Goal: Task Accomplishment & Management: Complete application form

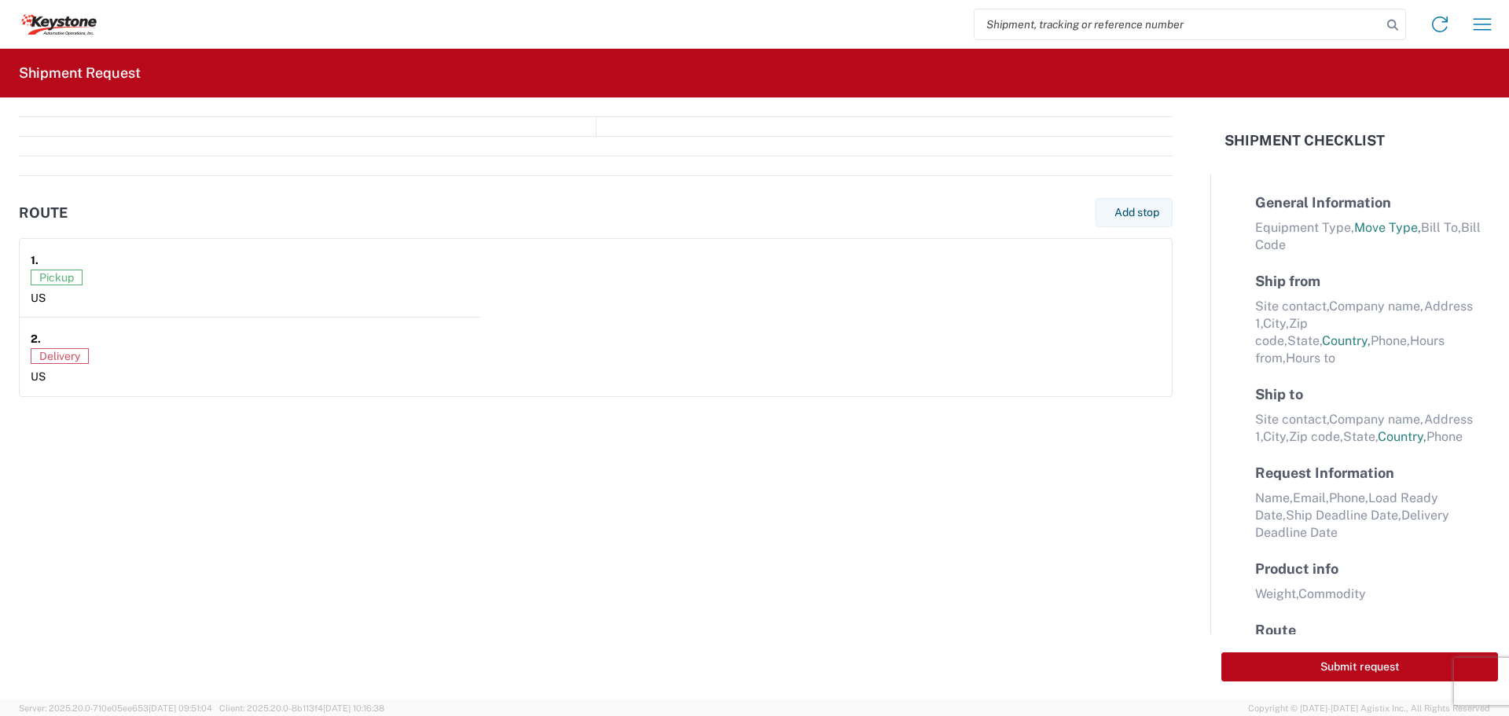
select select "FULL"
select select "US"
select select "LBS"
select select "IN"
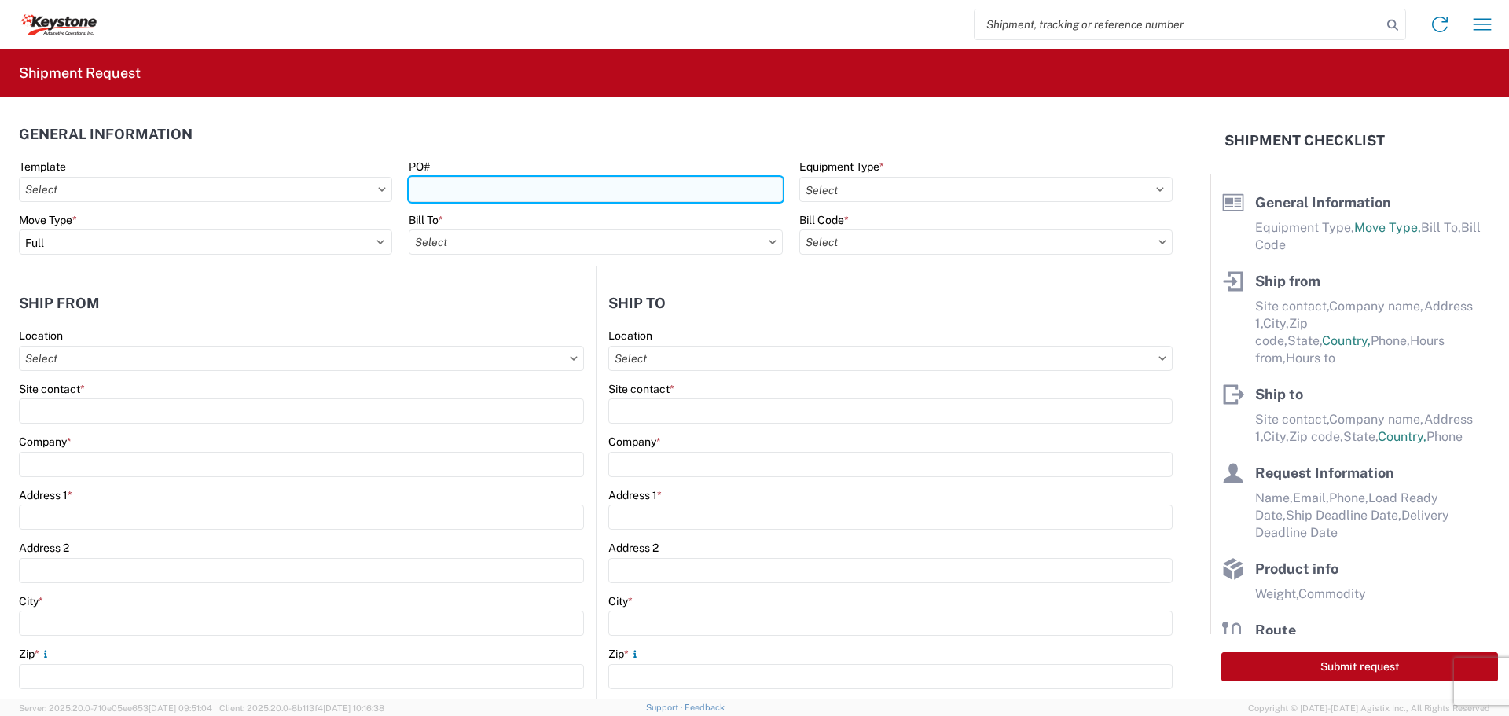
click at [509, 192] on input "PO#" at bounding box center [595, 189] width 373 height 25
type input "4176908"
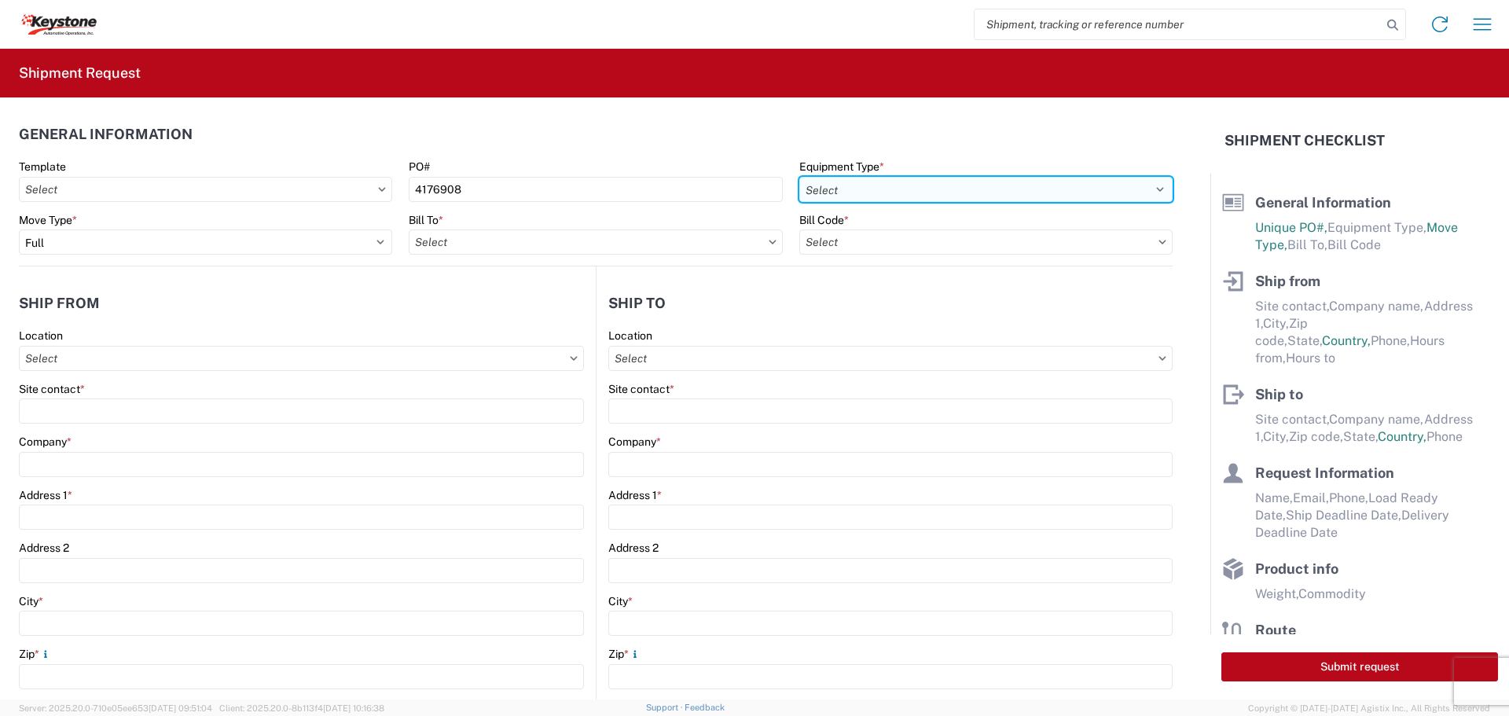
click at [1027, 186] on select "Select 53’ Dry Van Flatbed Dropdeck (van) Lowboy (flatbed) Rail" at bounding box center [985, 189] width 373 height 25
select select "STDV"
click at [799, 177] on select "Select 53’ Dry Van Flatbed Dropdeck (van) Lowboy (flatbed) Rail" at bounding box center [985, 189] width 373 height 25
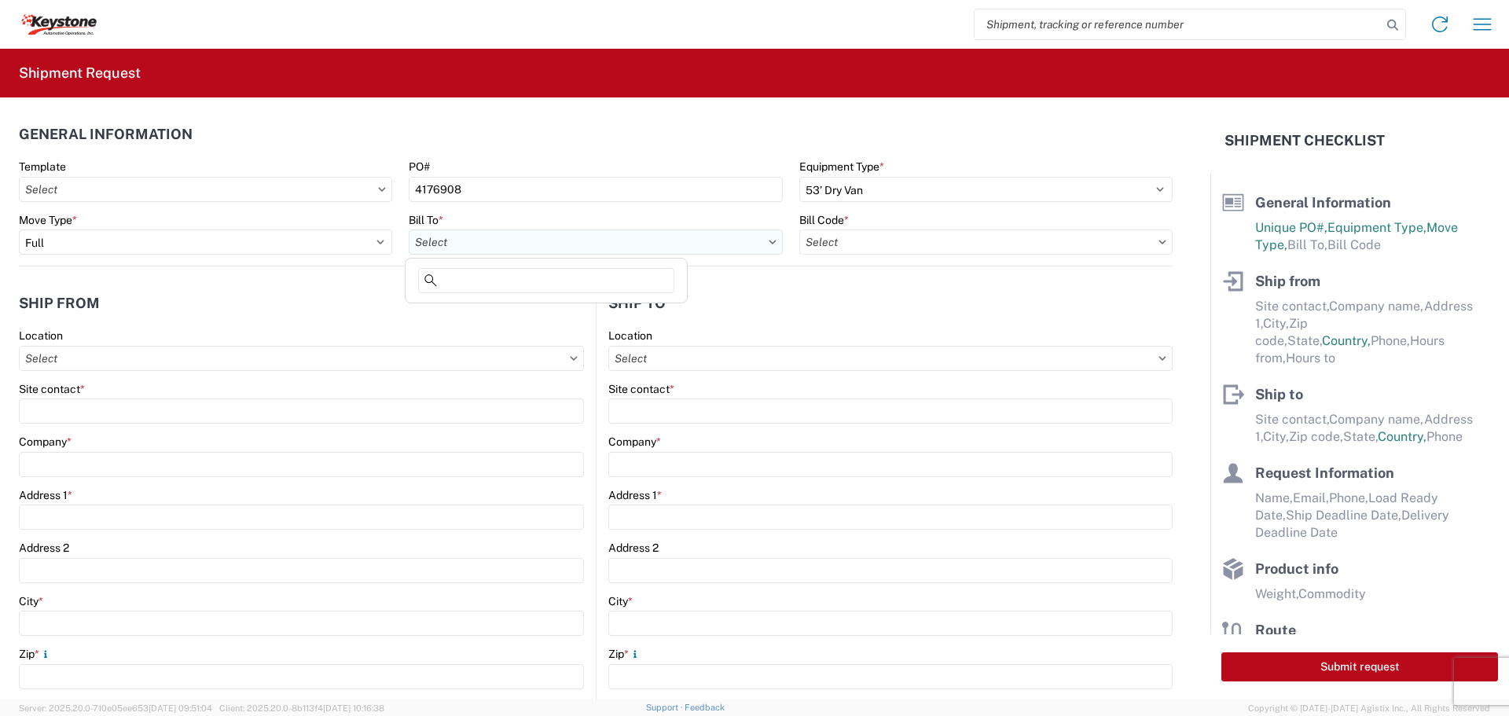
click at [723, 242] on input "text" at bounding box center [595, 242] width 373 height 25
type input "8522"
click at [583, 307] on div "8522 - Austell - KAO Operations [GEOGRAPHIC_DATA]" at bounding box center [550, 311] width 282 height 25
type input "8522 - Austell - KAO Operations [GEOGRAPHIC_DATA]"
click at [994, 244] on input "text" at bounding box center [985, 242] width 373 height 25
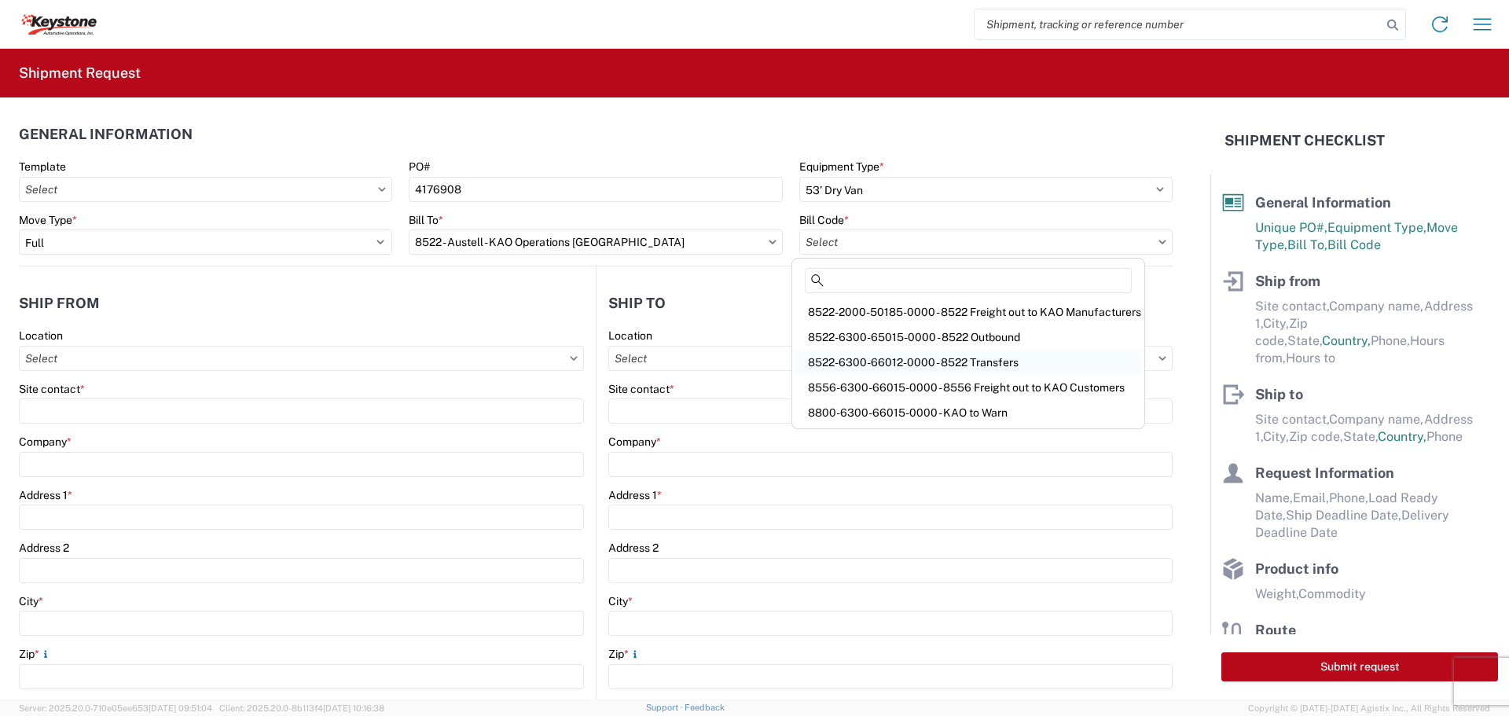
click at [972, 364] on div "8522-6300-66012-0000 - 8522 Transfers" at bounding box center [969, 362] width 346 height 25
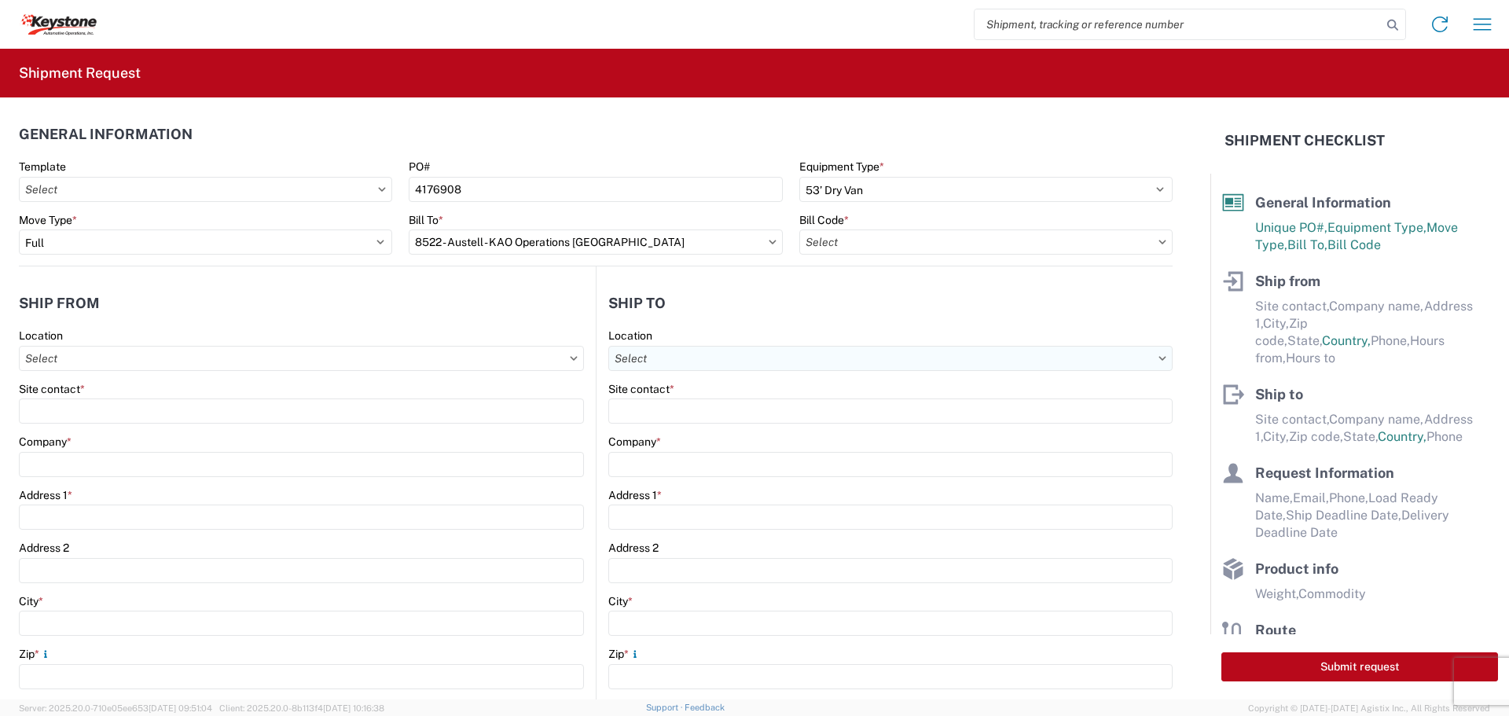
type input "8522-6300-66012-0000 - 8522 Transfers, 8522-6300-66012-0000 - 8522 Transfers"
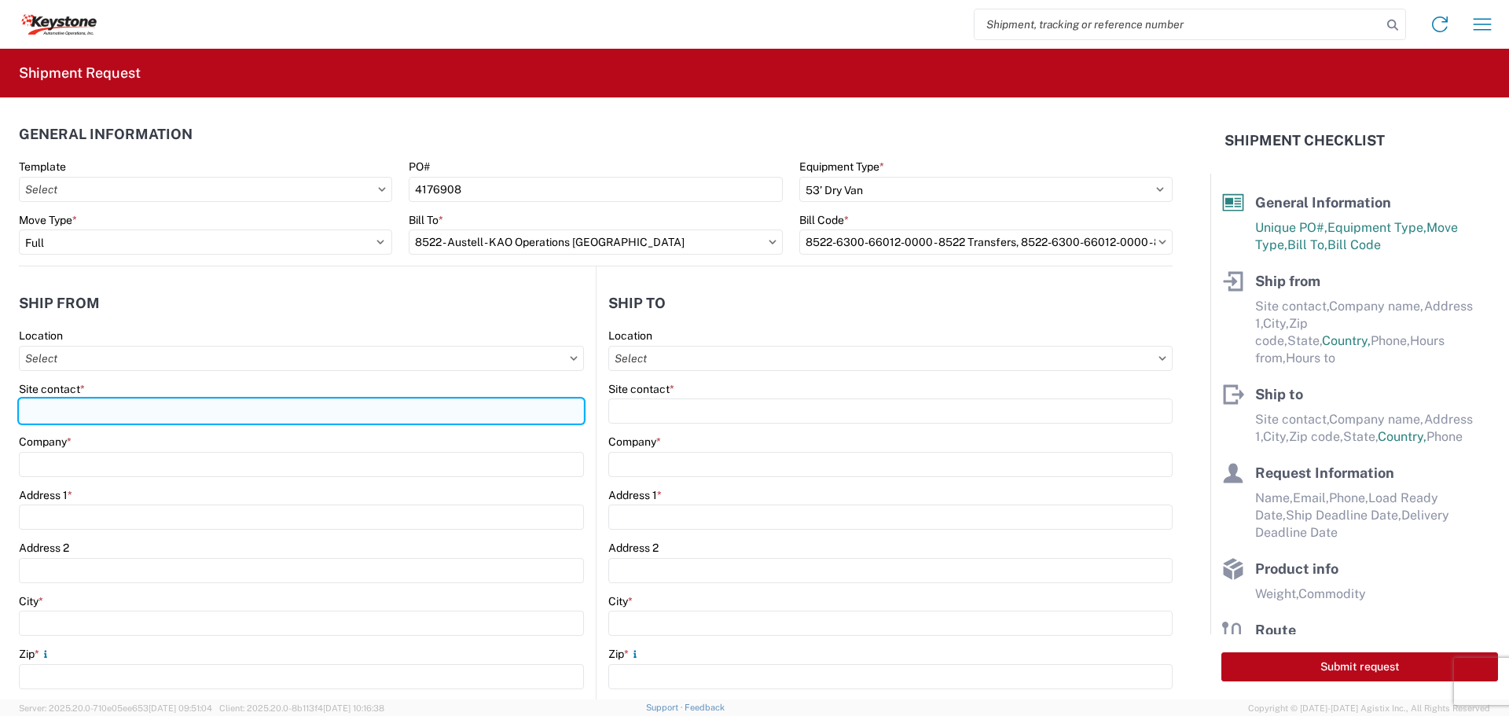
click at [98, 414] on input "Site contact *" at bounding box center [301, 411] width 565 height 25
type input "BILL OR [PERSON_NAME]"
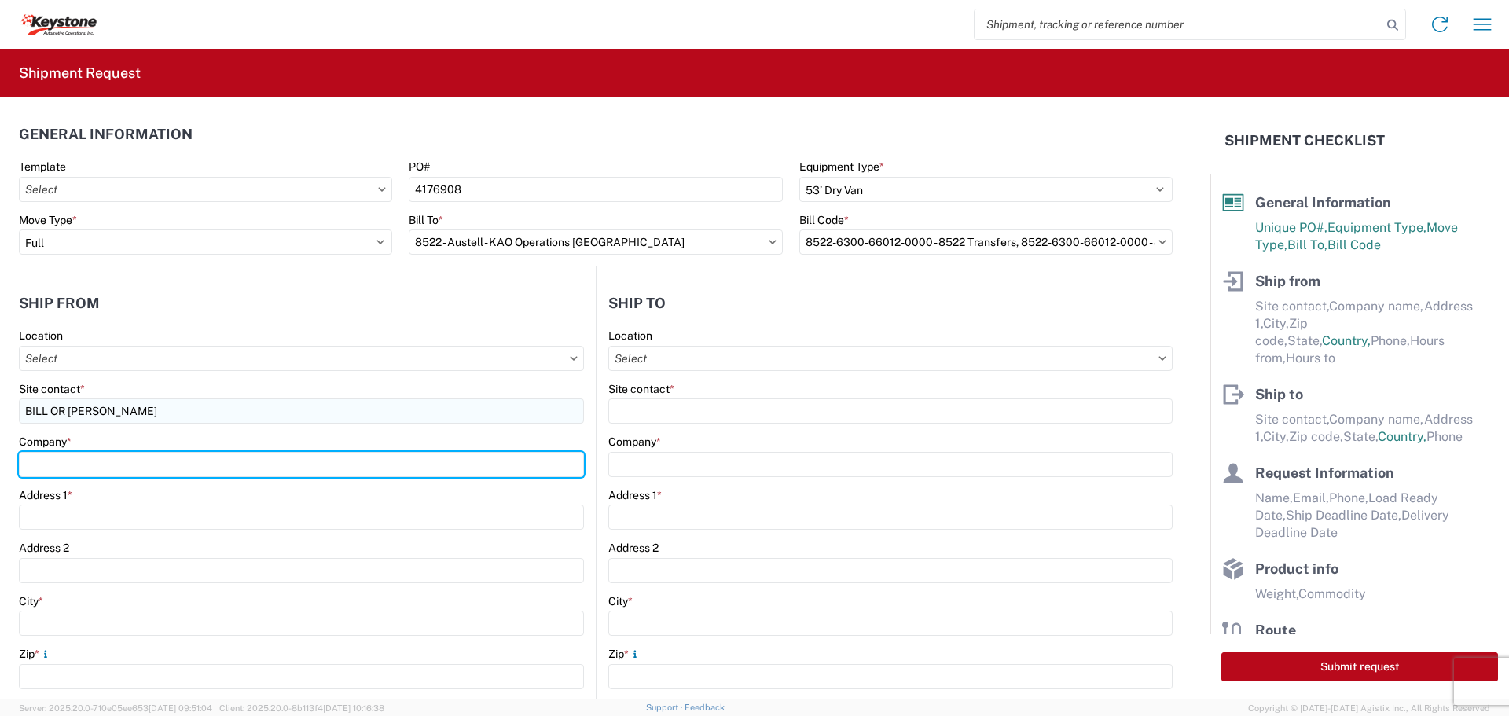
type input "B & W TRAILER HITCHES, INC."
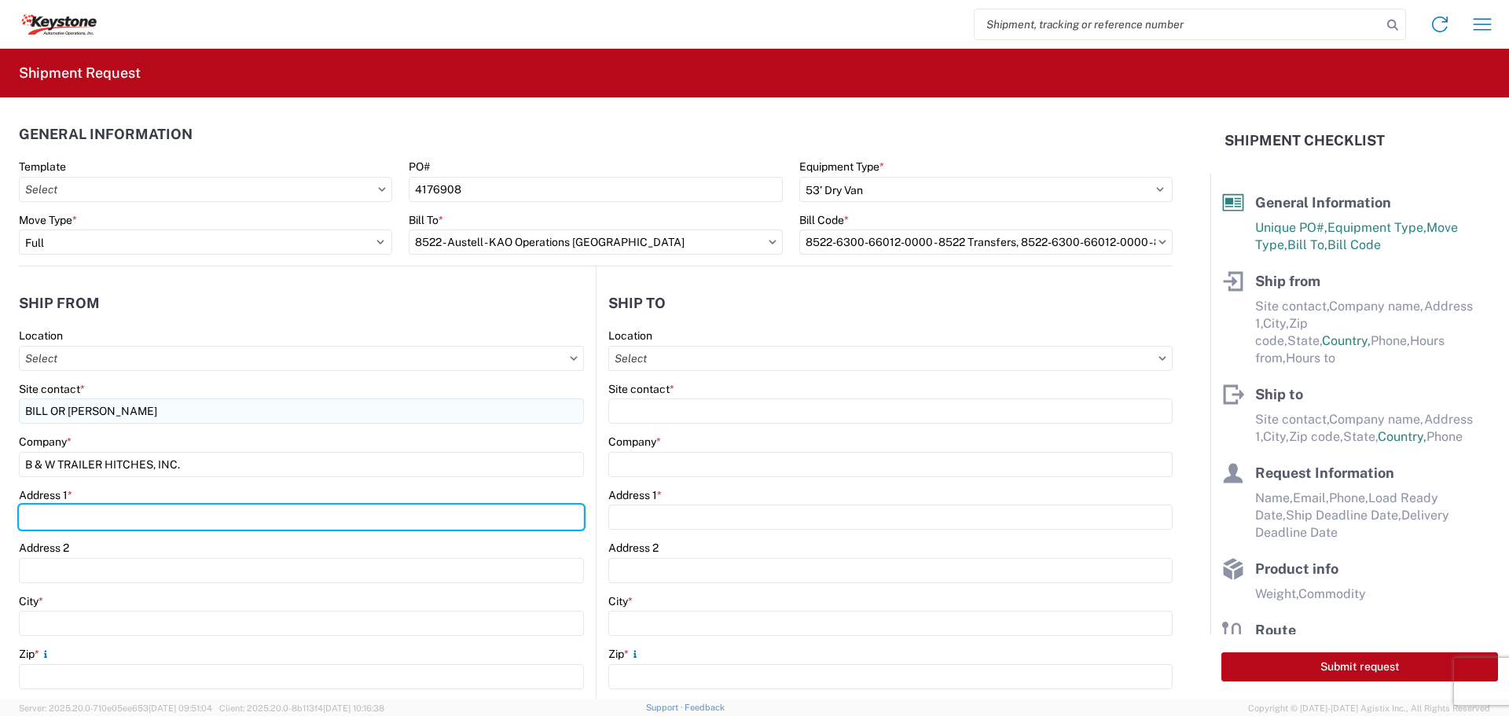
type input "[STREET_ADDRESS][US_STATE]"
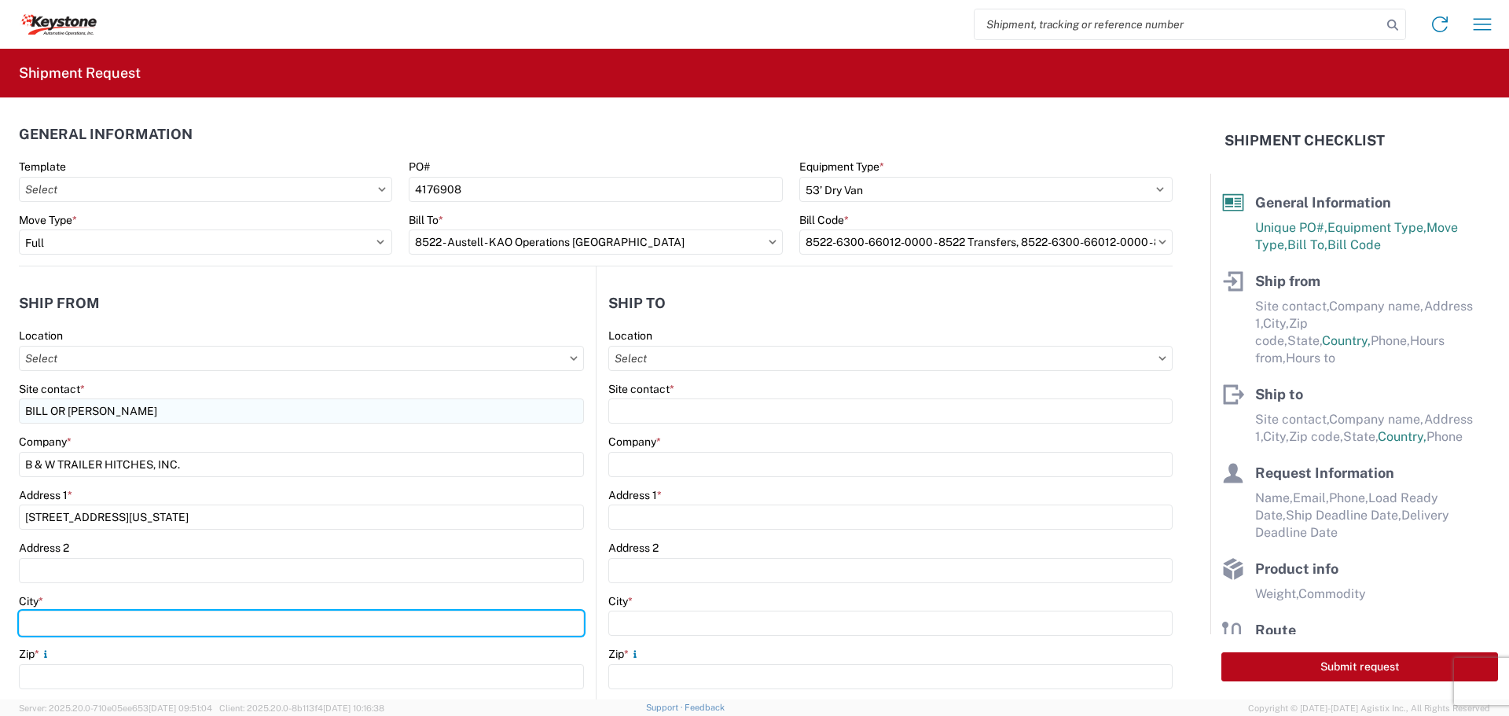
type input "HUMBOLDT"
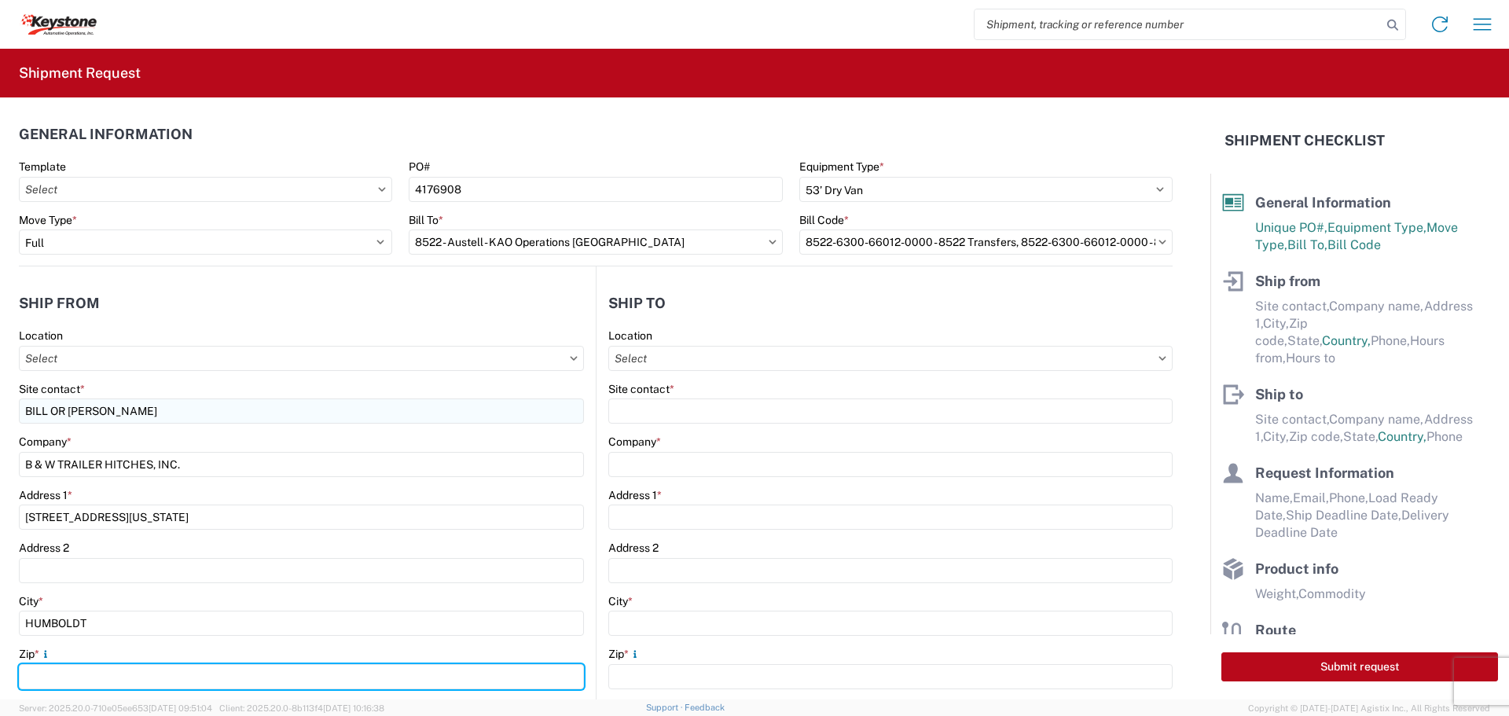
type input "66748"
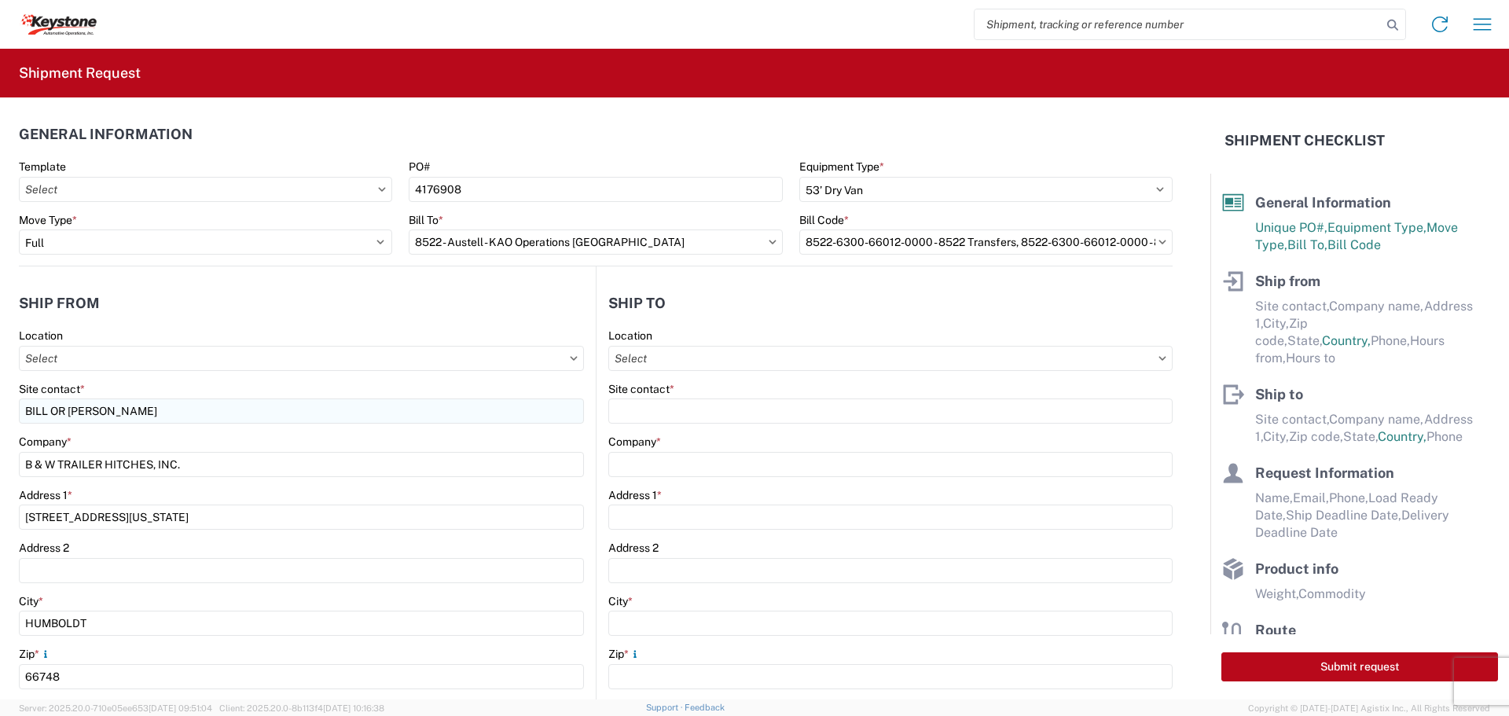
select select "KS"
type input "[EMAIL_ADDRESS][DOMAIN_NAME]"
type input "6204733664"
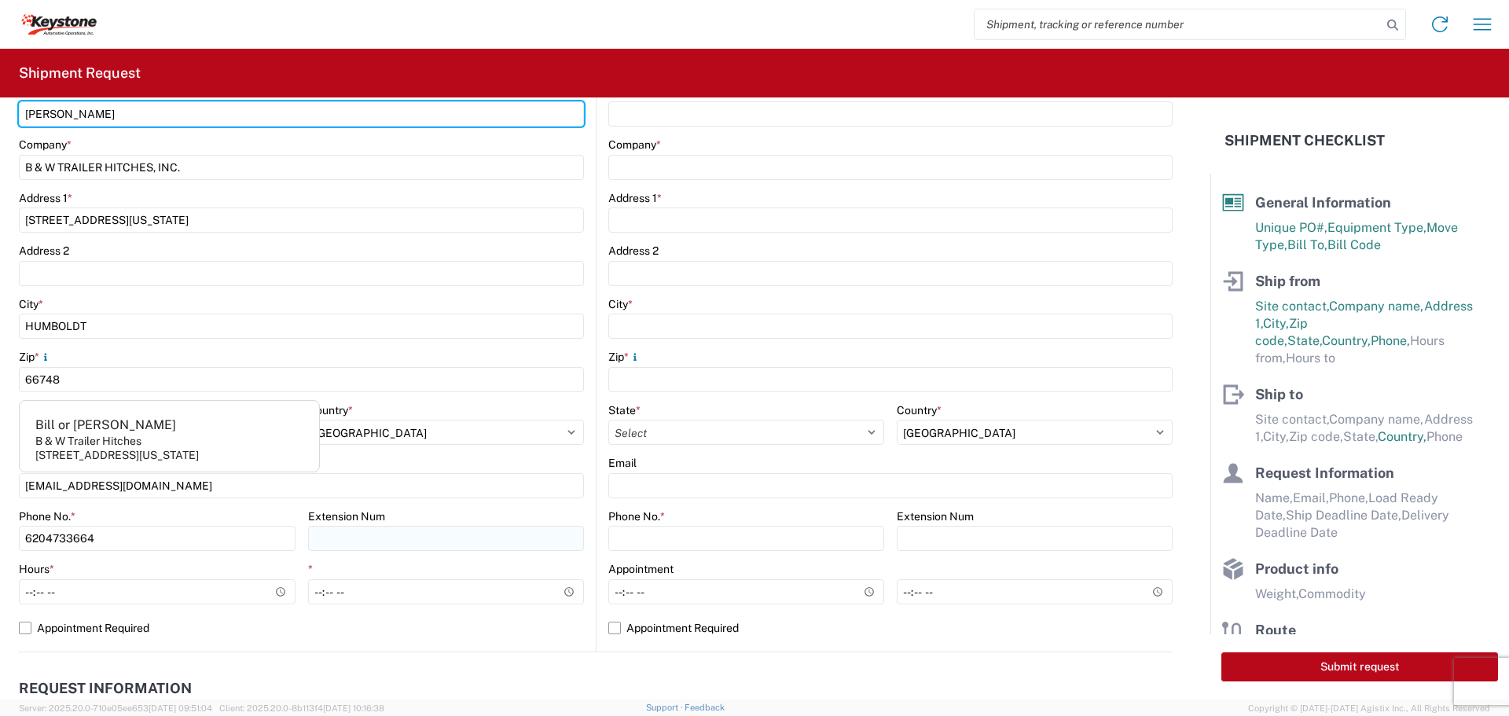
scroll to position [393, 0]
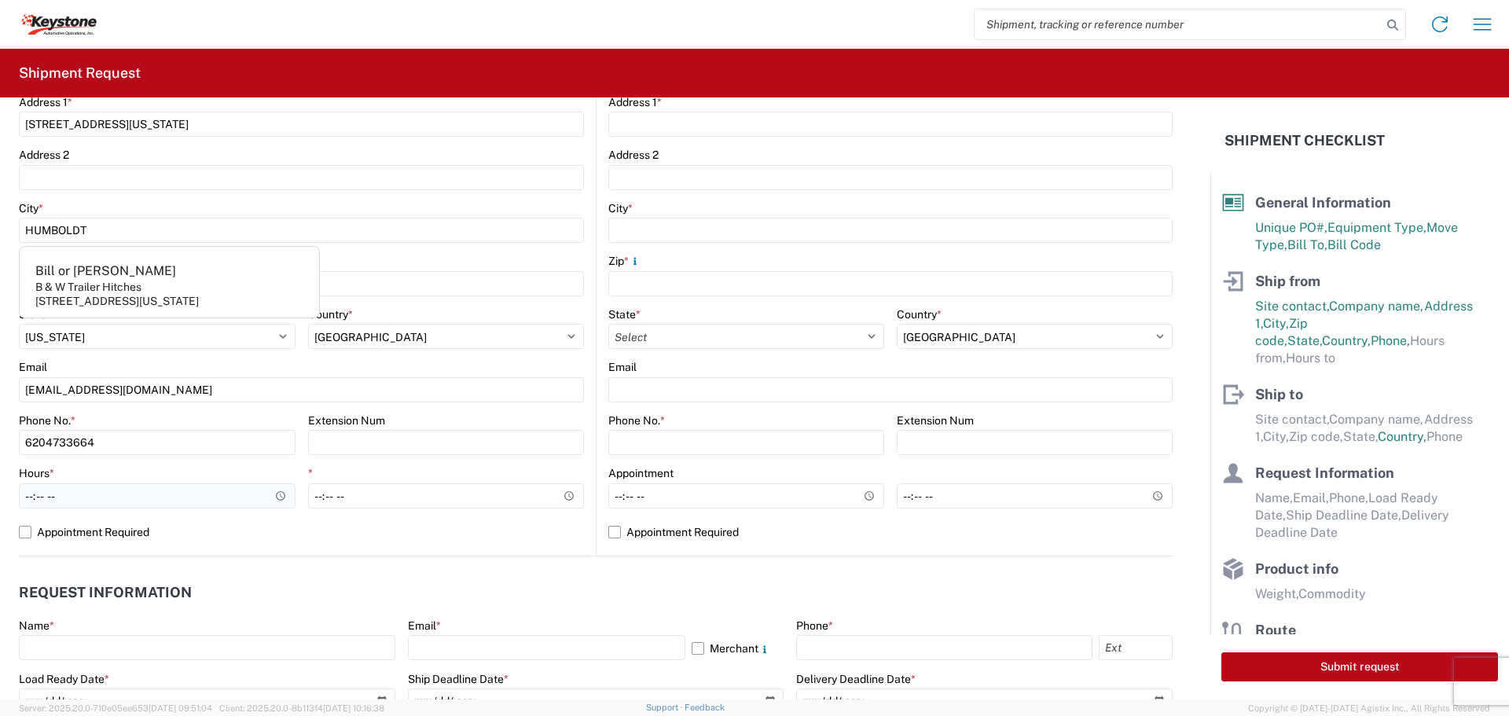
type input "[PERSON_NAME]"
click at [277, 496] on input "Hours *" at bounding box center [157, 495] width 277 height 25
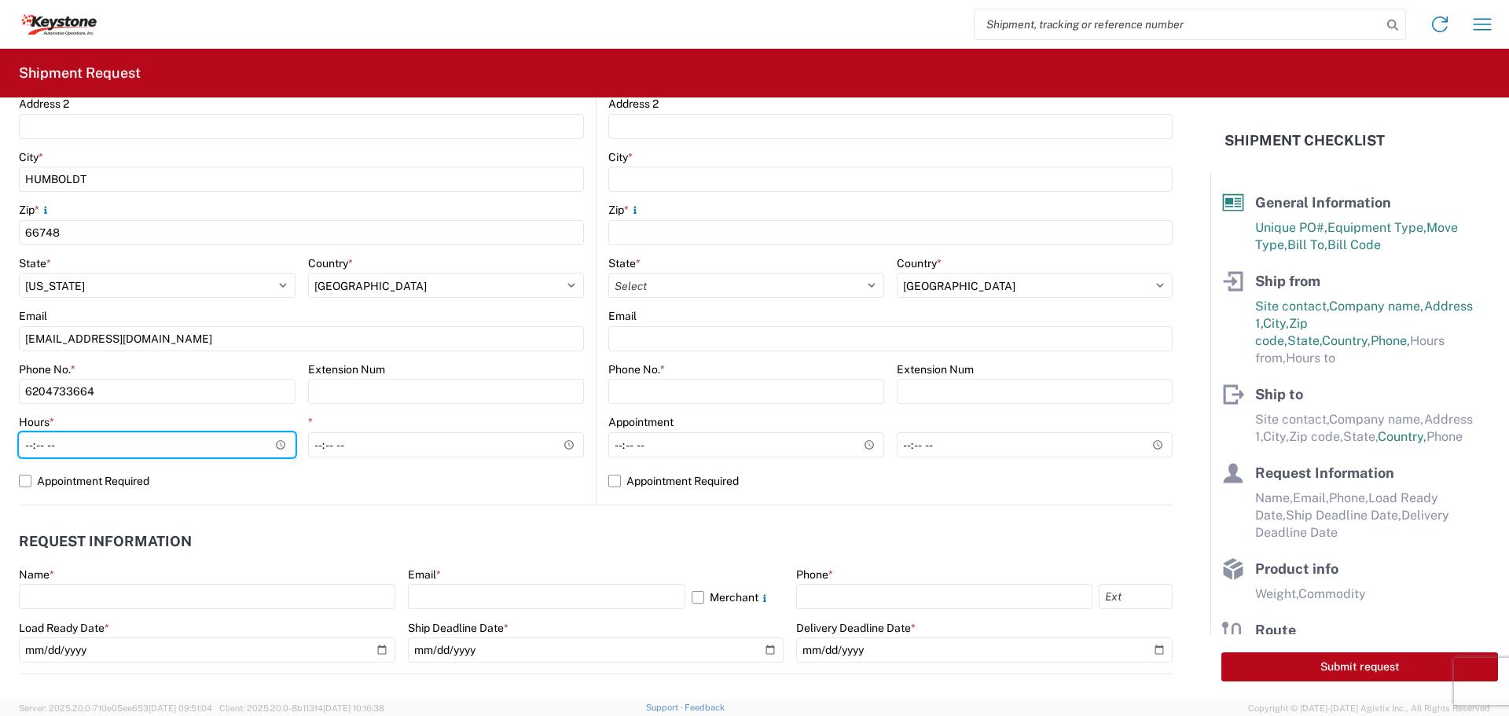
scroll to position [472, 0]
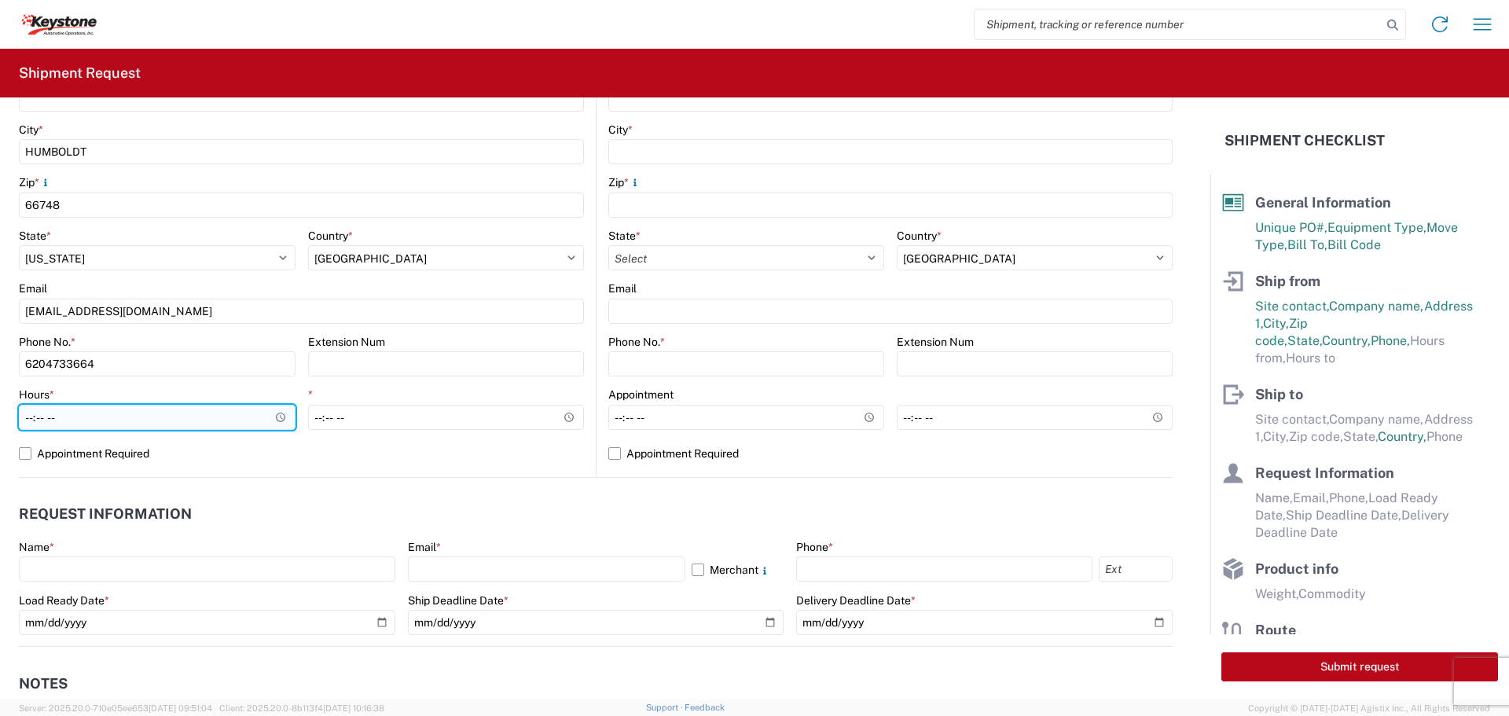
click at [275, 415] on input "Hours *" at bounding box center [157, 417] width 277 height 25
click at [186, 406] on input "Hours *" at bounding box center [157, 417] width 277 height 25
click at [254, 416] on input "Hours *" at bounding box center [157, 417] width 277 height 25
click at [277, 415] on input "Hours *" at bounding box center [157, 417] width 277 height 25
click at [277, 414] on input "08:31" at bounding box center [157, 417] width 277 height 25
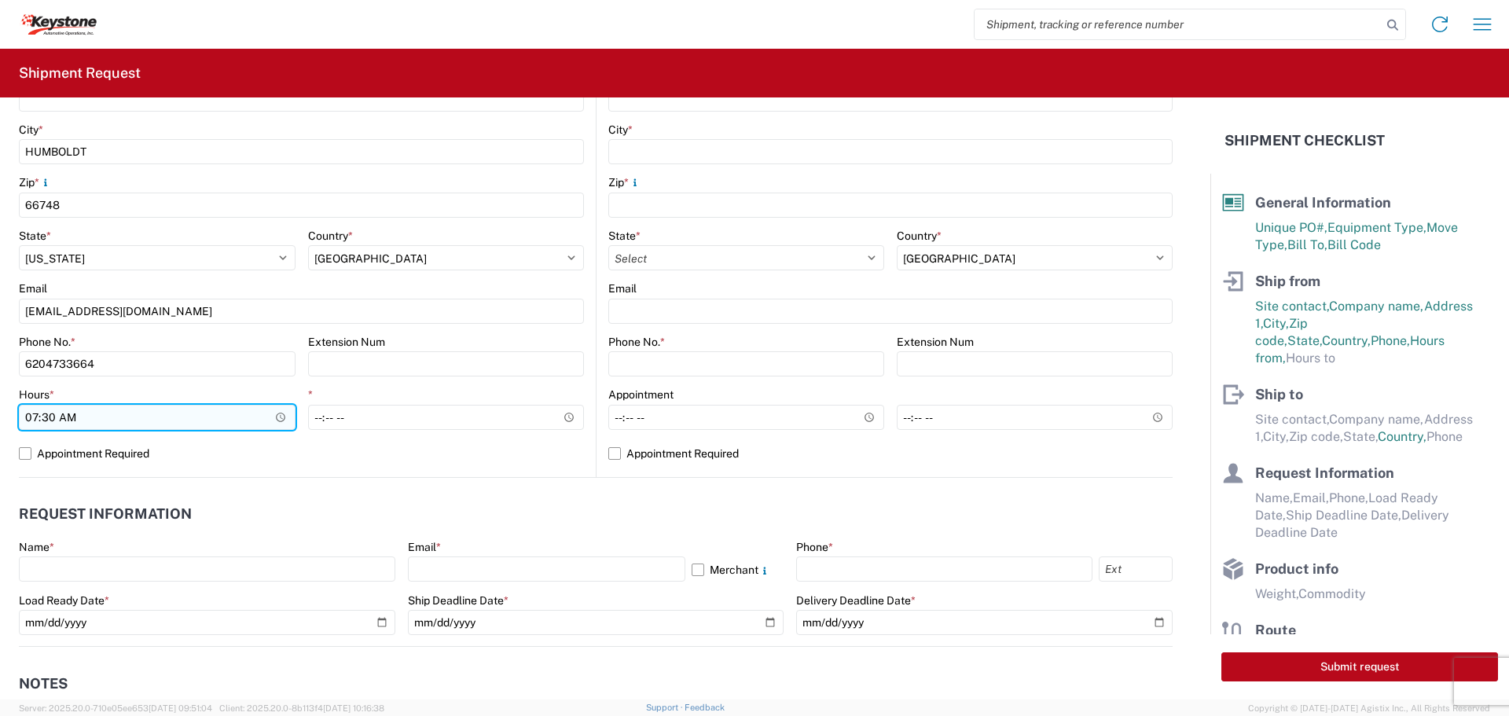
type input "07:30"
click at [172, 424] on input "07:30" at bounding box center [157, 417] width 277 height 25
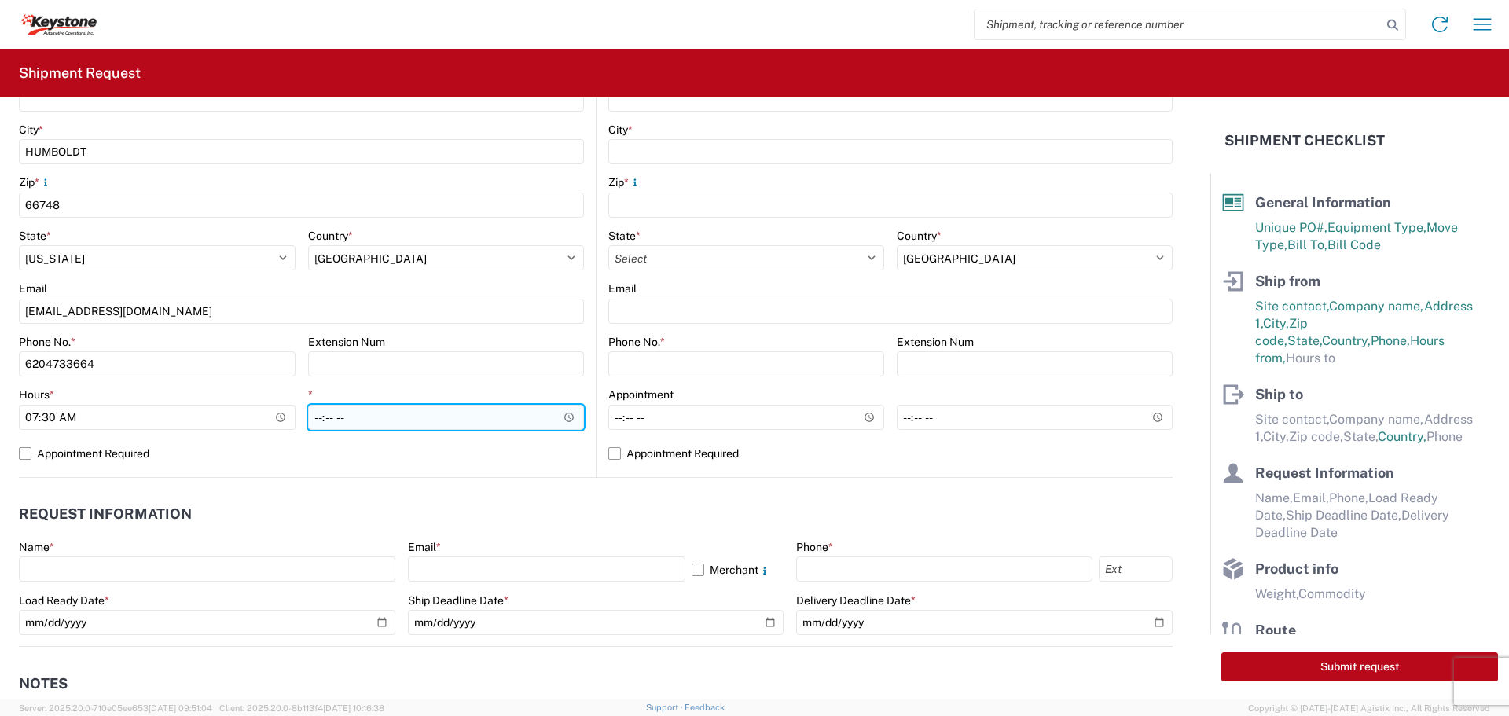
click at [563, 415] on input "*" at bounding box center [446, 417] width 277 height 25
type input "22:00"
click at [515, 414] on input "22:00" at bounding box center [446, 417] width 277 height 25
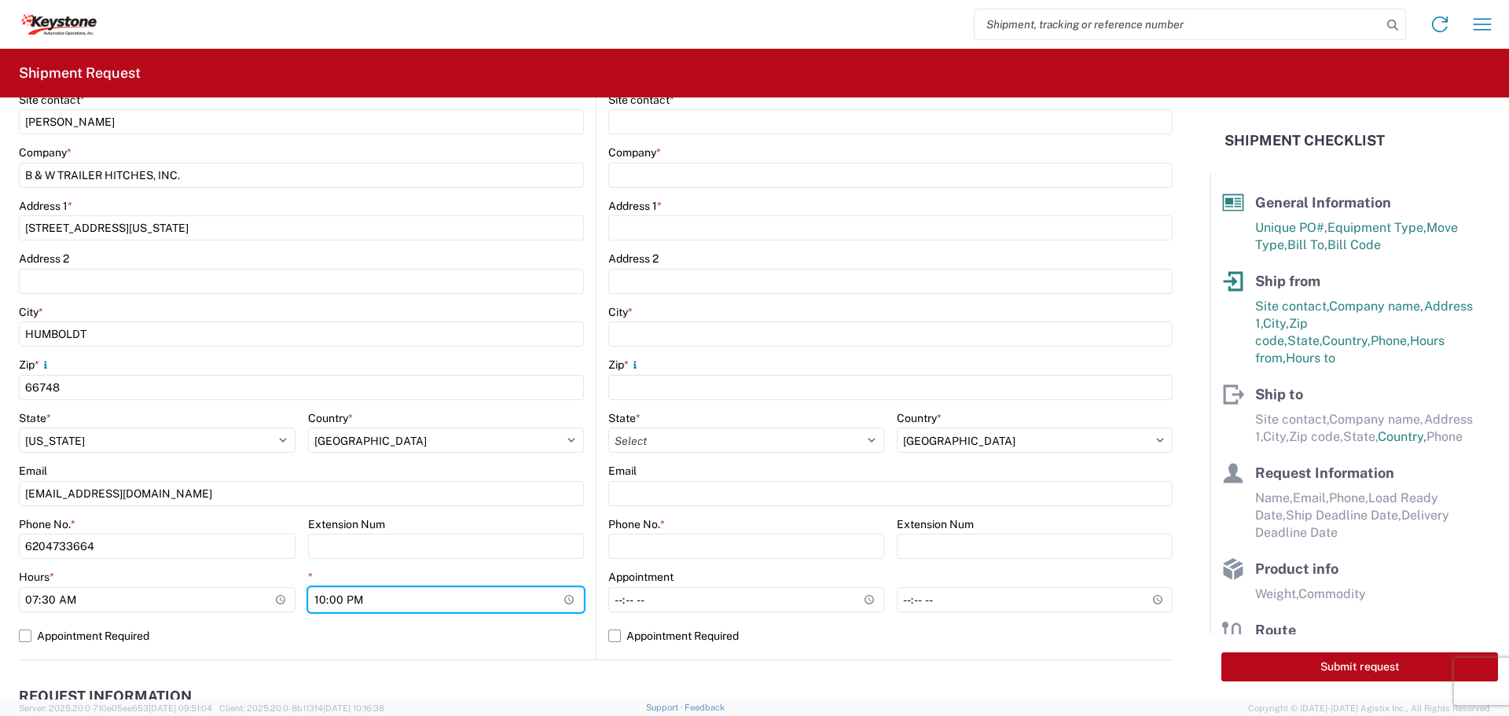
scroll to position [79, 0]
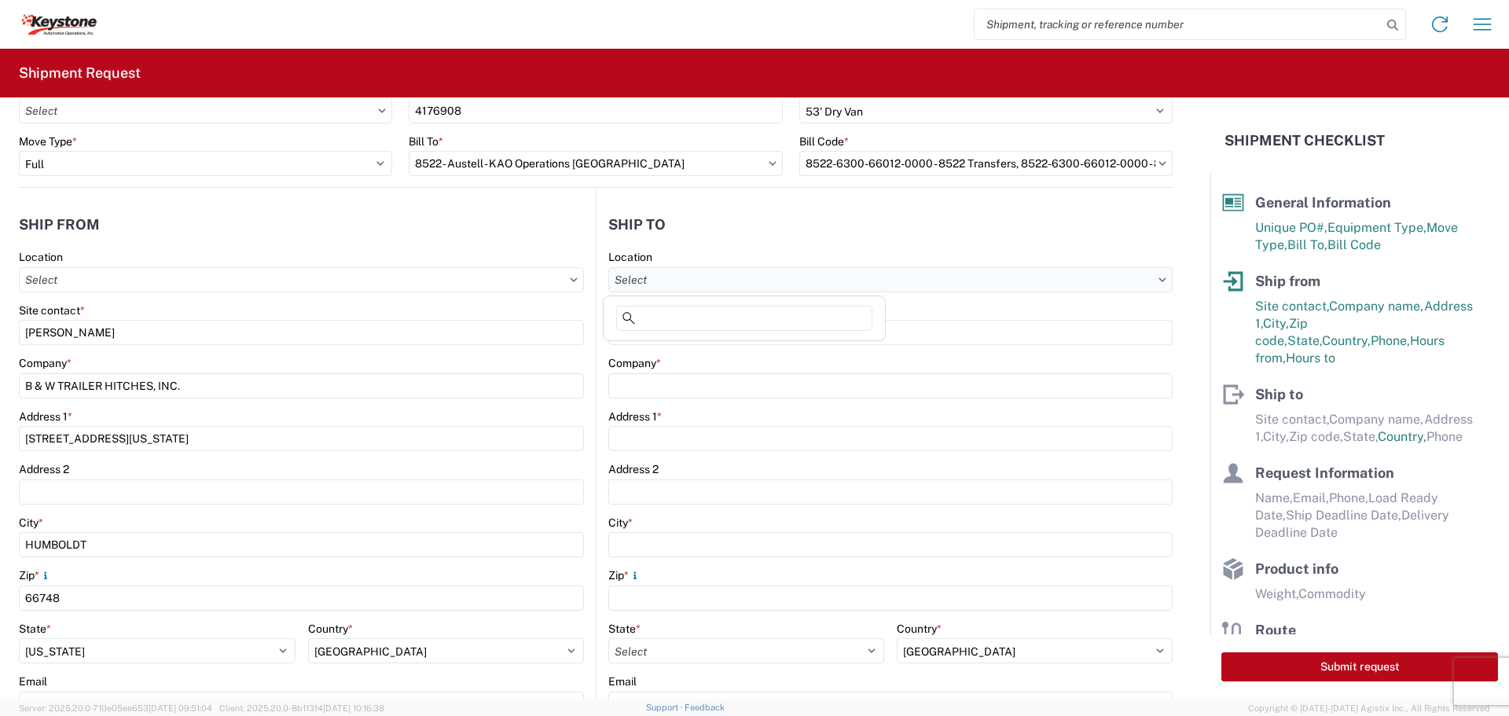
click at [766, 276] on input "text" at bounding box center [890, 279] width 564 height 25
type input "8522"
click at [675, 359] on div "8522 - Austell - KAO Operations [GEOGRAPHIC_DATA]" at bounding box center [748, 349] width 282 height 25
type input "8522 - Austell - KAO Operations [GEOGRAPHIC_DATA]"
type input "KAO"
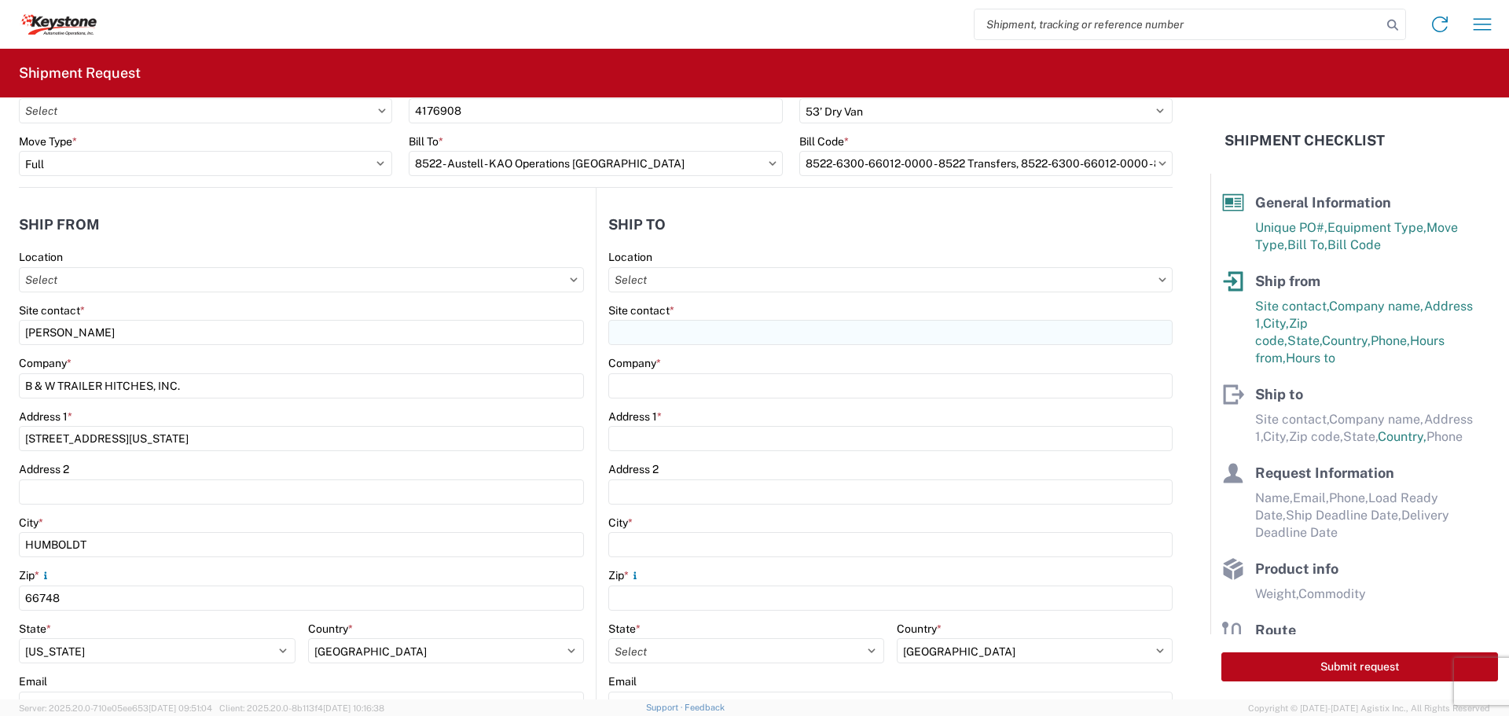
type input "[STREET_ADDRESS][PERSON_NAME]"
type input "Austell"
type input "30168"
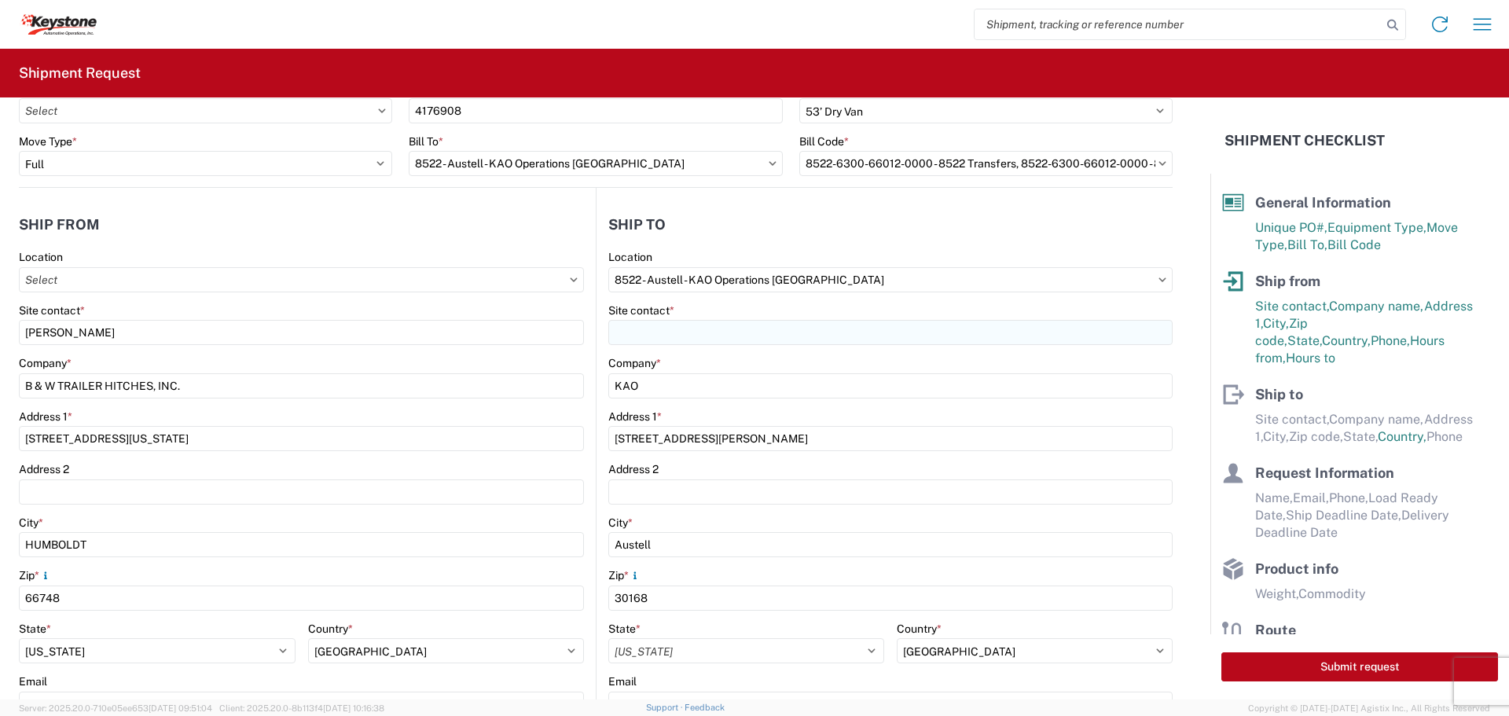
select select "GA"
select select "US"
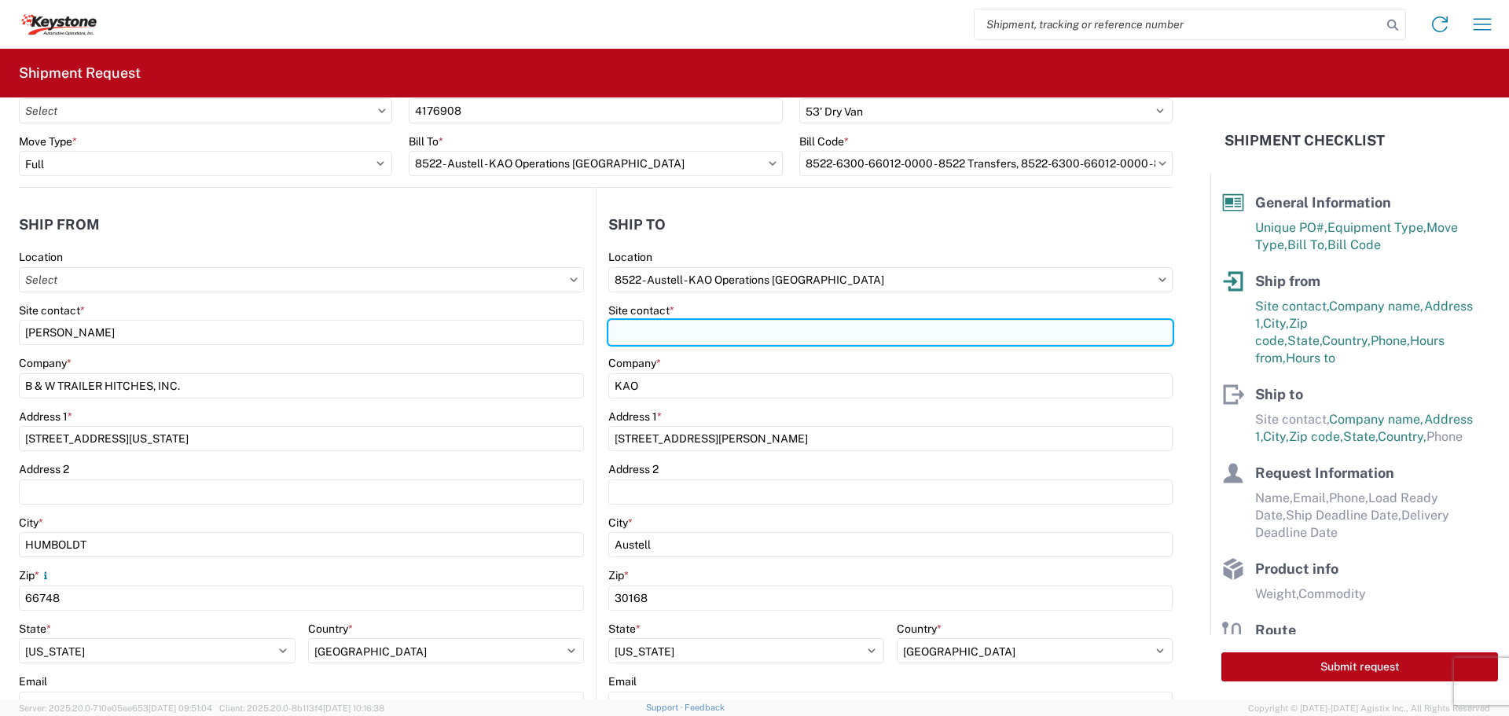
click at [681, 339] on input "Site contact *" at bounding box center [890, 332] width 564 height 25
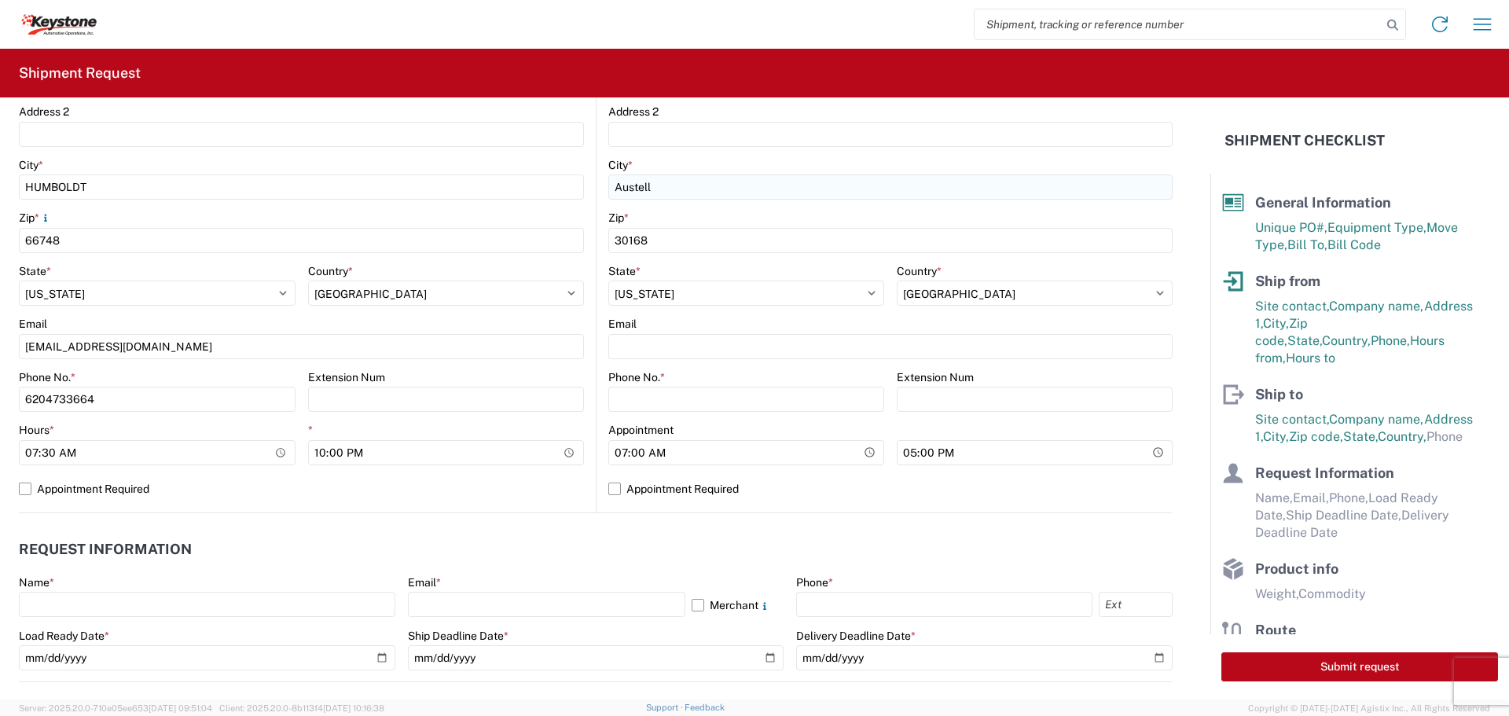
scroll to position [472, 0]
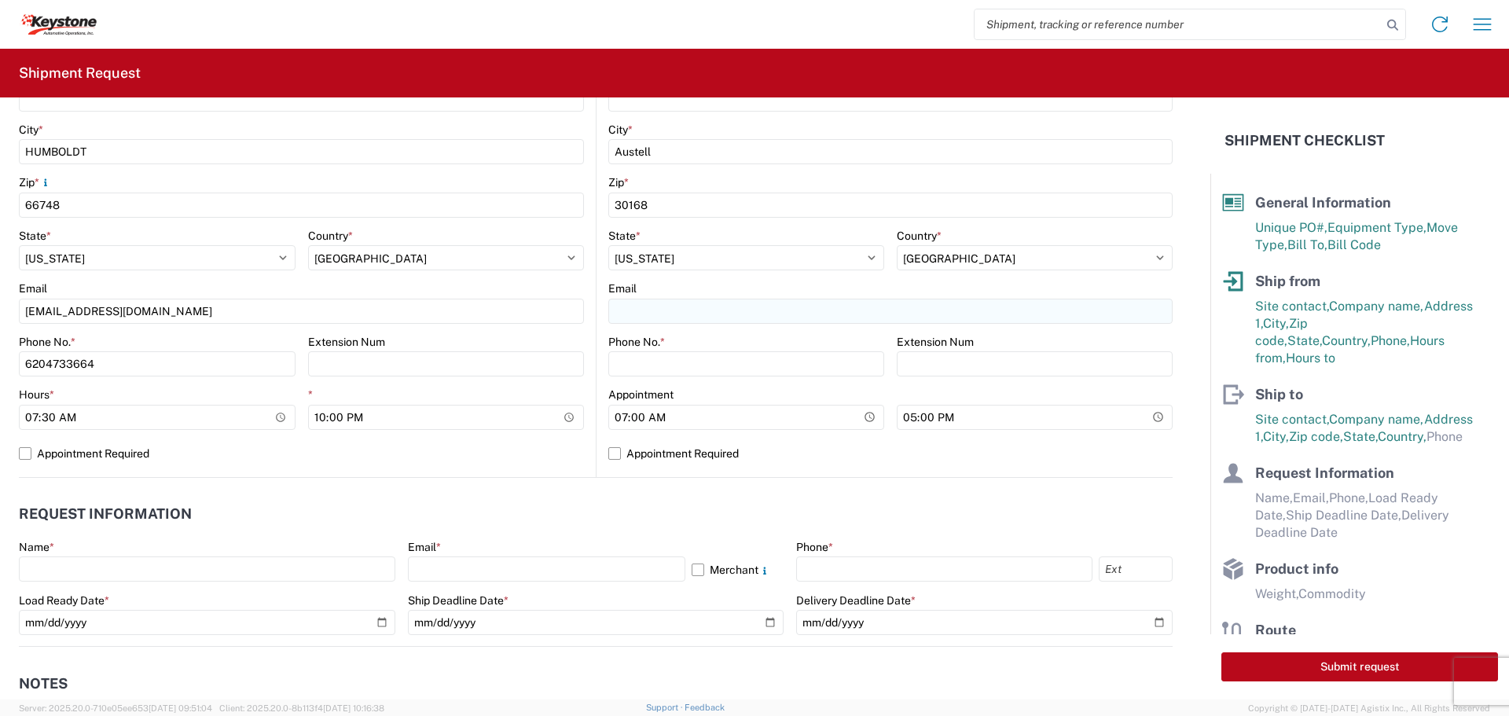
type input "TRUCKLOAD TEAM"
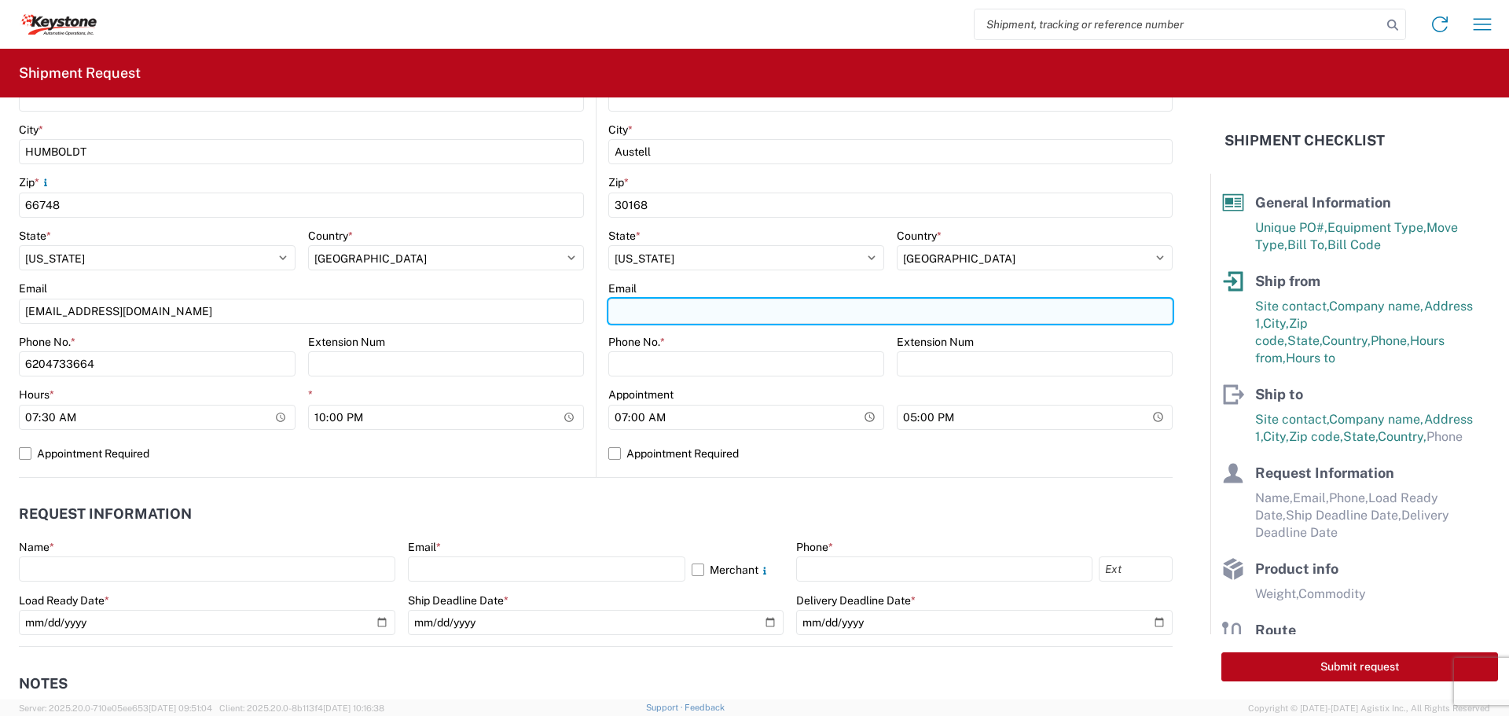
click at [661, 306] on input "Email" at bounding box center [890, 311] width 564 height 25
type input "[EMAIL_ADDRESS][DOMAIN_NAME]"
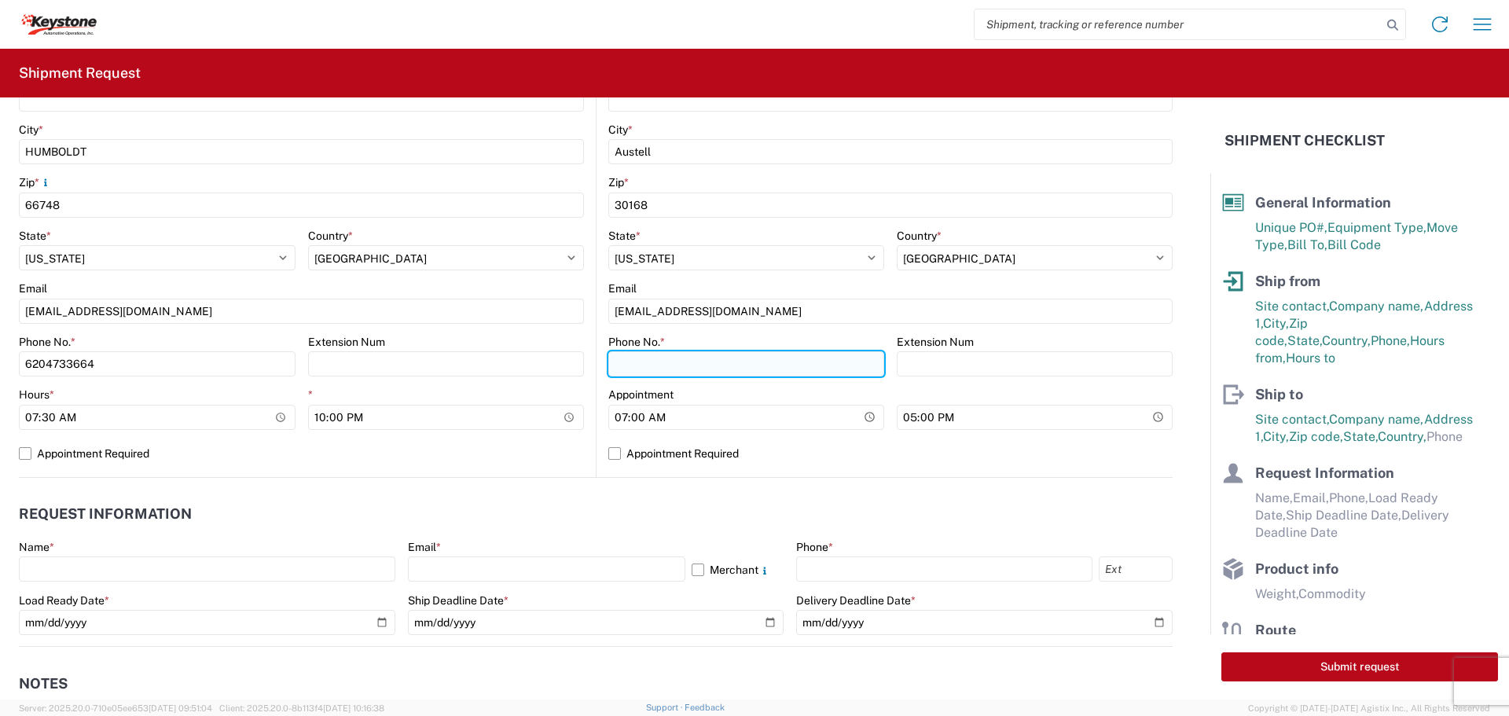
click at [703, 357] on input "Phone No. *" at bounding box center [746, 363] width 276 height 25
type input "6"
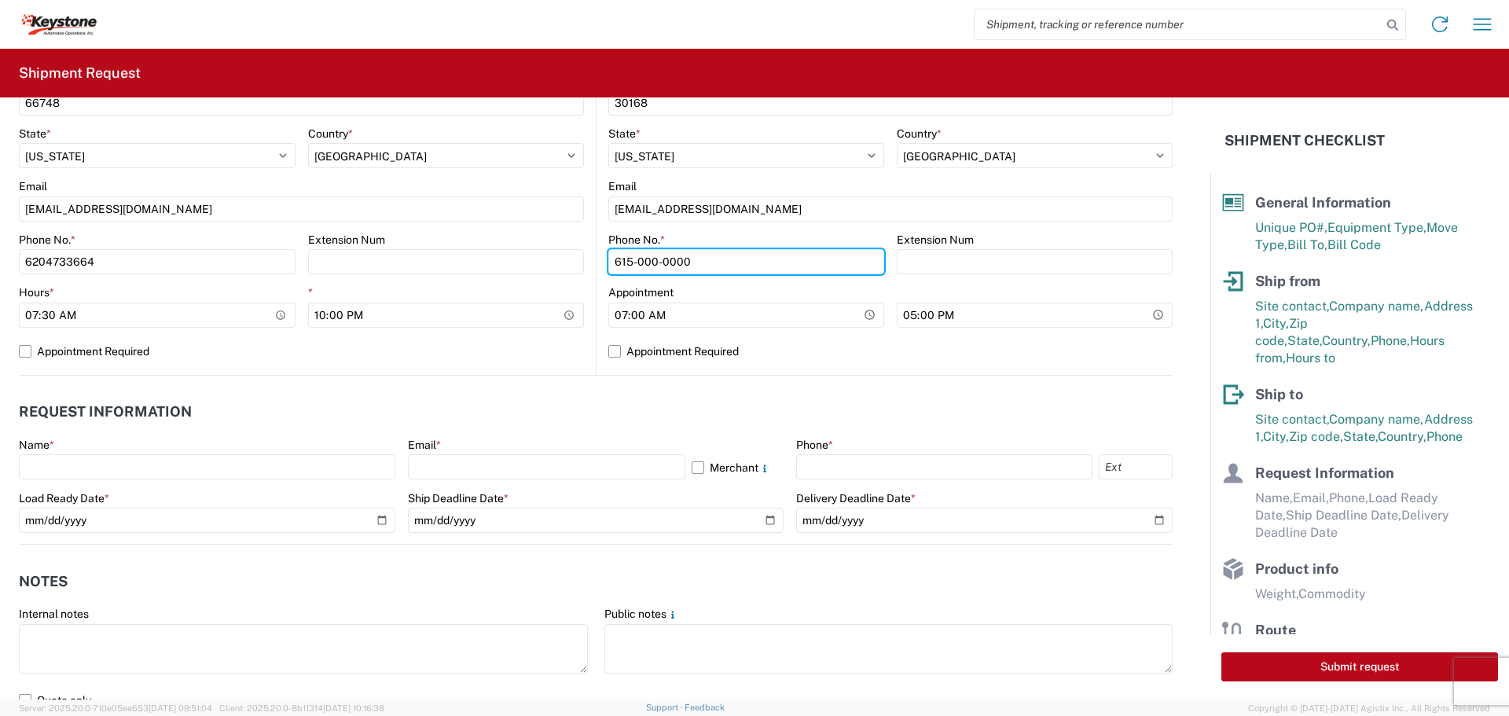
scroll to position [707, 0]
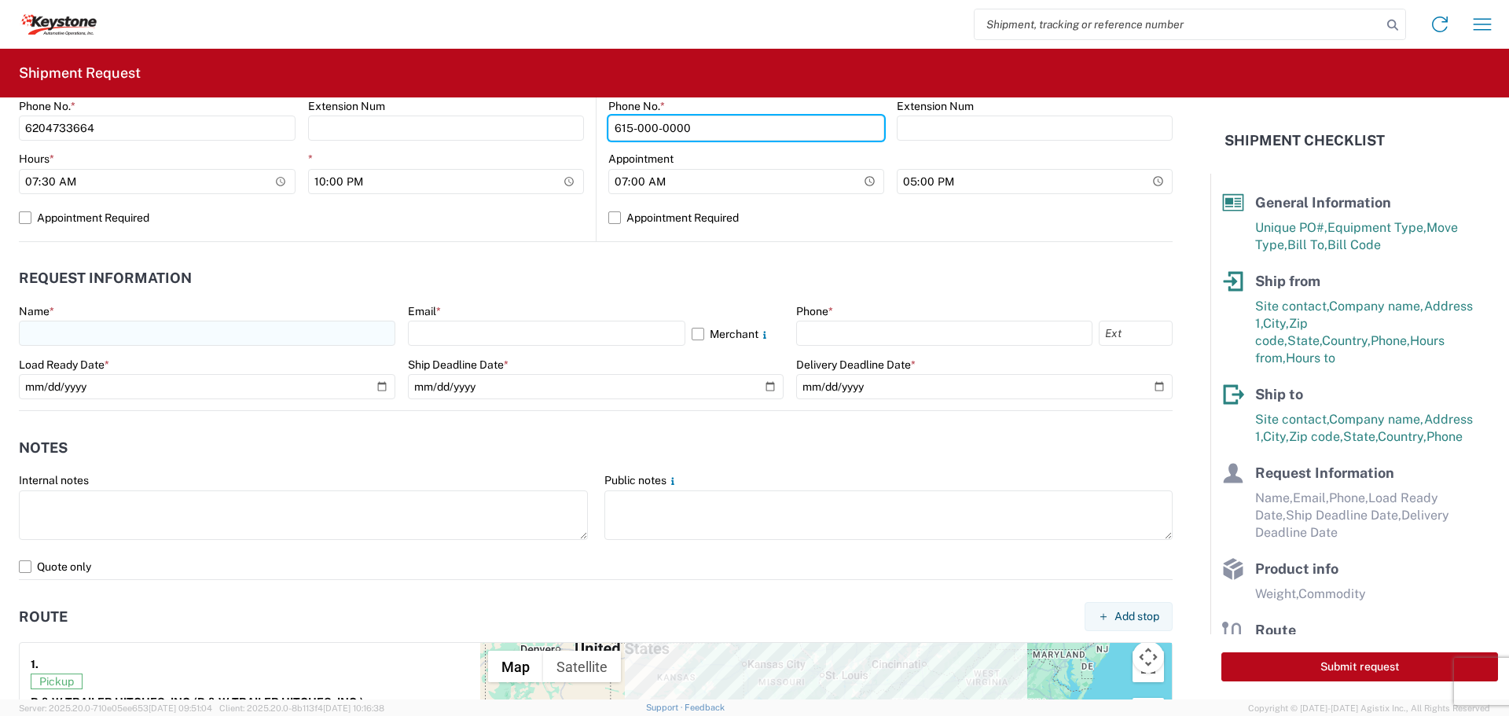
type input "615-000-0000"
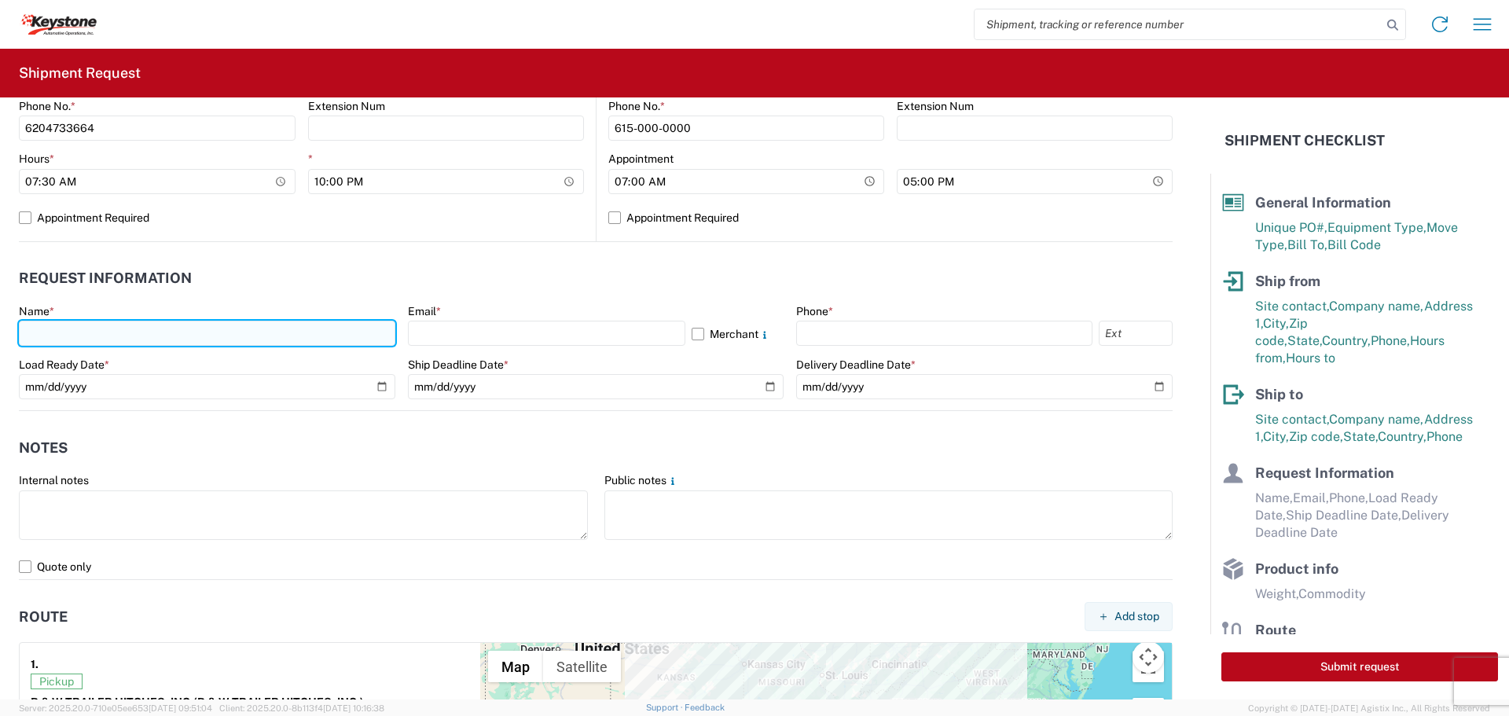
click at [101, 335] on input "text" at bounding box center [207, 333] width 377 height 25
type input "[PERSON_NAME]"
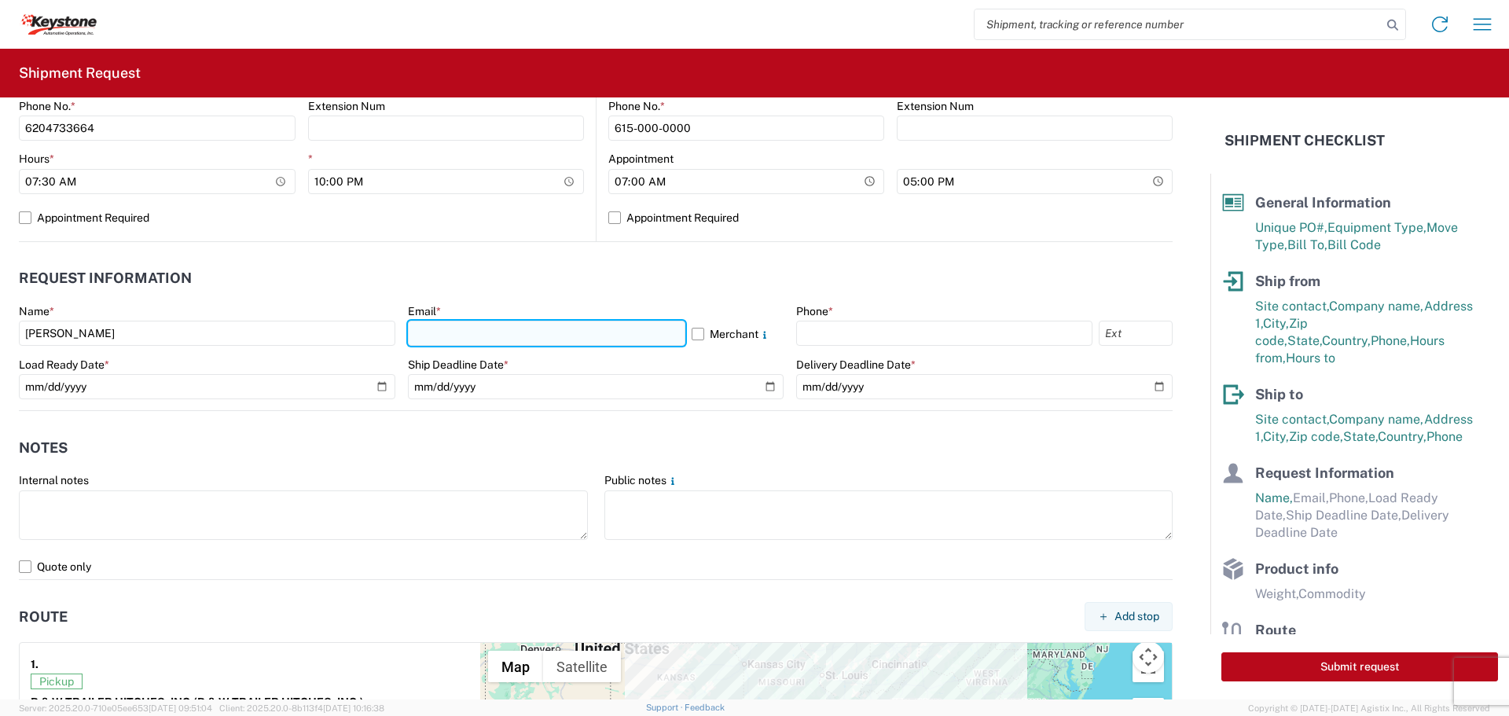
click at [440, 326] on input "text" at bounding box center [546, 333] width 277 height 25
type input "[EMAIL_ADDRESS][DOMAIN_NAME]"
click at [692, 326] on label "Merchant" at bounding box center [738, 333] width 93 height 25
click at [0, 0] on input "Merchant" at bounding box center [0, 0] width 0 height 0
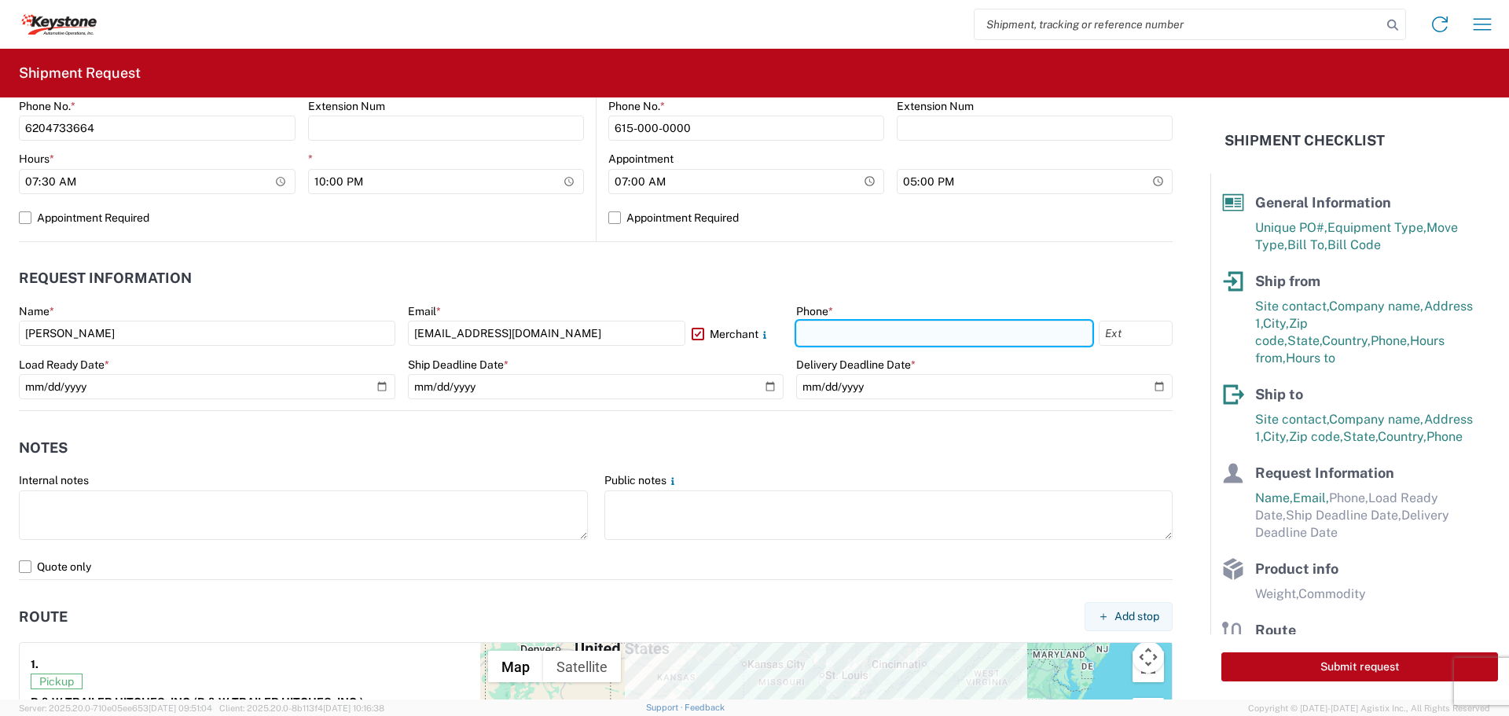
click at [854, 341] on input "text" at bounding box center [944, 333] width 296 height 25
type input "[PHONE_NUMBER]"
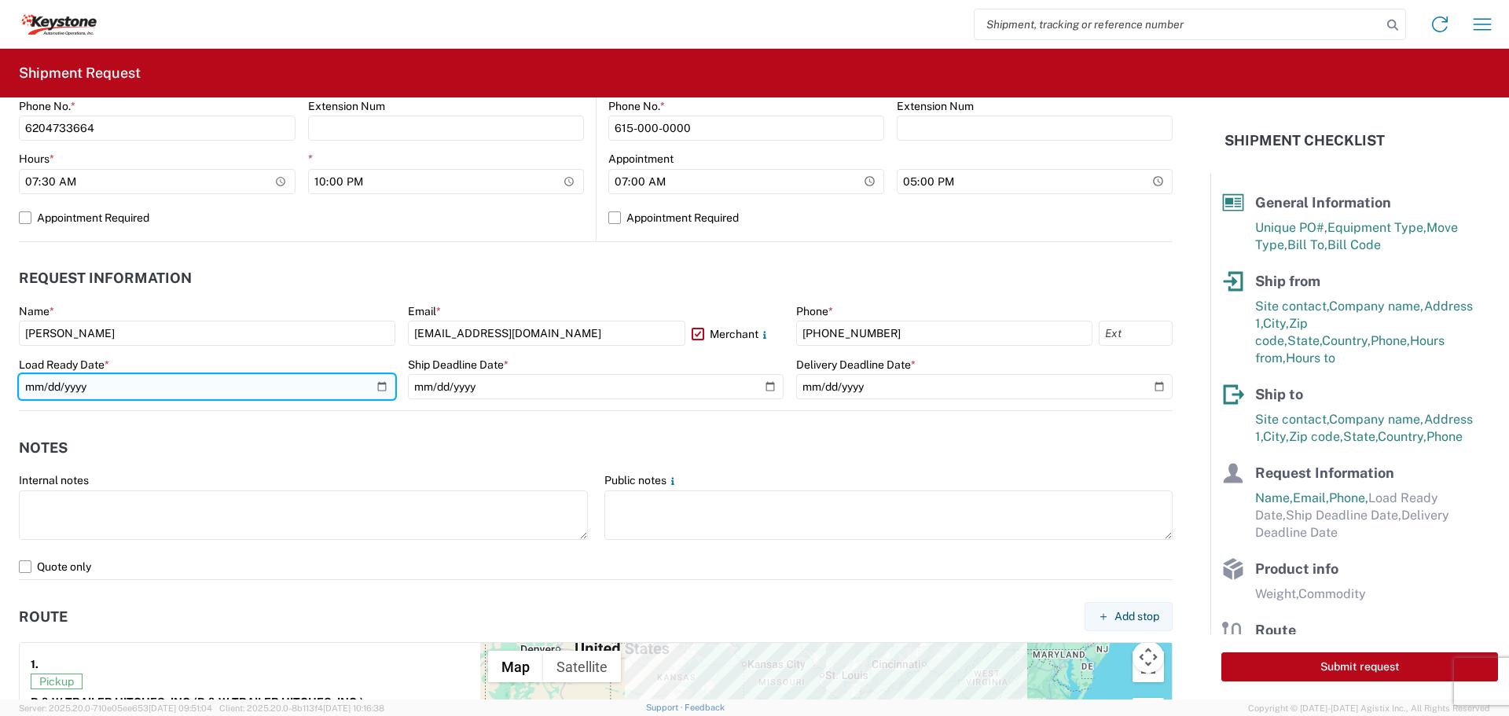
click at [375, 384] on input "date" at bounding box center [207, 386] width 377 height 25
type input "[DATE]"
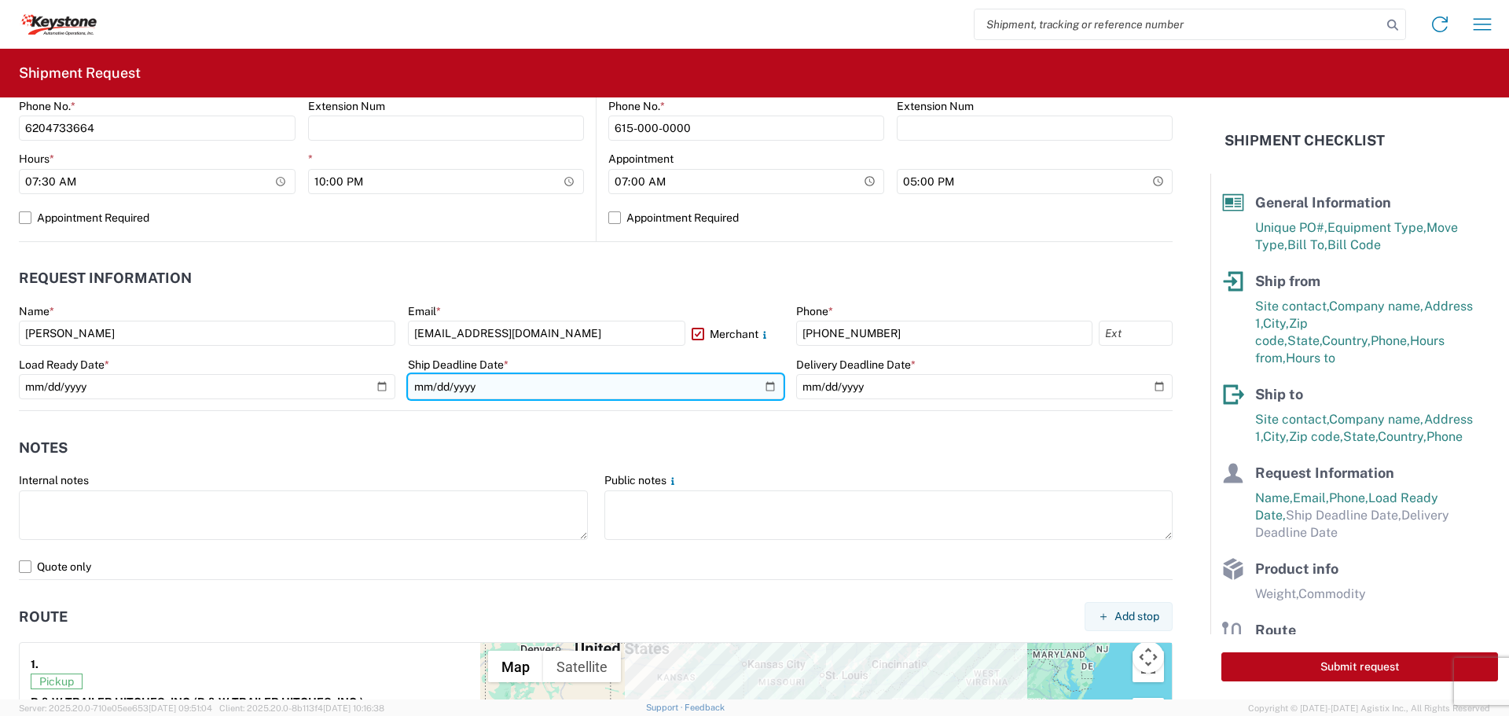
click at [762, 384] on input "date" at bounding box center [596, 386] width 377 height 25
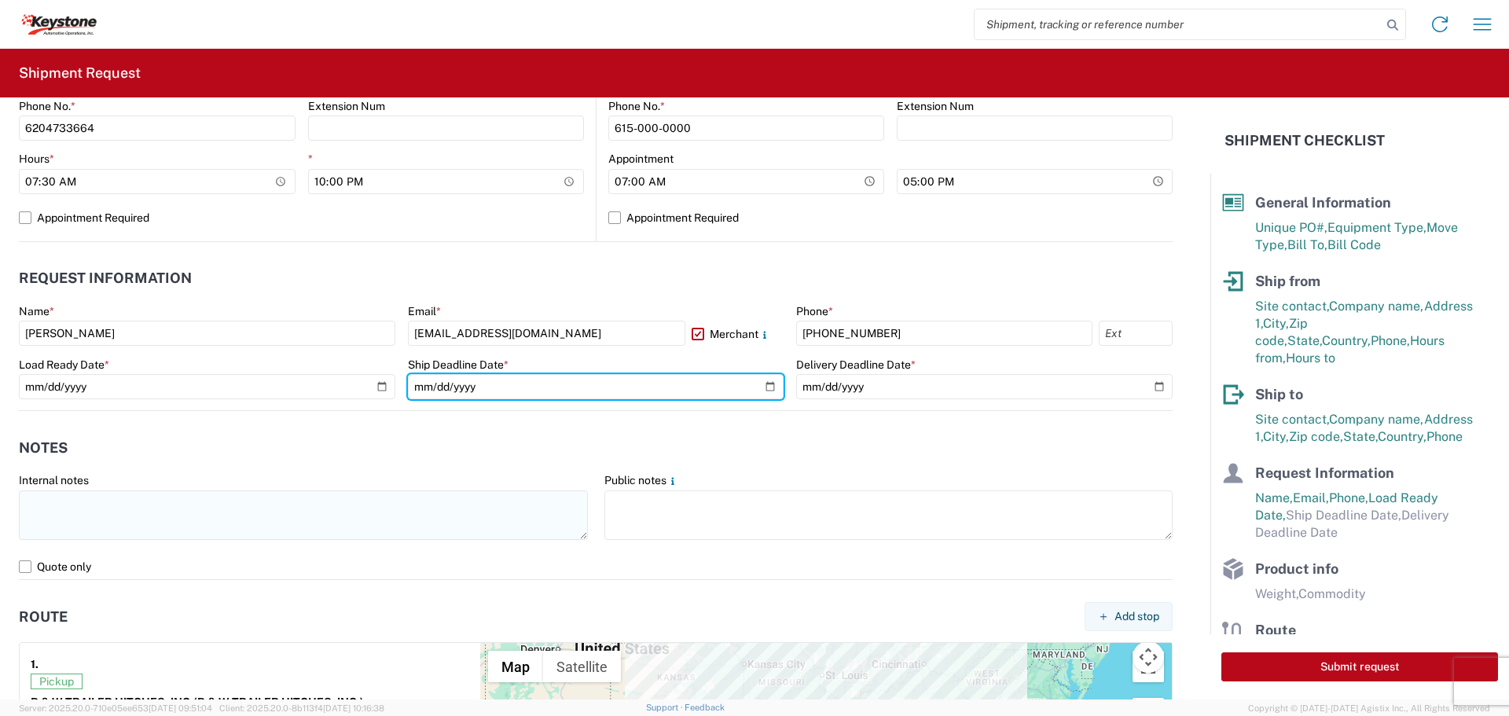
type input "[DATE]"
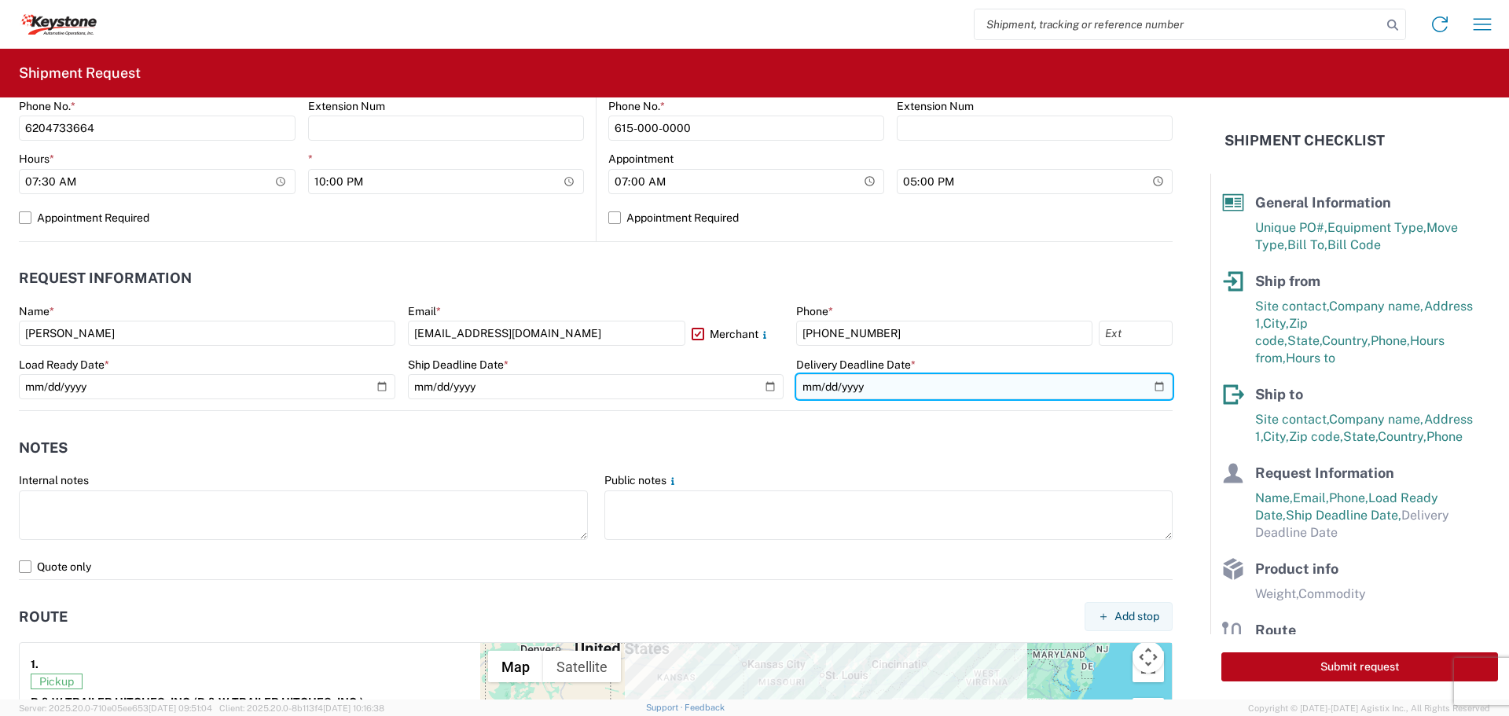
click at [1145, 387] on input "date" at bounding box center [984, 386] width 377 height 25
type input "[DATE]"
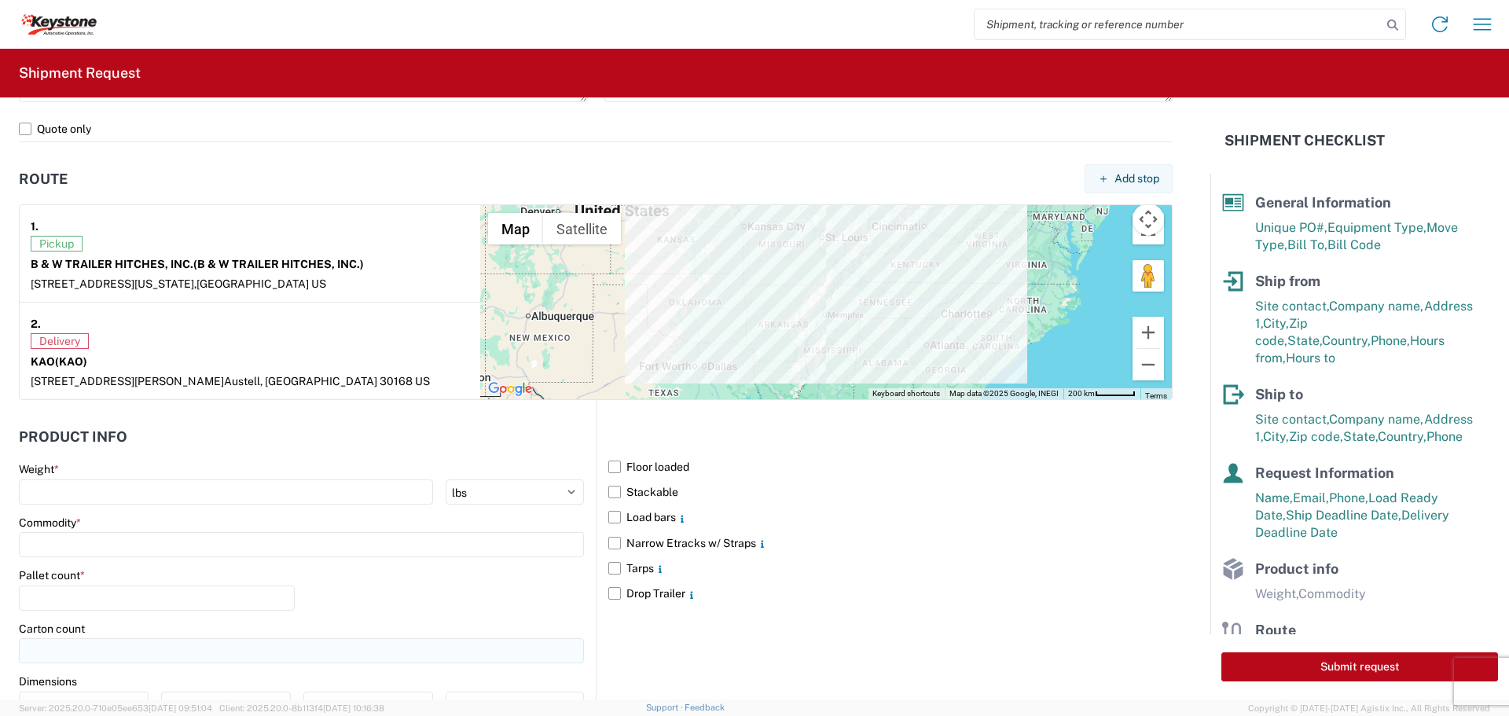
scroll to position [1284, 0]
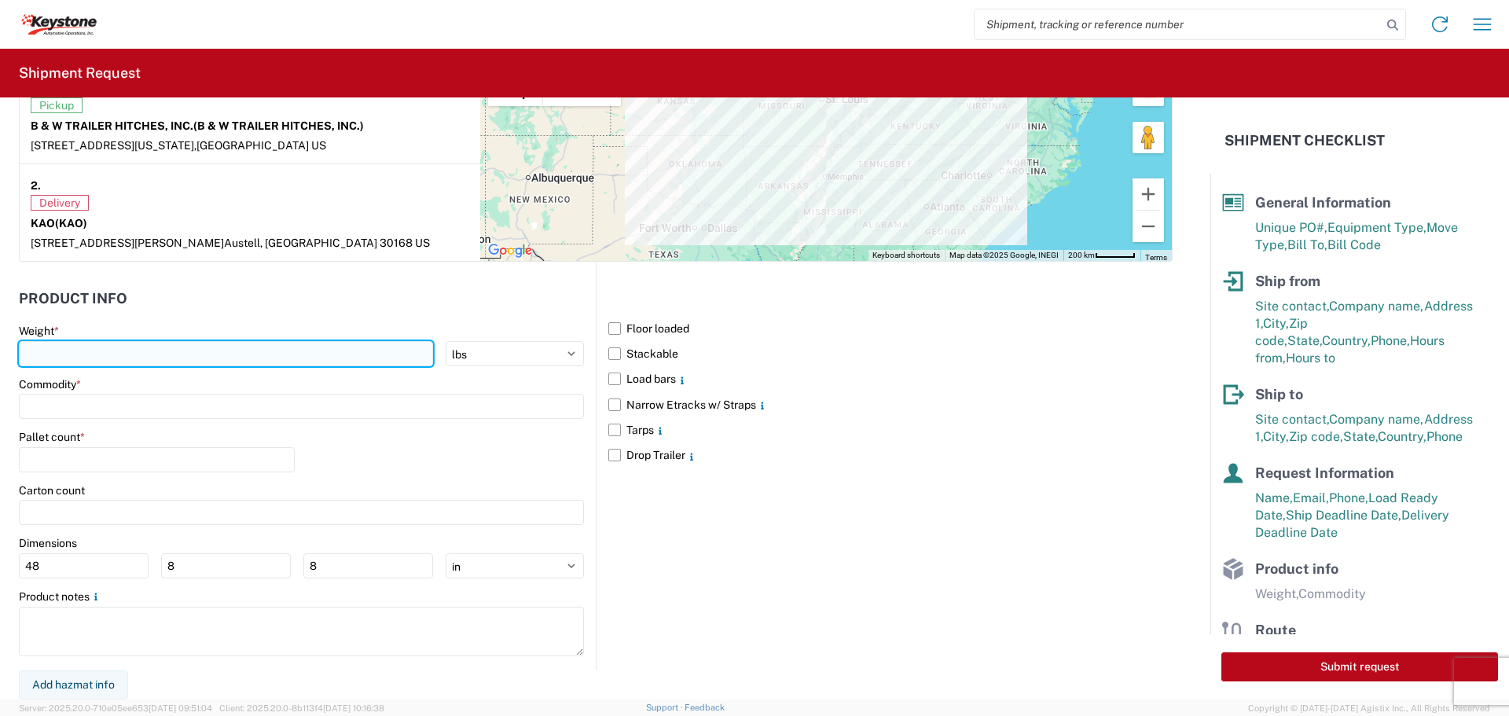
click at [108, 358] on input "number" at bounding box center [226, 353] width 414 height 25
type input "30807"
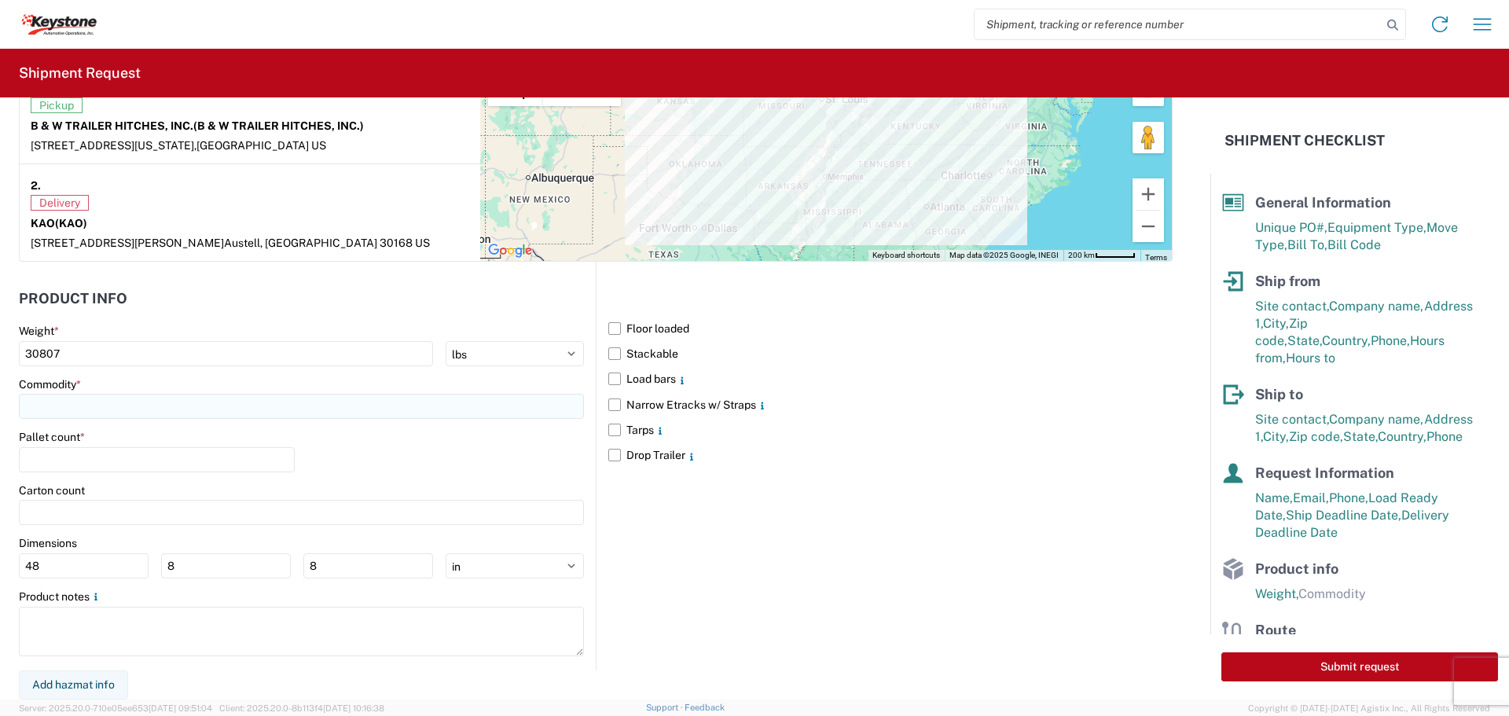
click at [74, 402] on input at bounding box center [301, 406] width 565 height 25
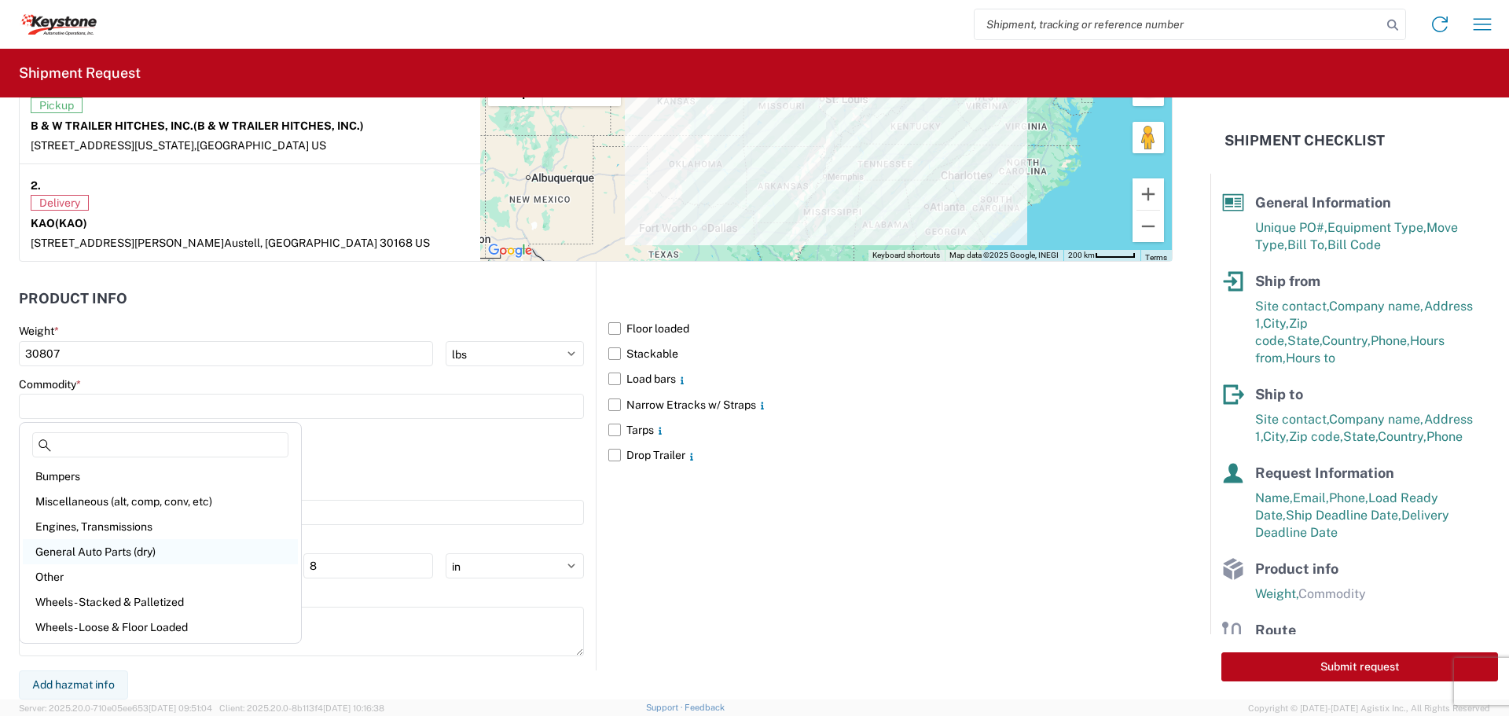
click at [105, 549] on div "General Auto Parts (dry)" at bounding box center [160, 551] width 275 height 25
type input "General Auto Parts (dry)"
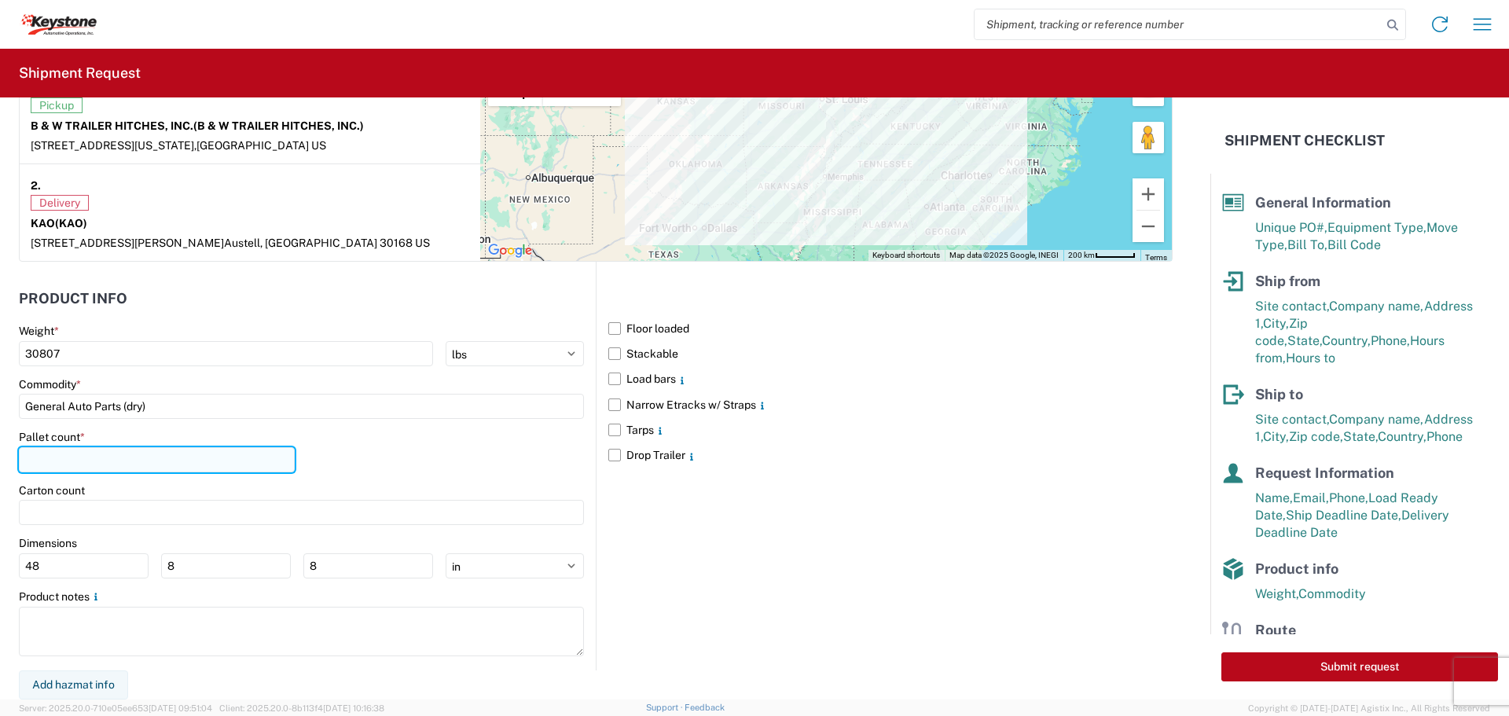
click at [106, 458] on input "number" at bounding box center [157, 459] width 276 height 25
type input "21"
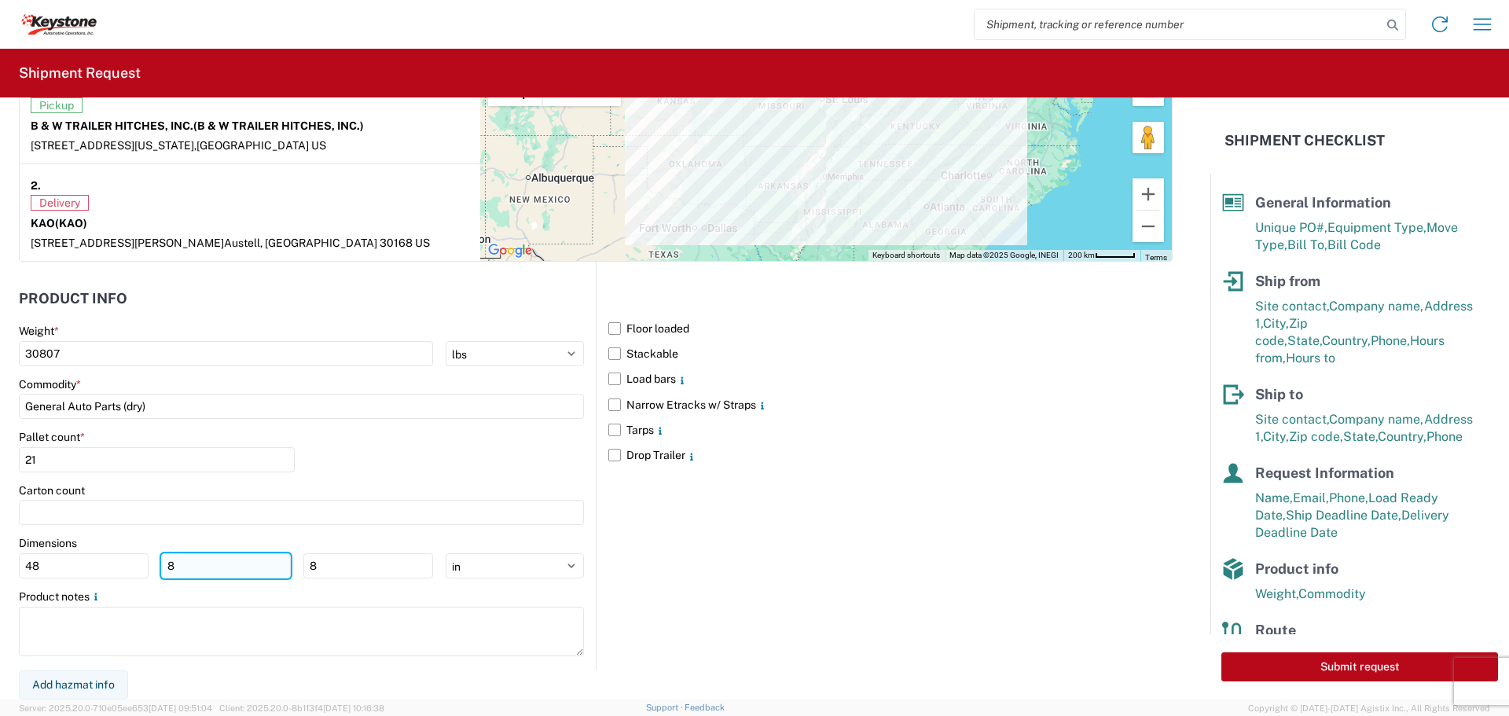
click at [195, 568] on input "8" at bounding box center [226, 565] width 130 height 25
type input "40"
click at [323, 564] on input "8" at bounding box center [368, 565] width 130 height 25
type input "48"
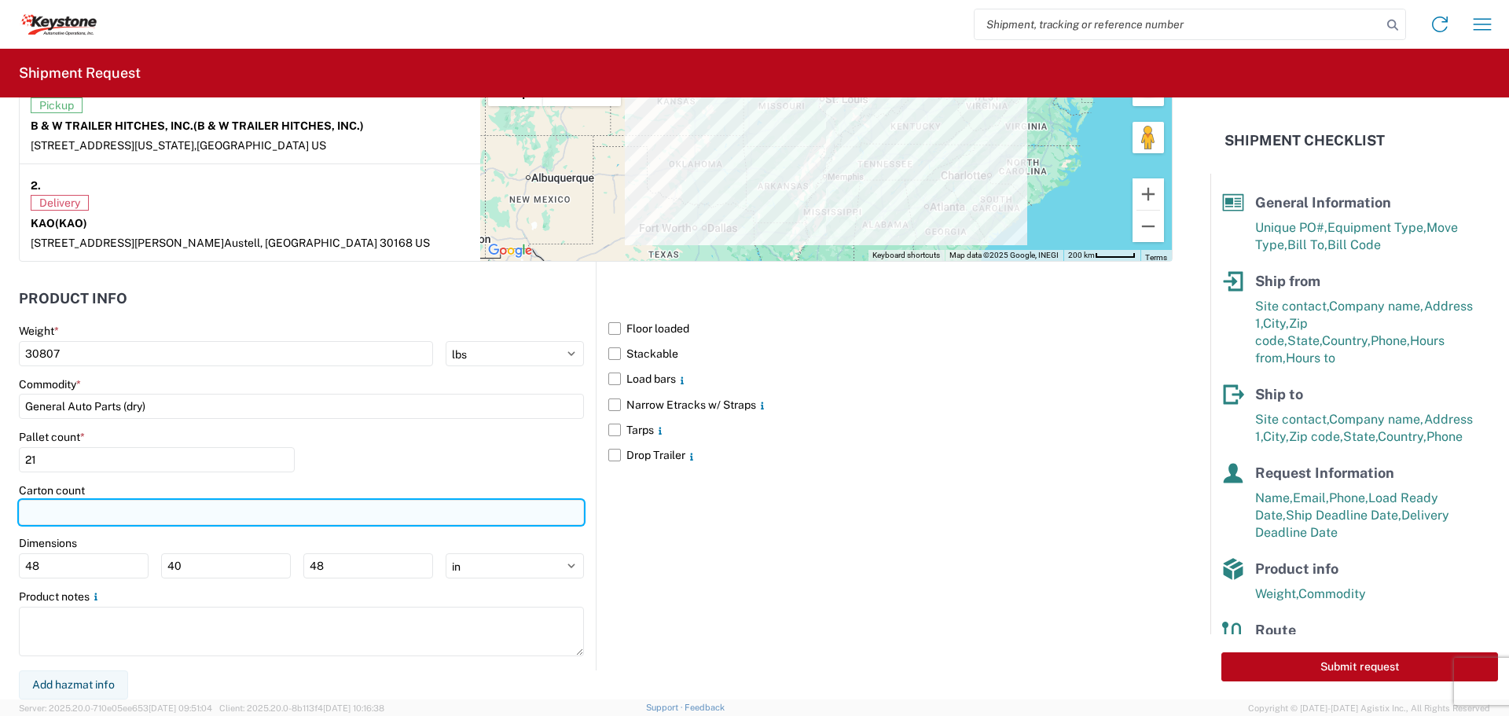
click at [158, 508] on input "number" at bounding box center [301, 512] width 565 height 25
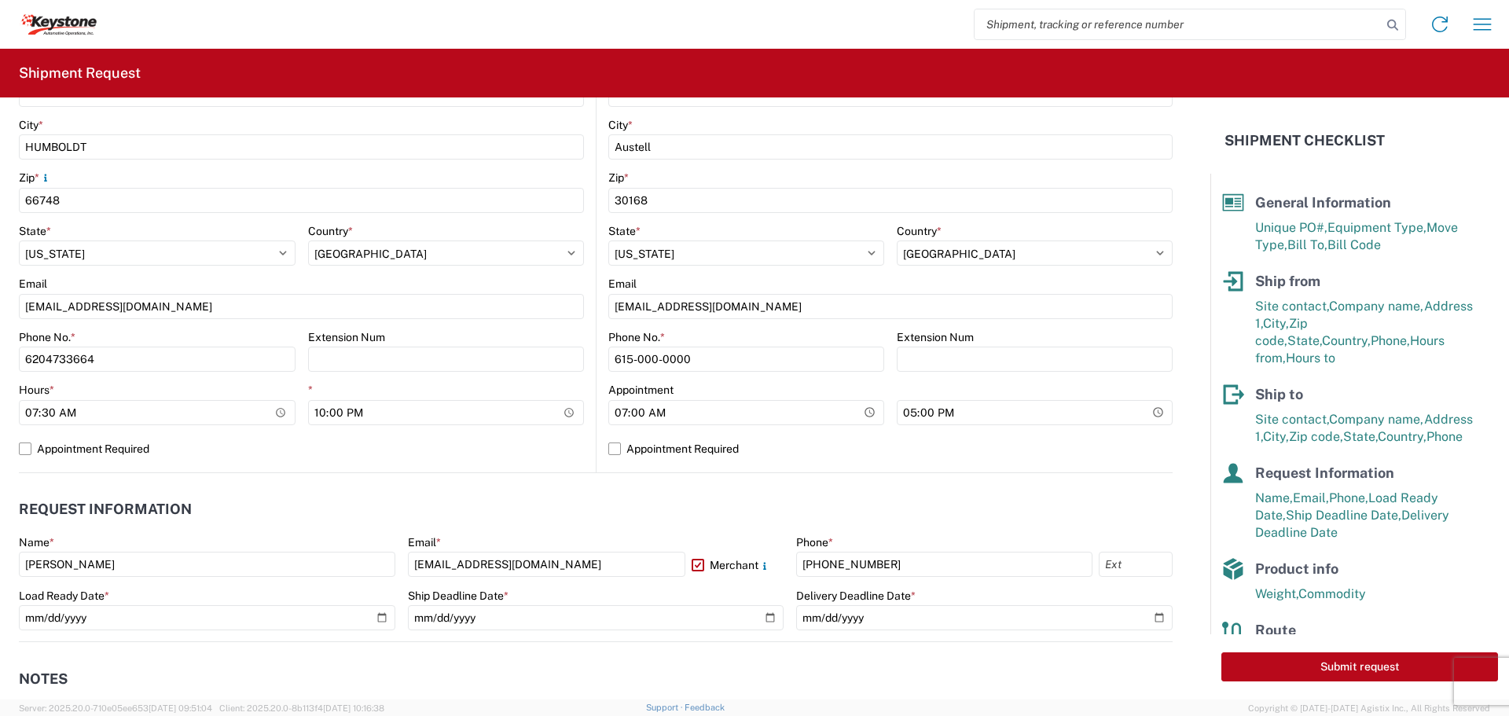
scroll to position [629, 0]
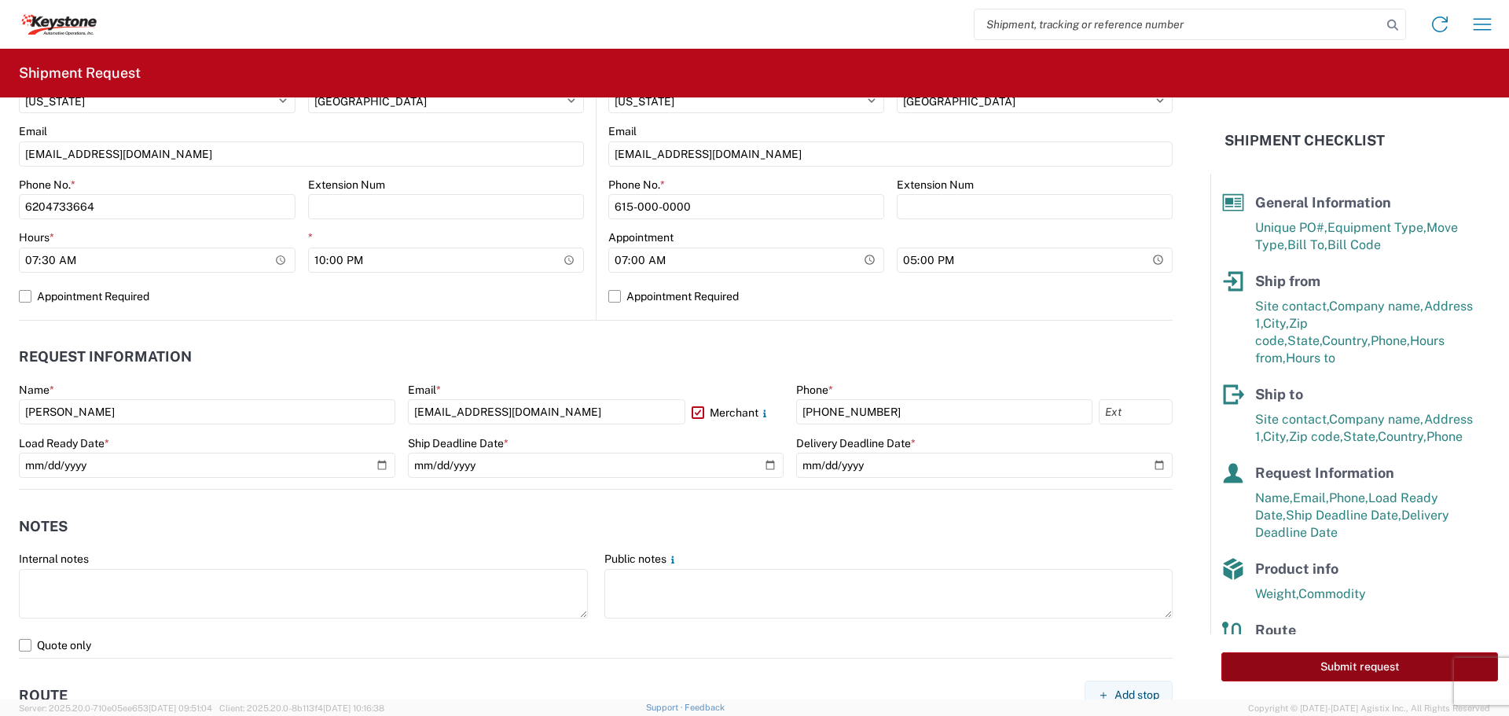
type input "546"
click at [1303, 667] on button "Submit request" at bounding box center [1360, 666] width 277 height 29
select select "KS"
select select "US"
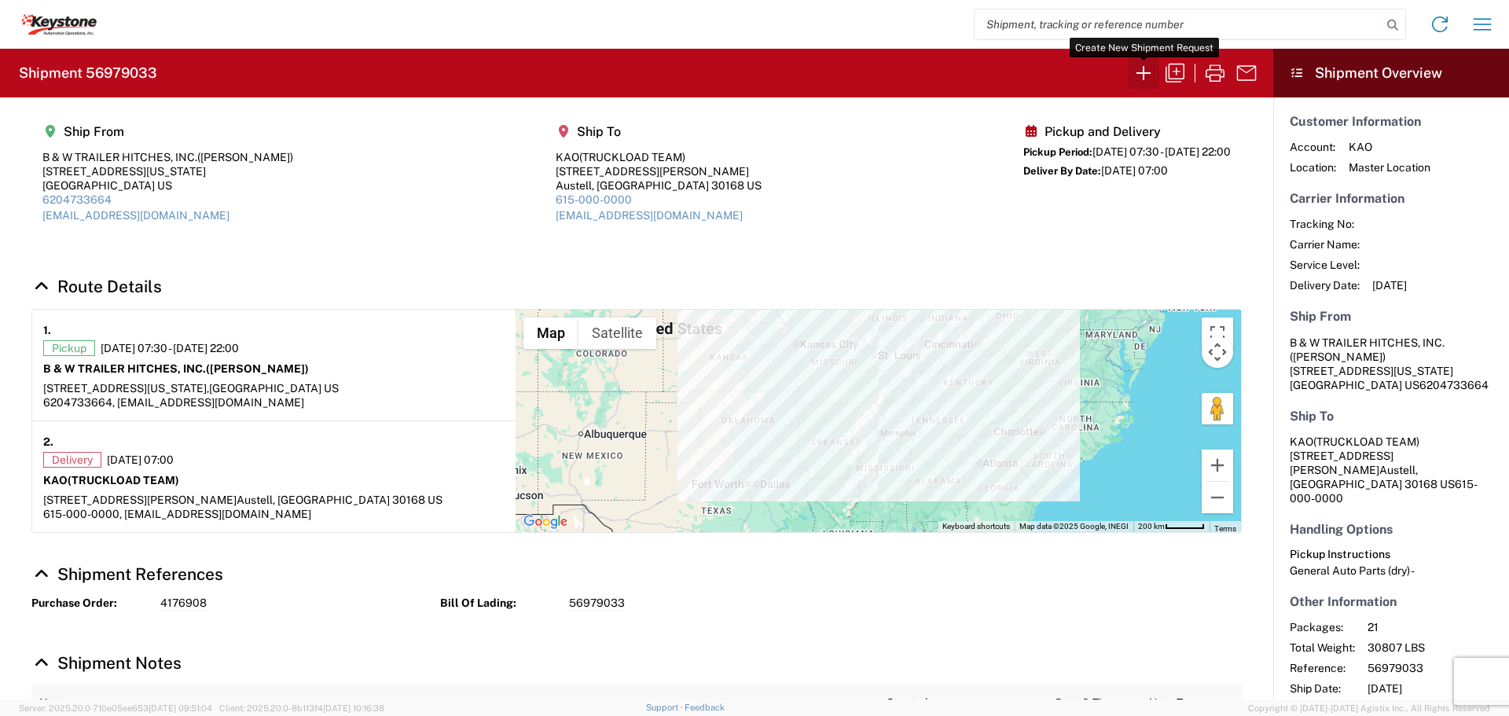
click at [1148, 68] on icon "button" at bounding box center [1143, 73] width 25 height 25
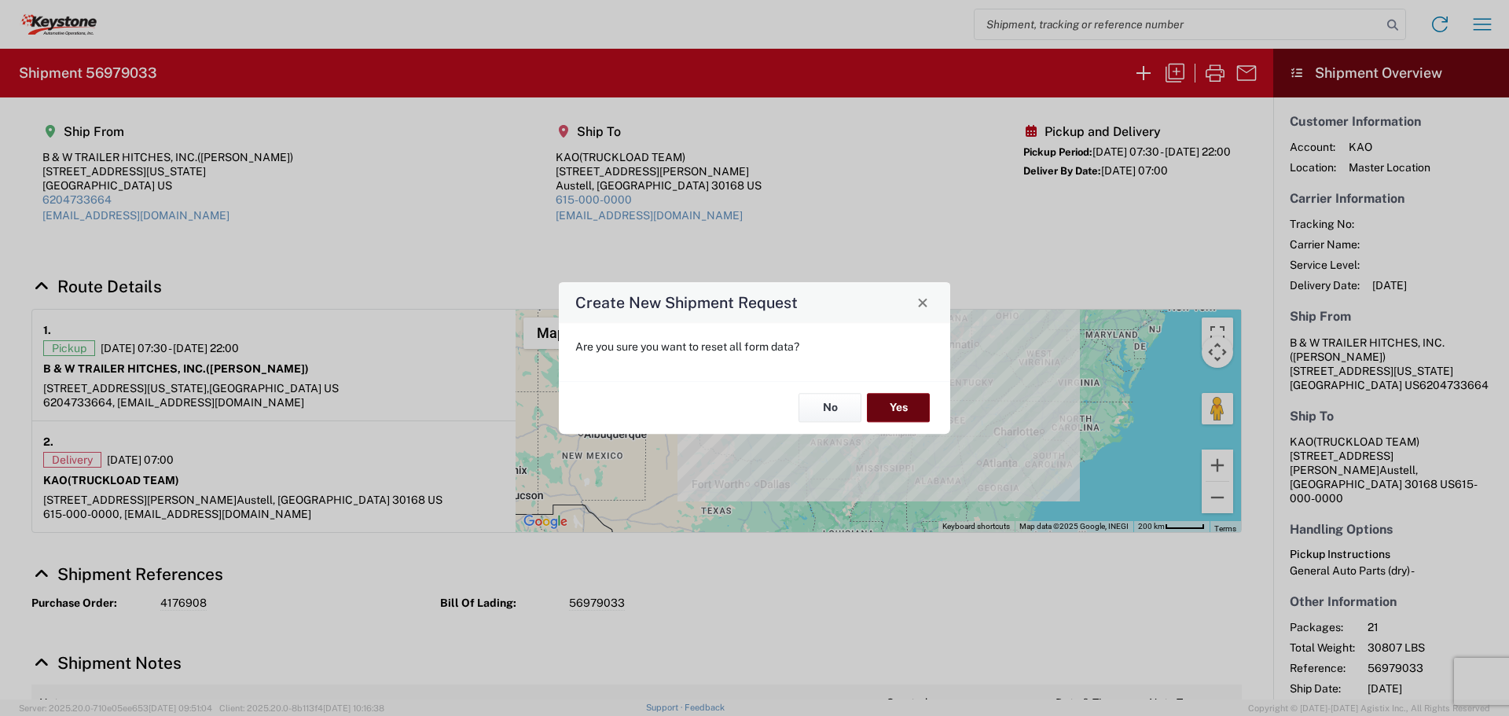
click at [884, 402] on button "Yes" at bounding box center [898, 408] width 63 height 29
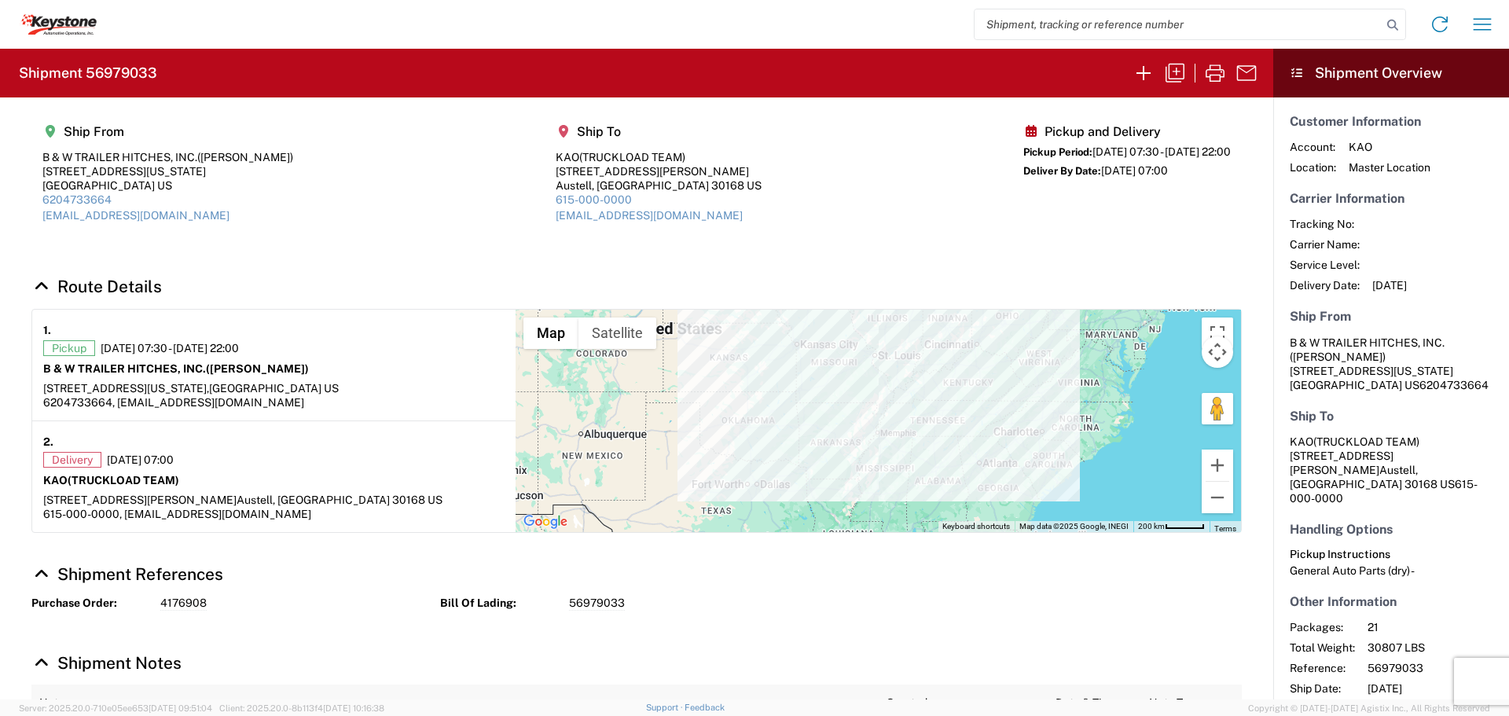
select select "FULL"
select select "US"
select select "LBS"
select select "IN"
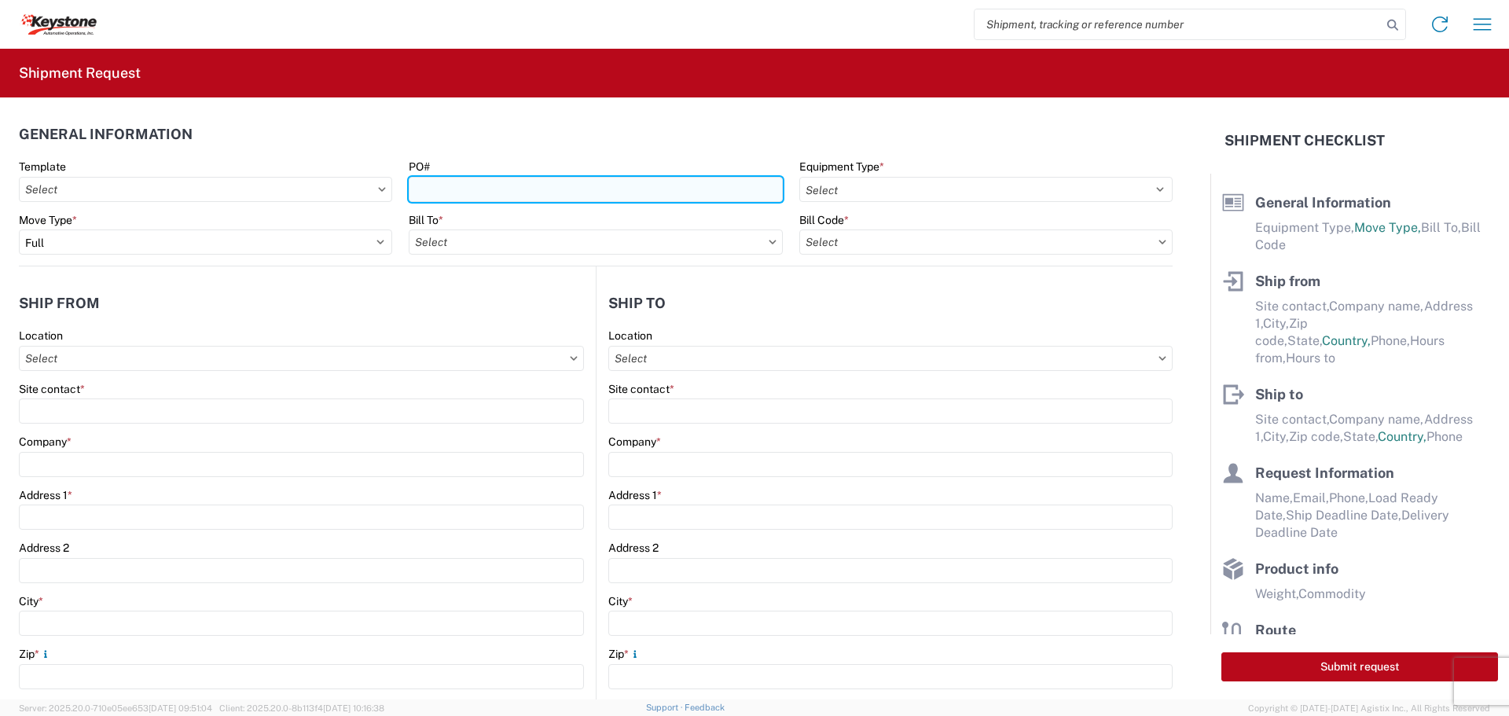
click at [554, 192] on input "PO#" at bounding box center [595, 189] width 373 height 25
type input "5099652"
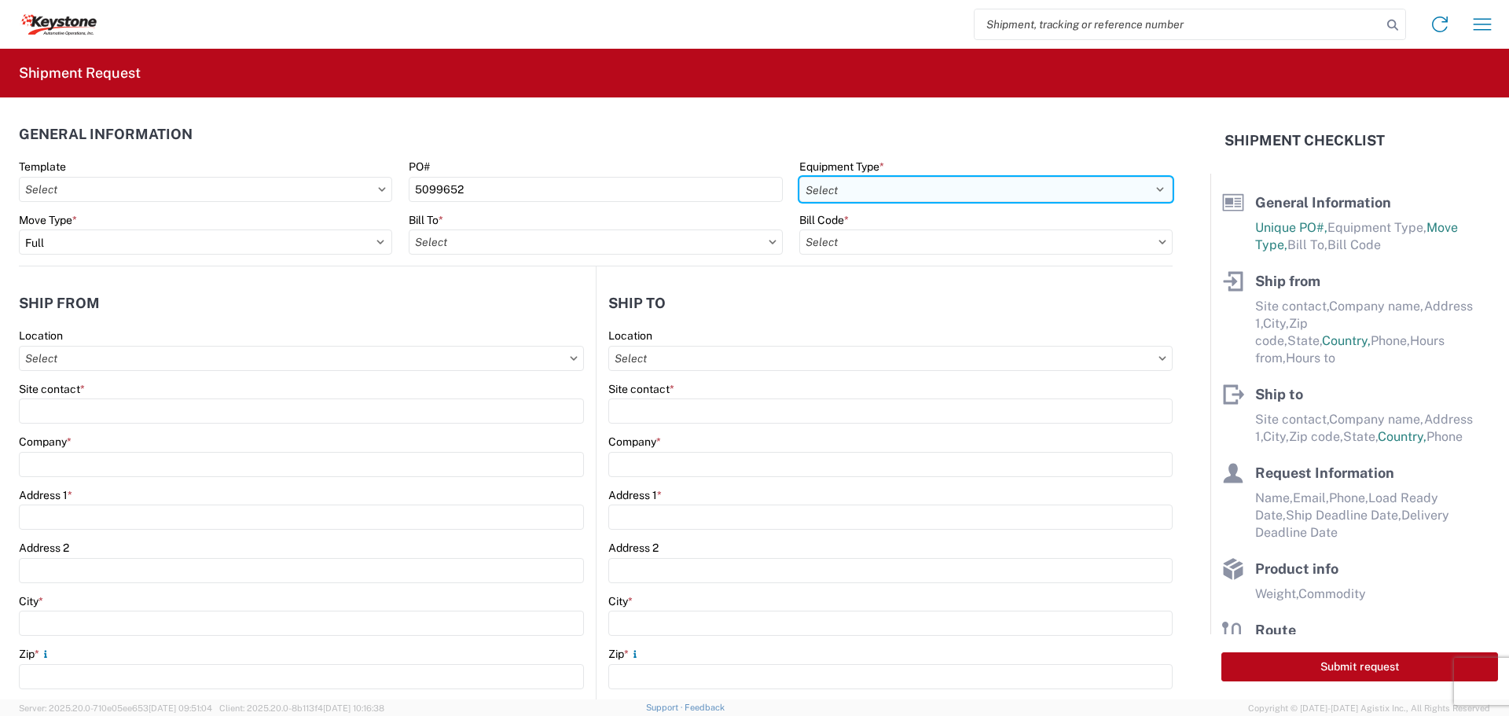
click at [1031, 187] on select "Select 53’ Dry Van Flatbed Dropdeck (van) Lowboy (flatbed) Rail" at bounding box center [985, 189] width 373 height 25
select select "STDV"
click at [799, 177] on select "Select 53’ Dry Van Flatbed Dropdeck (van) Lowboy (flatbed) Rail" at bounding box center [985, 189] width 373 height 25
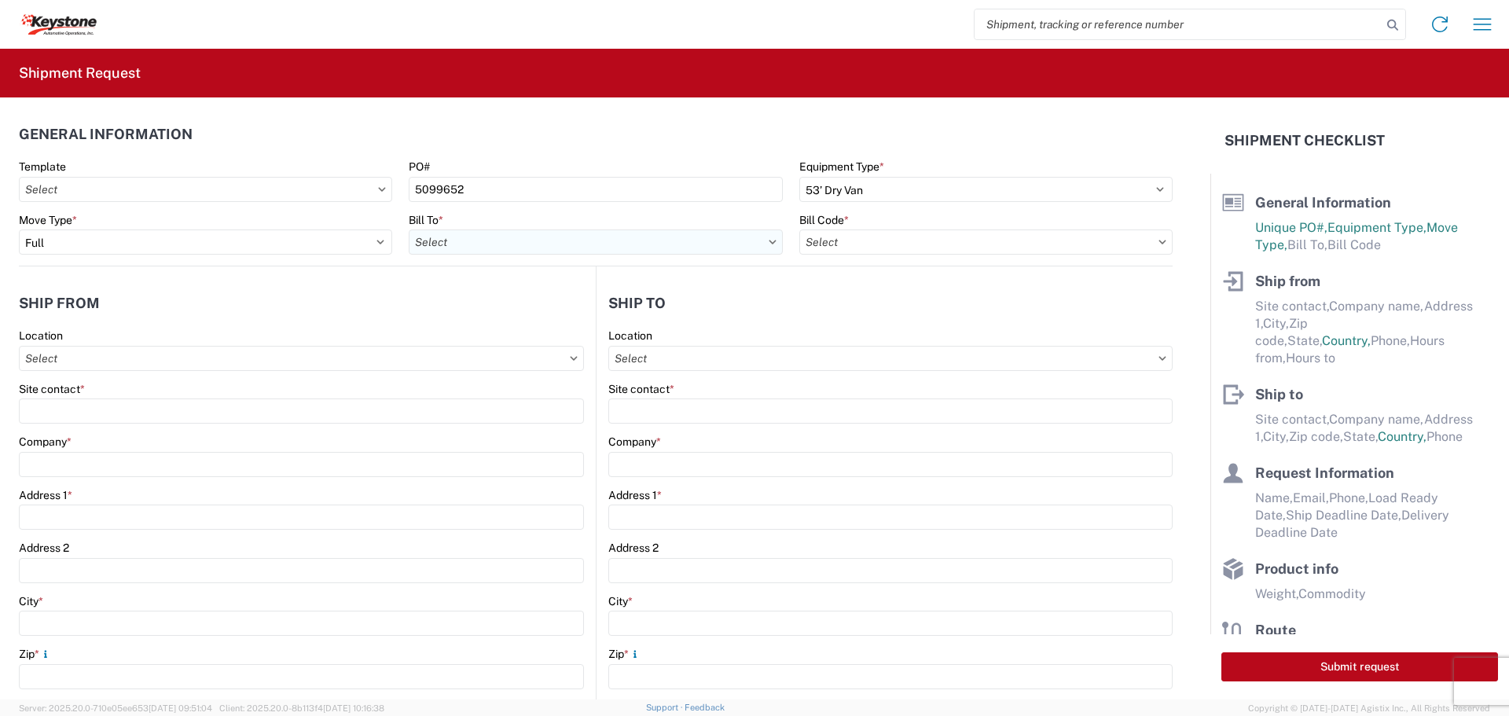
click at [755, 242] on input "text" at bounding box center [595, 242] width 373 height 25
type input "8427"
click at [465, 311] on div "8427 - KAO Logistics - [GEOGRAPHIC_DATA], [GEOGRAPHIC_DATA]" at bounding box center [584, 311] width 351 height 25
type input "8427 - KAO Logistics - [GEOGRAPHIC_DATA], [GEOGRAPHIC_DATA]"
click at [1049, 242] on input "text" at bounding box center [985, 242] width 373 height 25
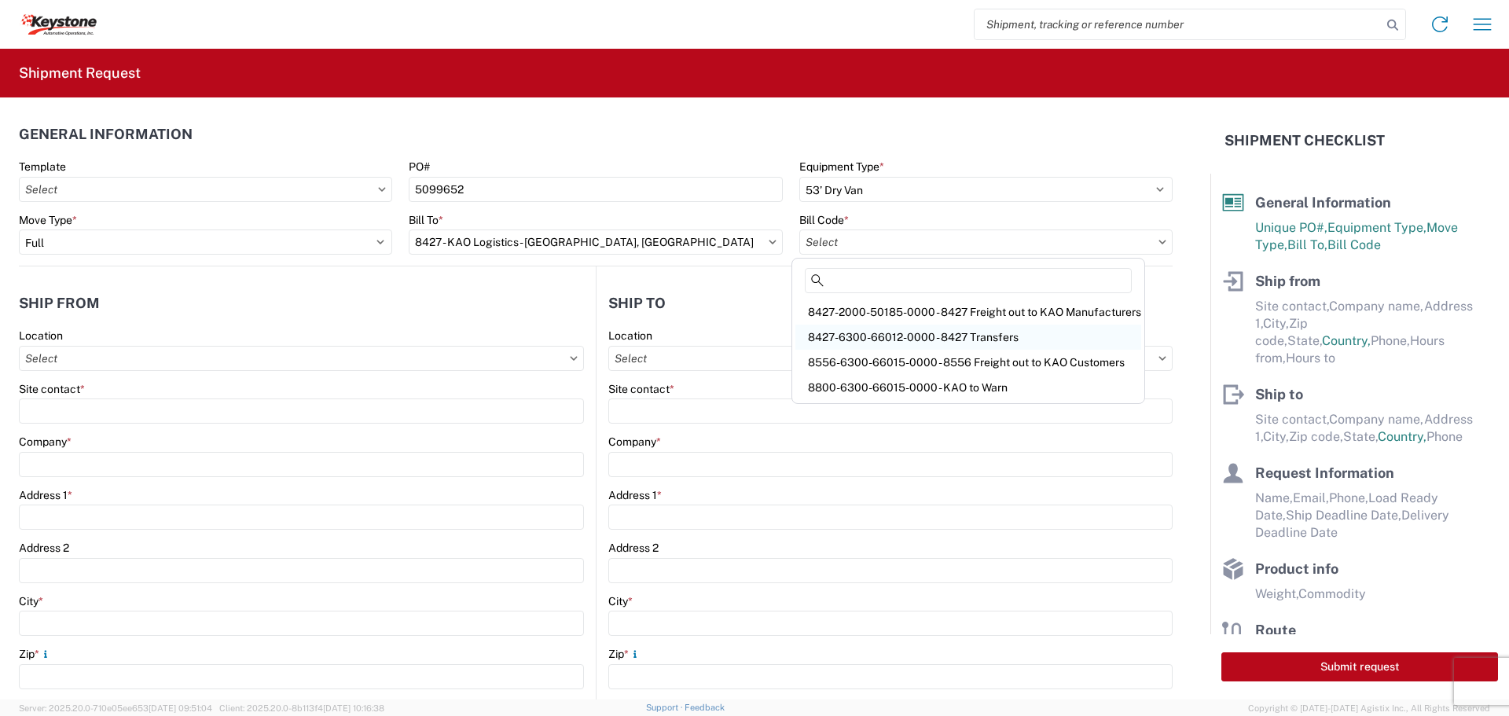
click at [1001, 333] on div "8427-6300-66012-0000 - 8427 Transfers" at bounding box center [969, 337] width 346 height 25
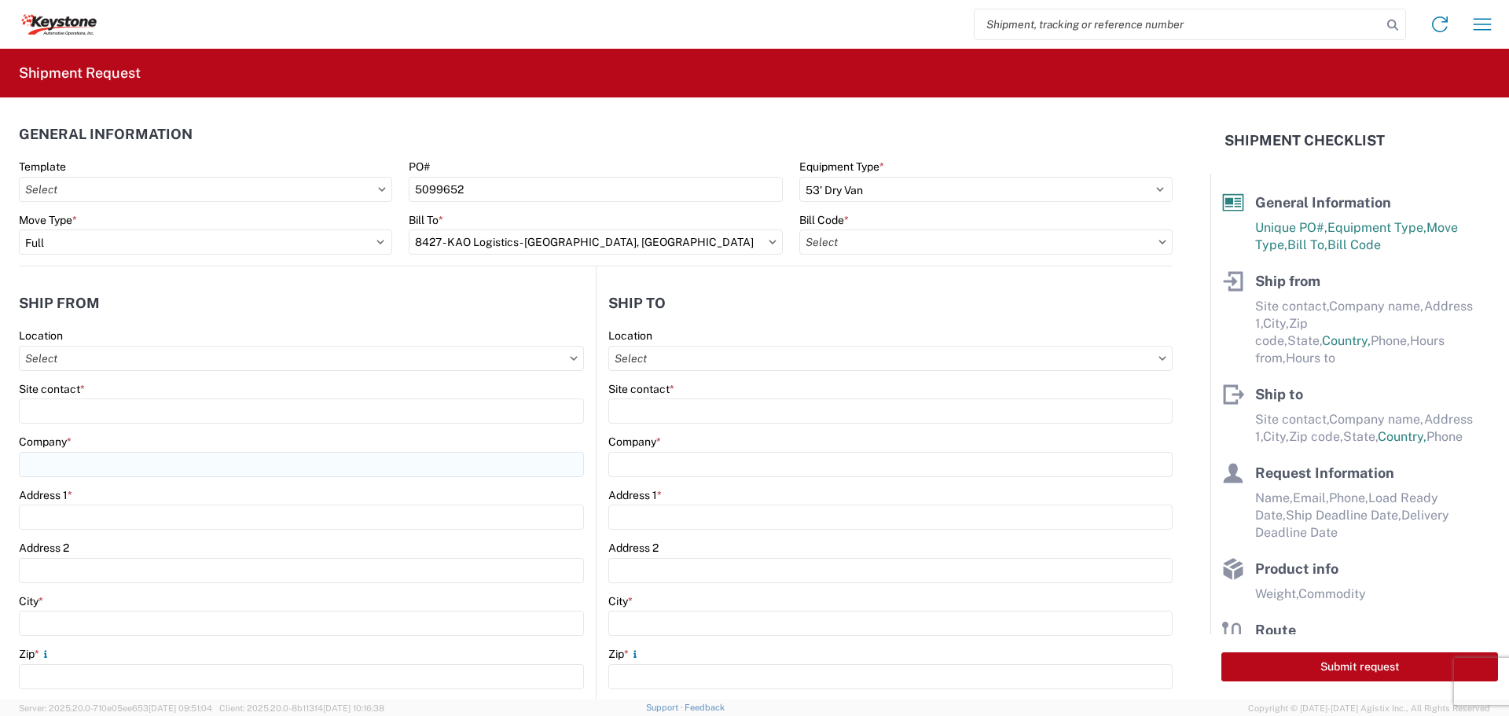
type input "8427-6300-66012-0000 - 8427 Transfers, 8427-6300-66012-0000 - 8427 Transfers"
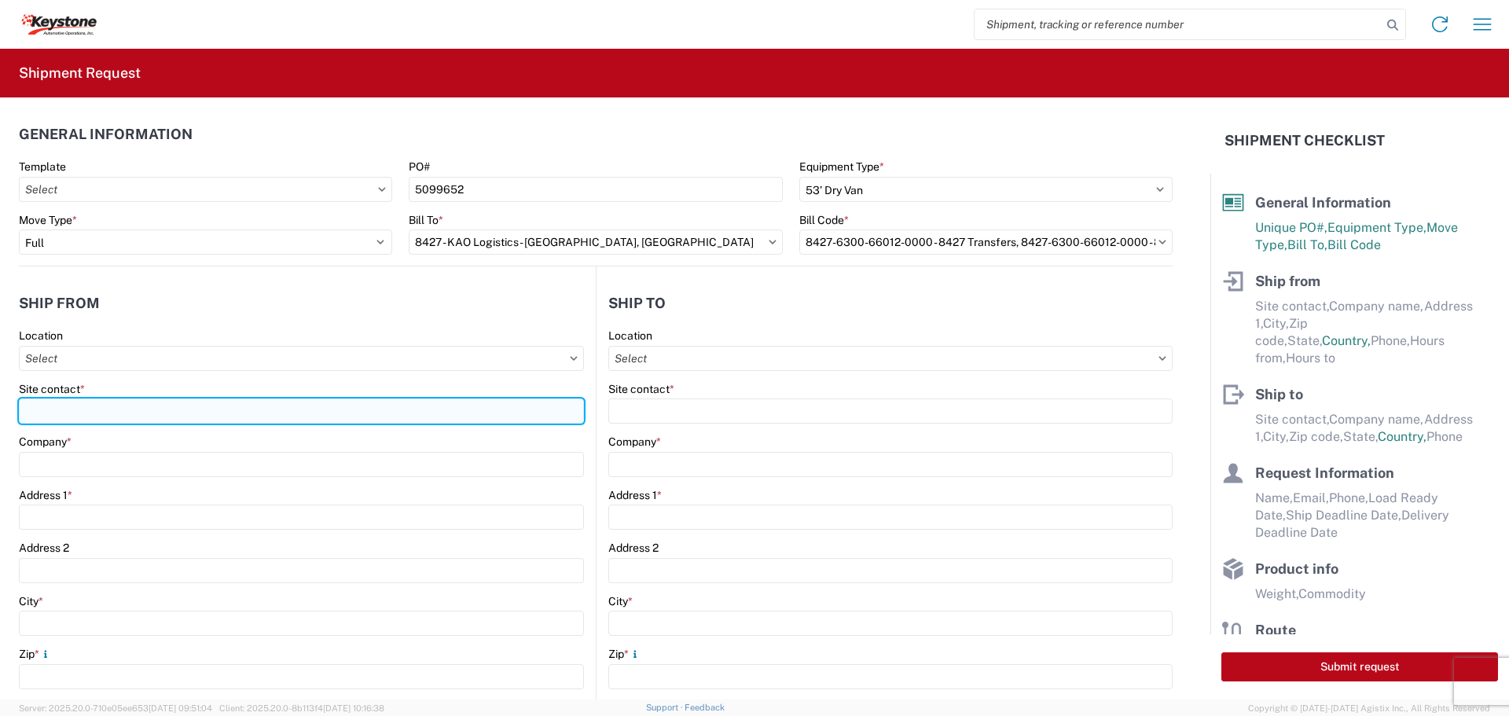
click at [91, 405] on input "Site contact *" at bounding box center [301, 411] width 565 height 25
type input "BILL OR [PERSON_NAME]"
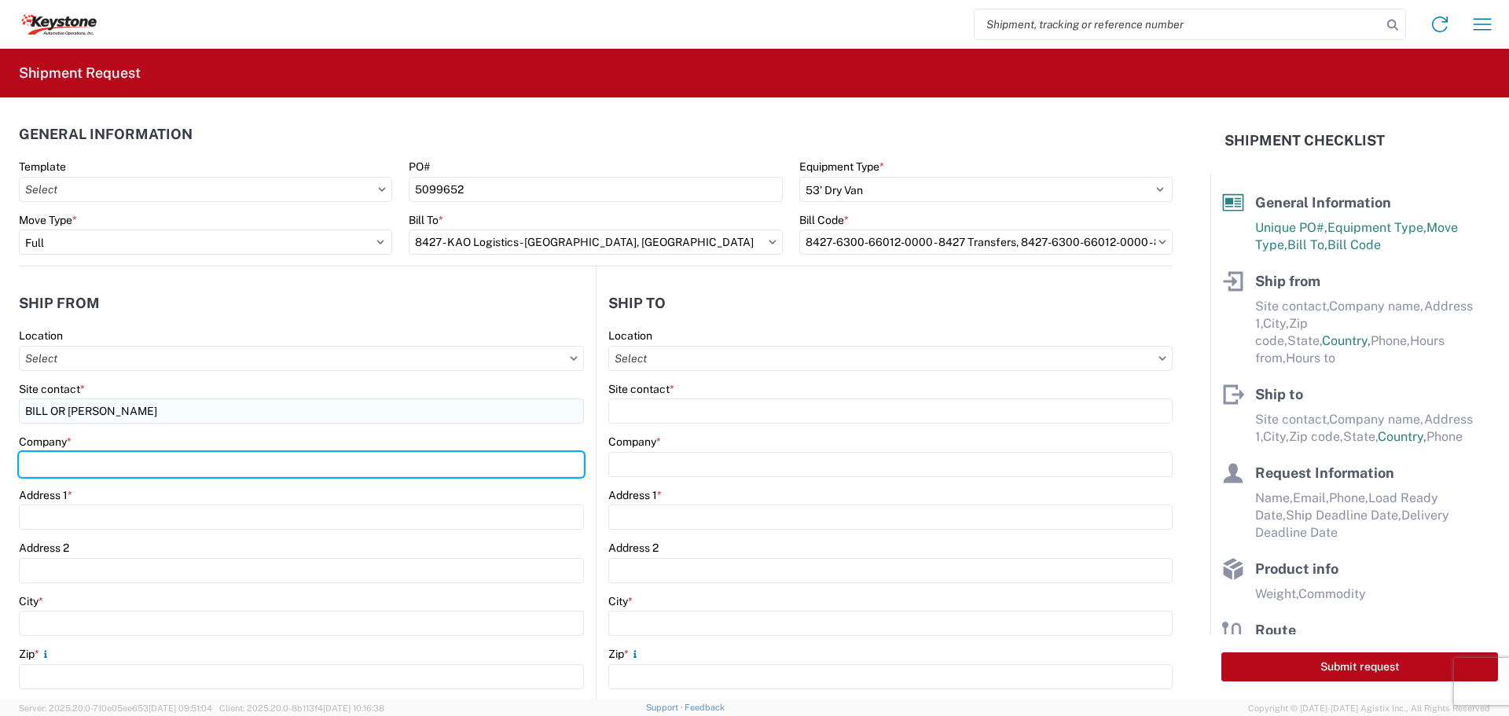
type input "B & W TRAILER HITCHES, INC."
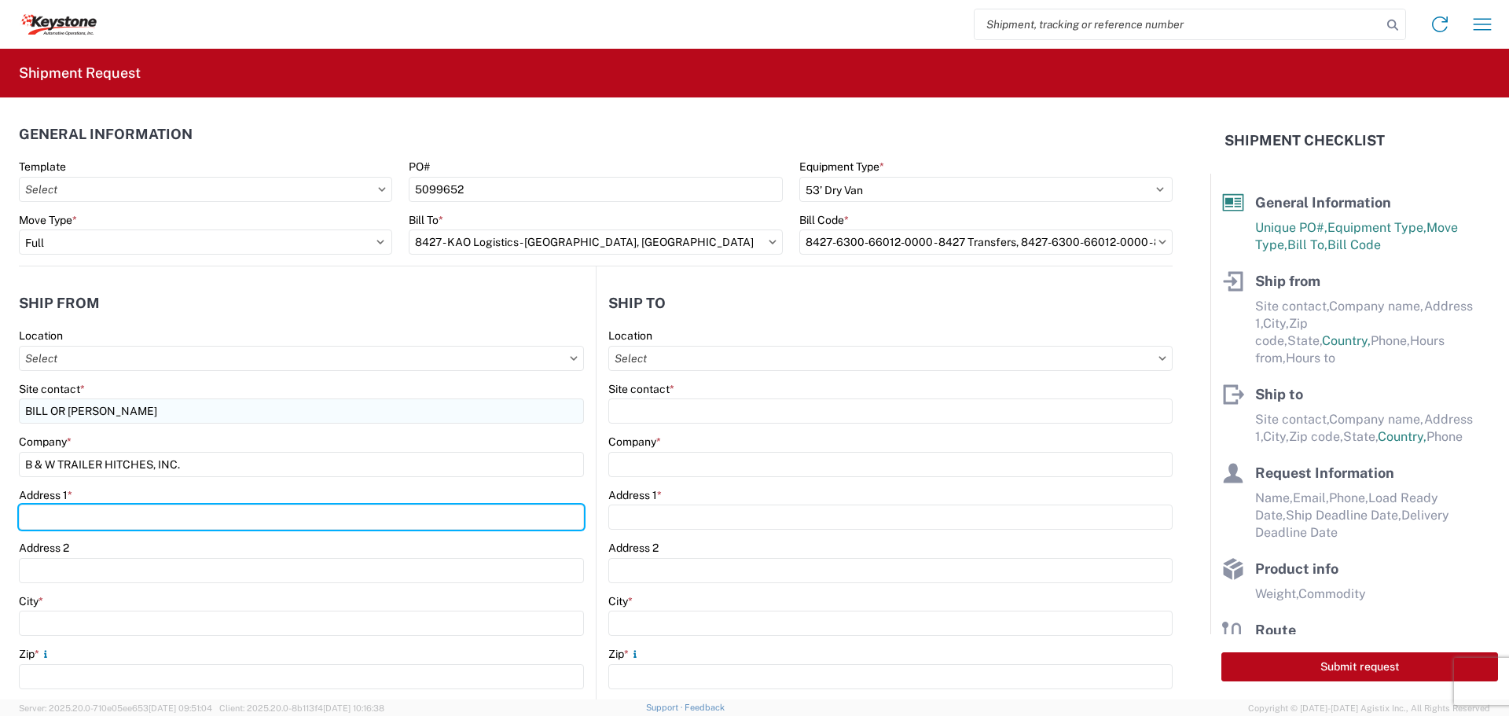
type input "[STREET_ADDRESS][US_STATE]"
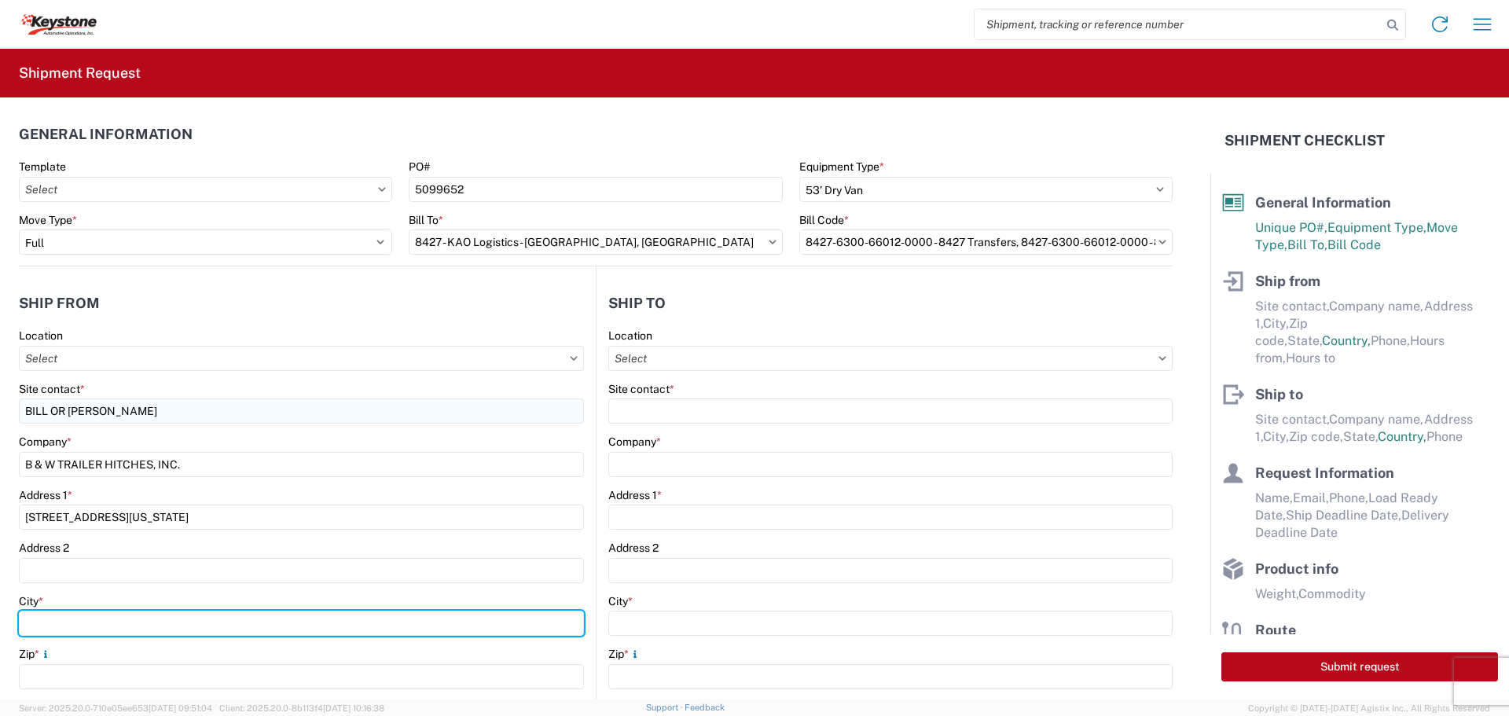
type input "HUMBOLDT"
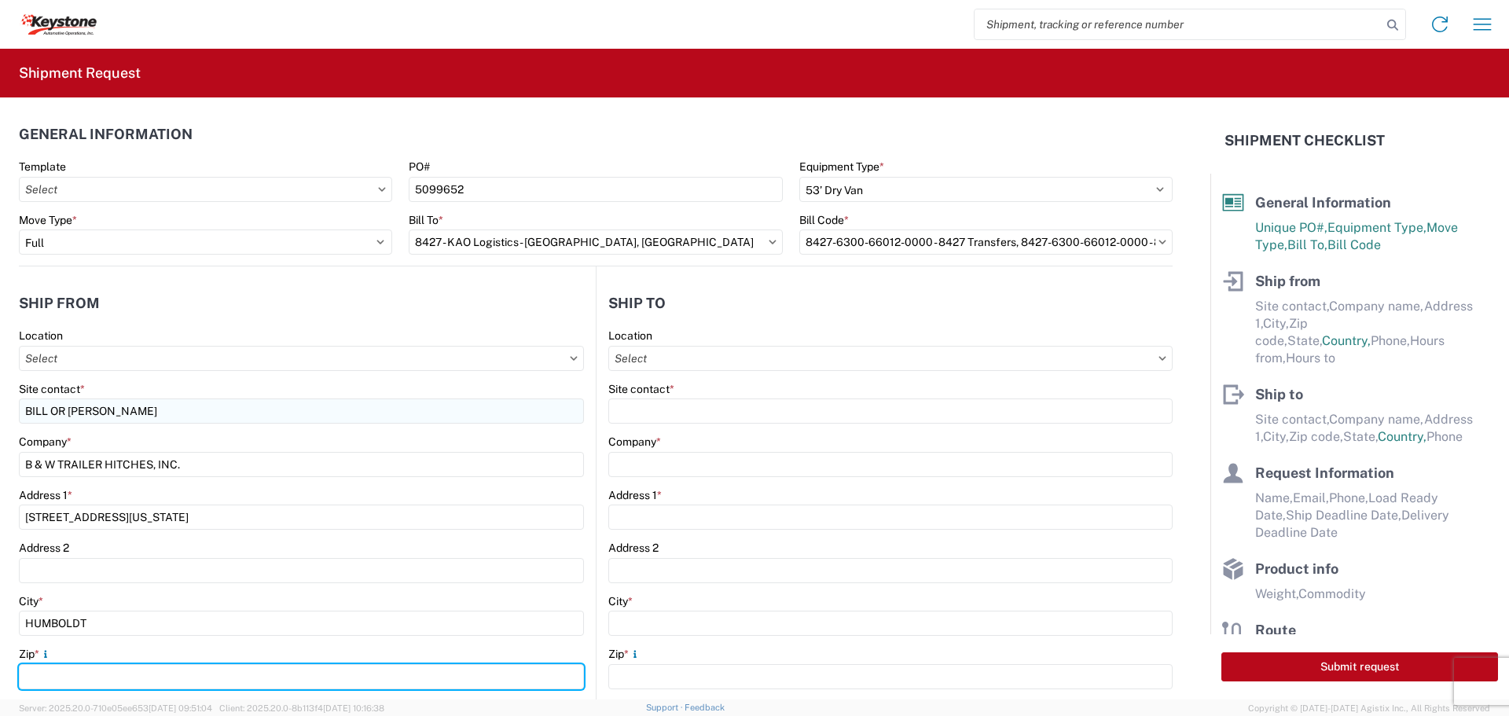
type input "66748"
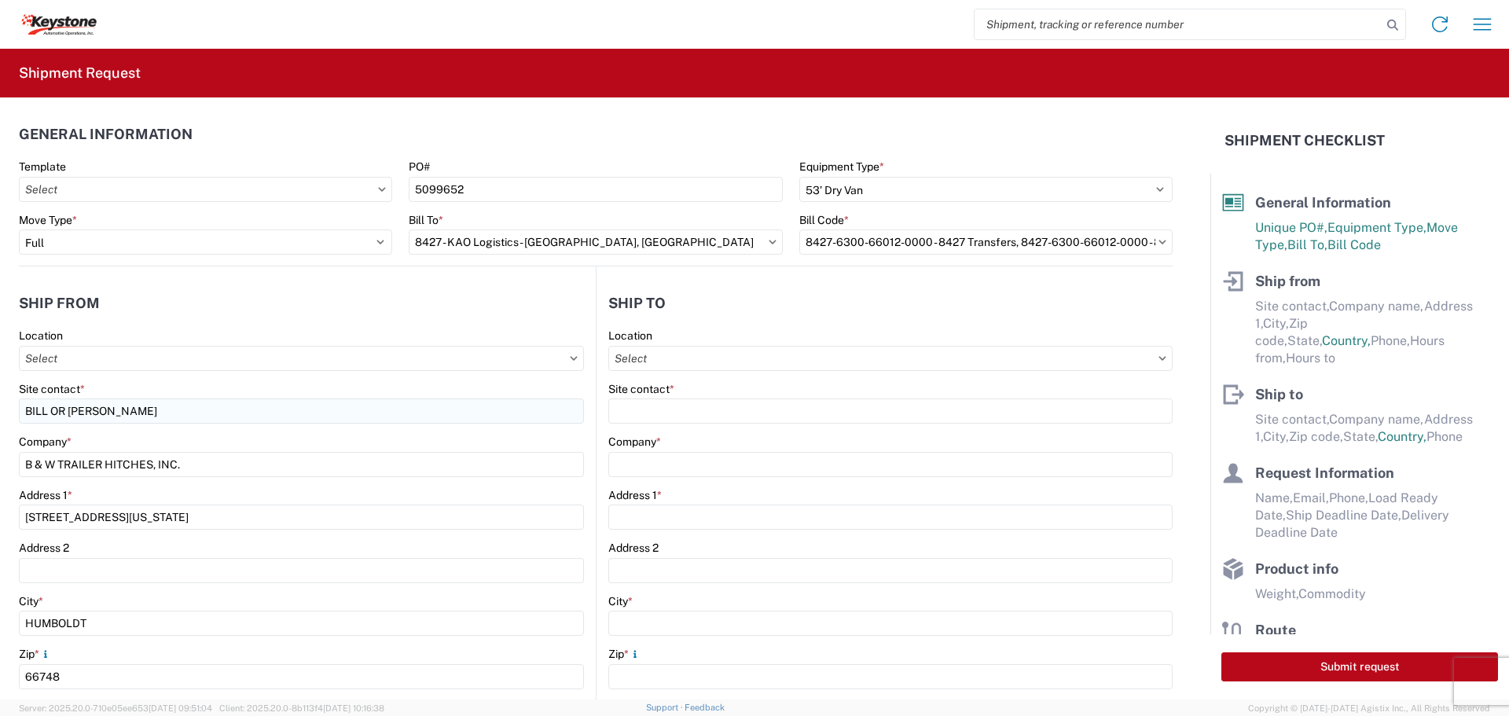
select select "KS"
type input "[EMAIL_ADDRESS][DOMAIN_NAME]"
type input "6204733664"
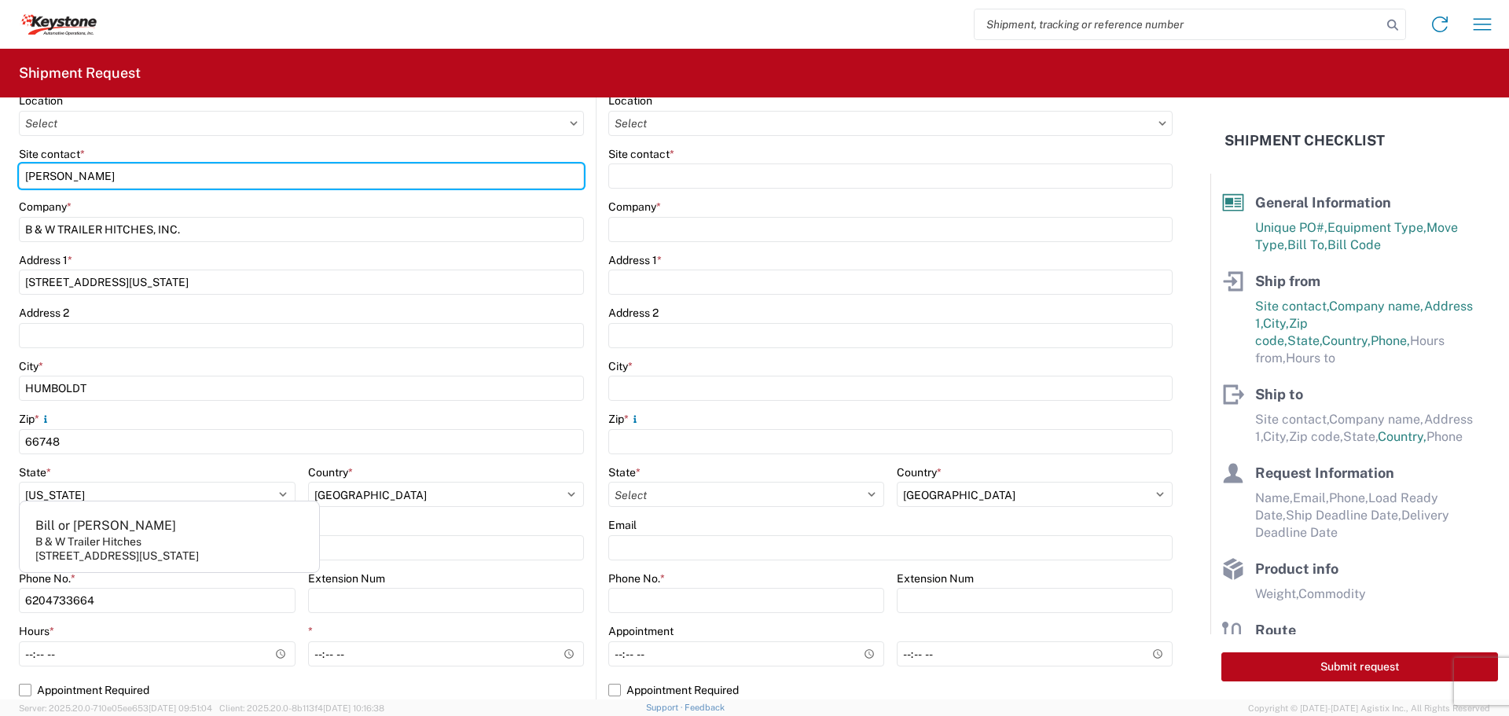
scroll to position [236, 0]
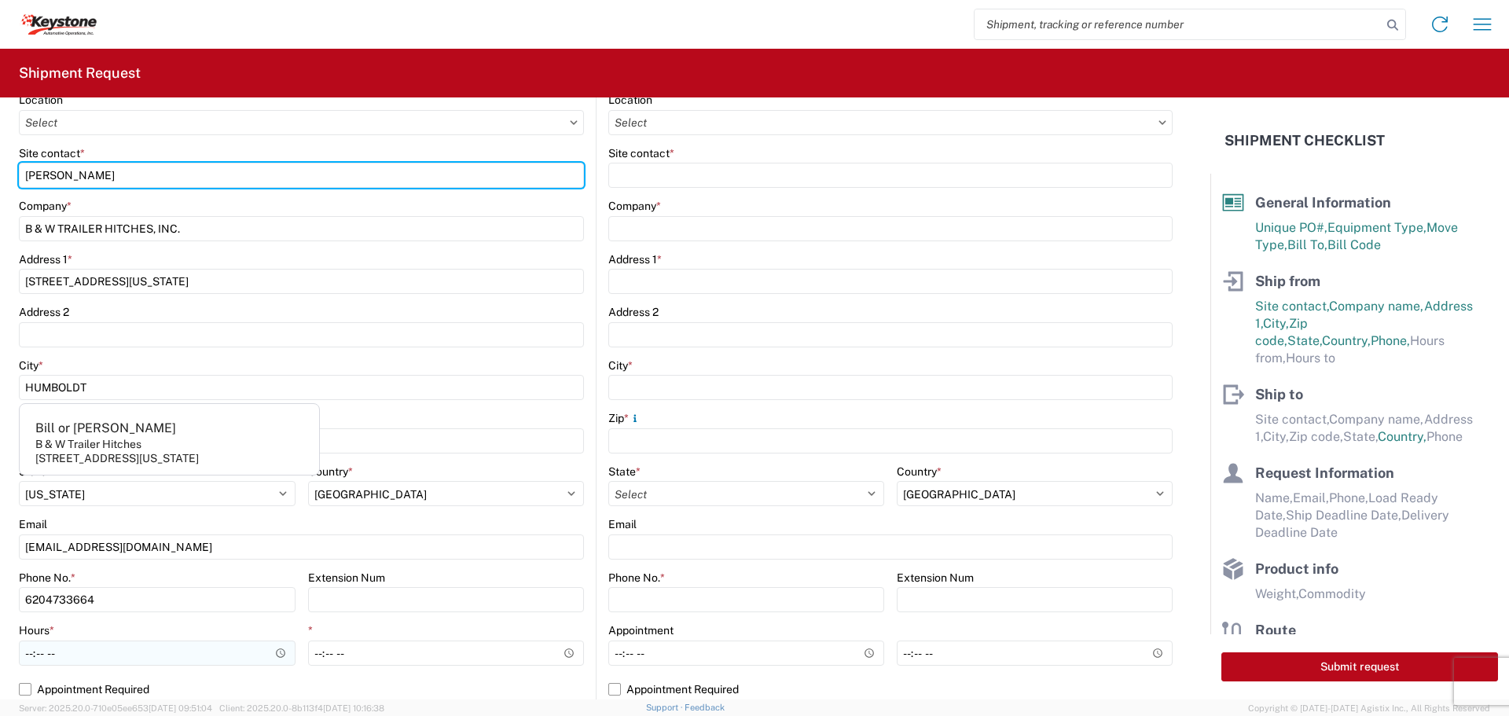
type input "[PERSON_NAME]"
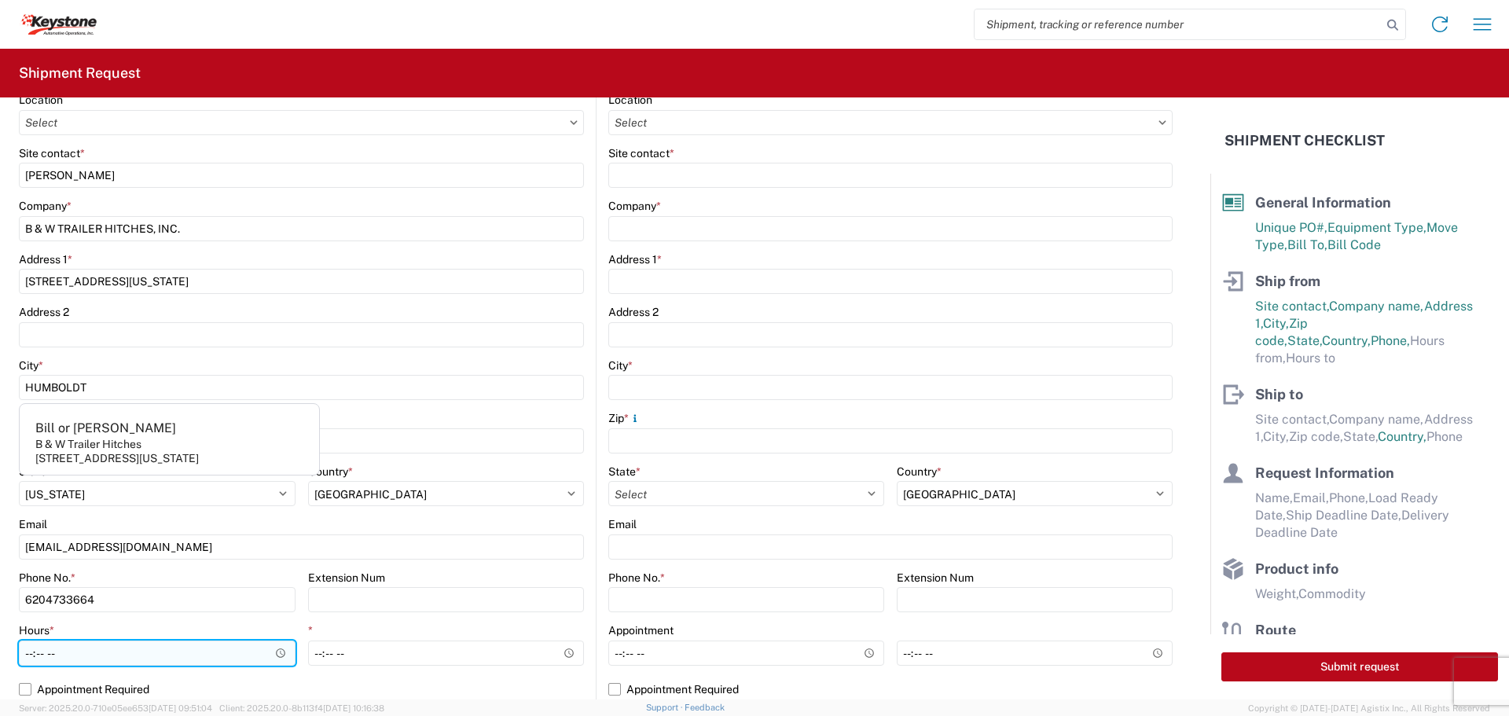
click at [278, 650] on input "Hours *" at bounding box center [157, 653] width 277 height 25
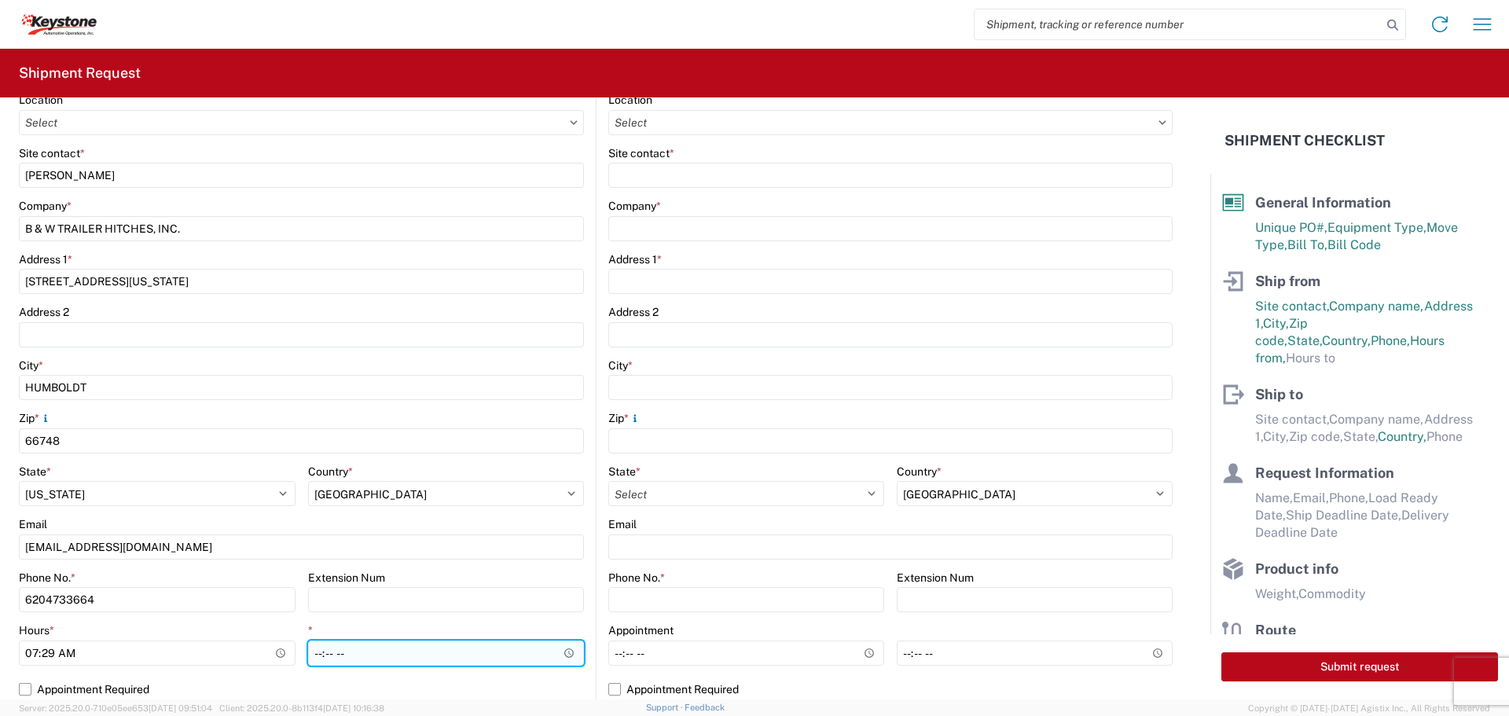
type input "07:29"
click at [488, 656] on input "*" at bounding box center [446, 653] width 277 height 25
click at [564, 650] on input "*" at bounding box center [446, 653] width 277 height 25
type input "22:00"
click at [504, 644] on input "22:00" at bounding box center [446, 653] width 277 height 25
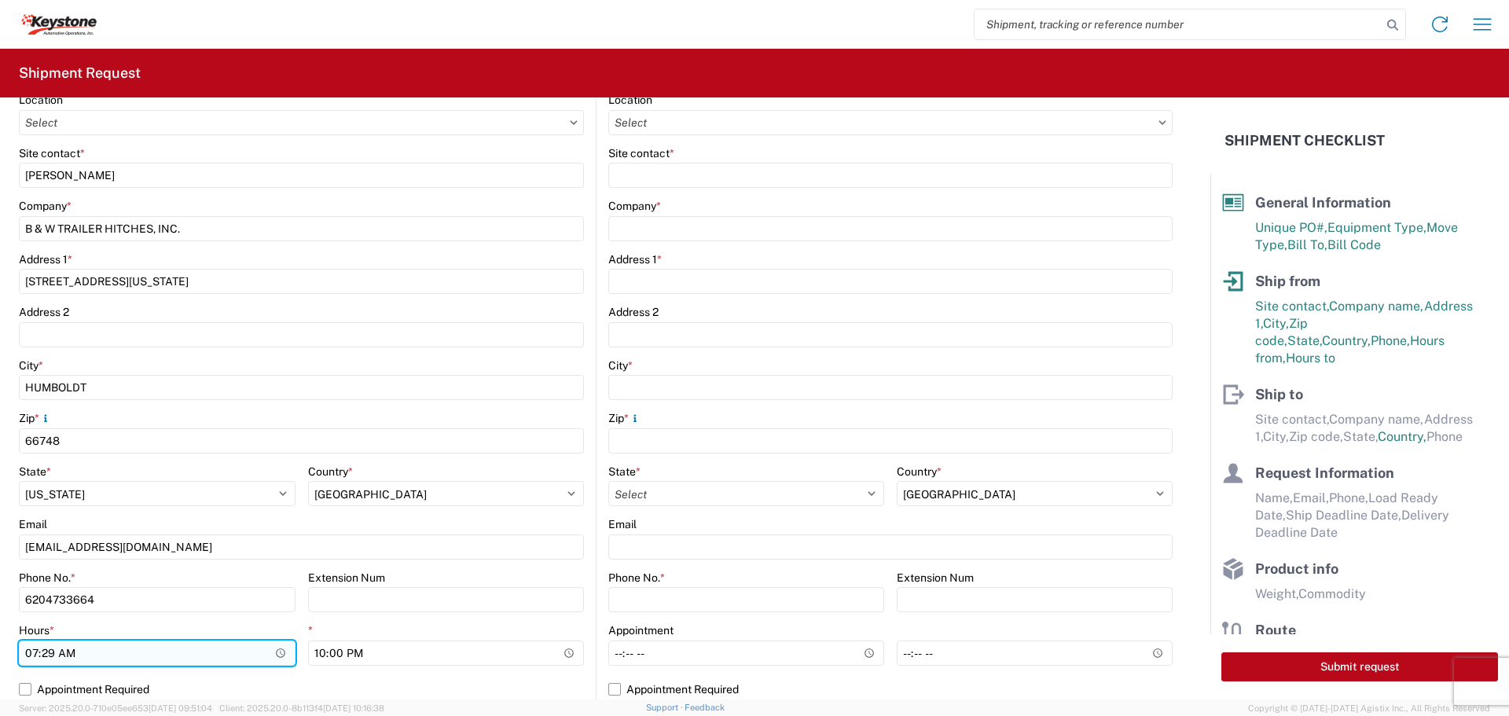
click at [272, 649] on input "07:29" at bounding box center [157, 653] width 277 height 25
type input "07:30"
click at [225, 650] on input "07:30" at bounding box center [157, 653] width 277 height 25
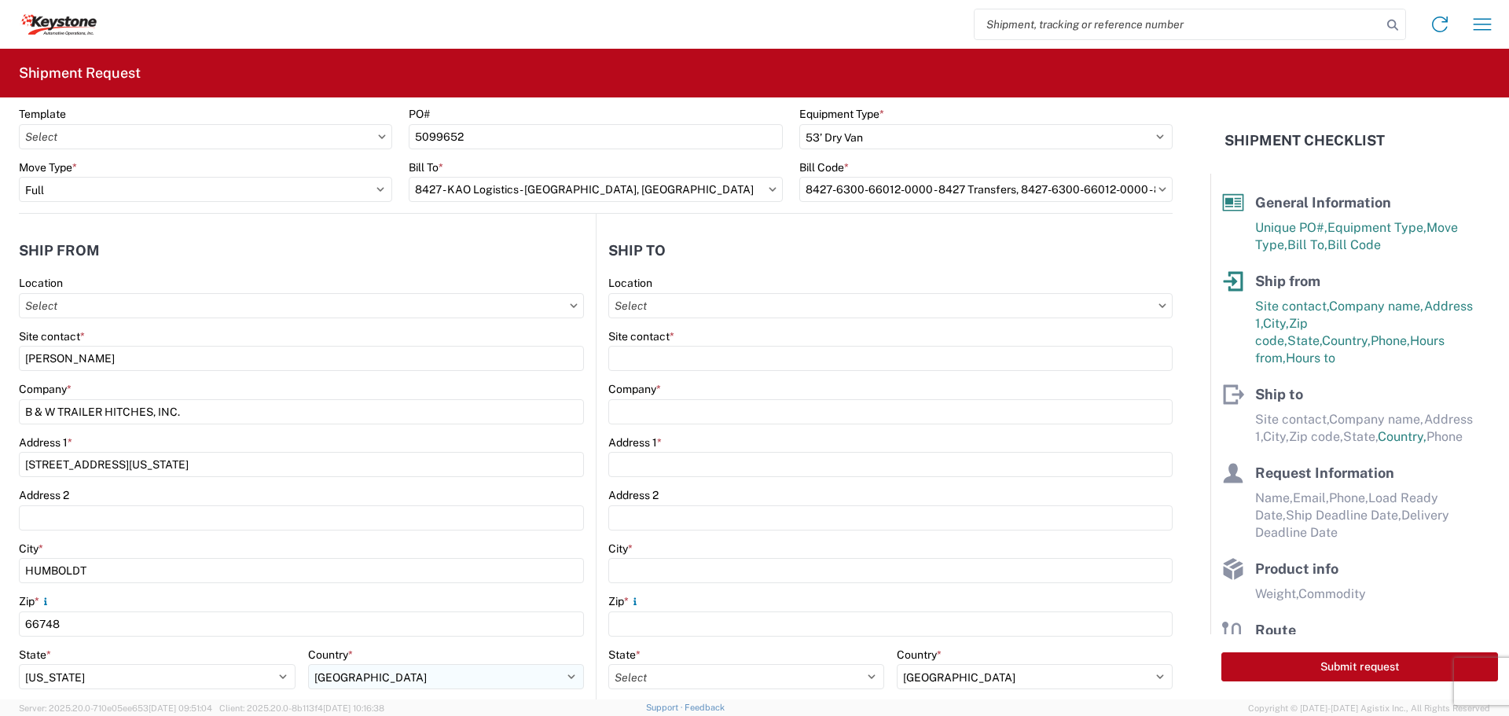
scroll to position [79, 0]
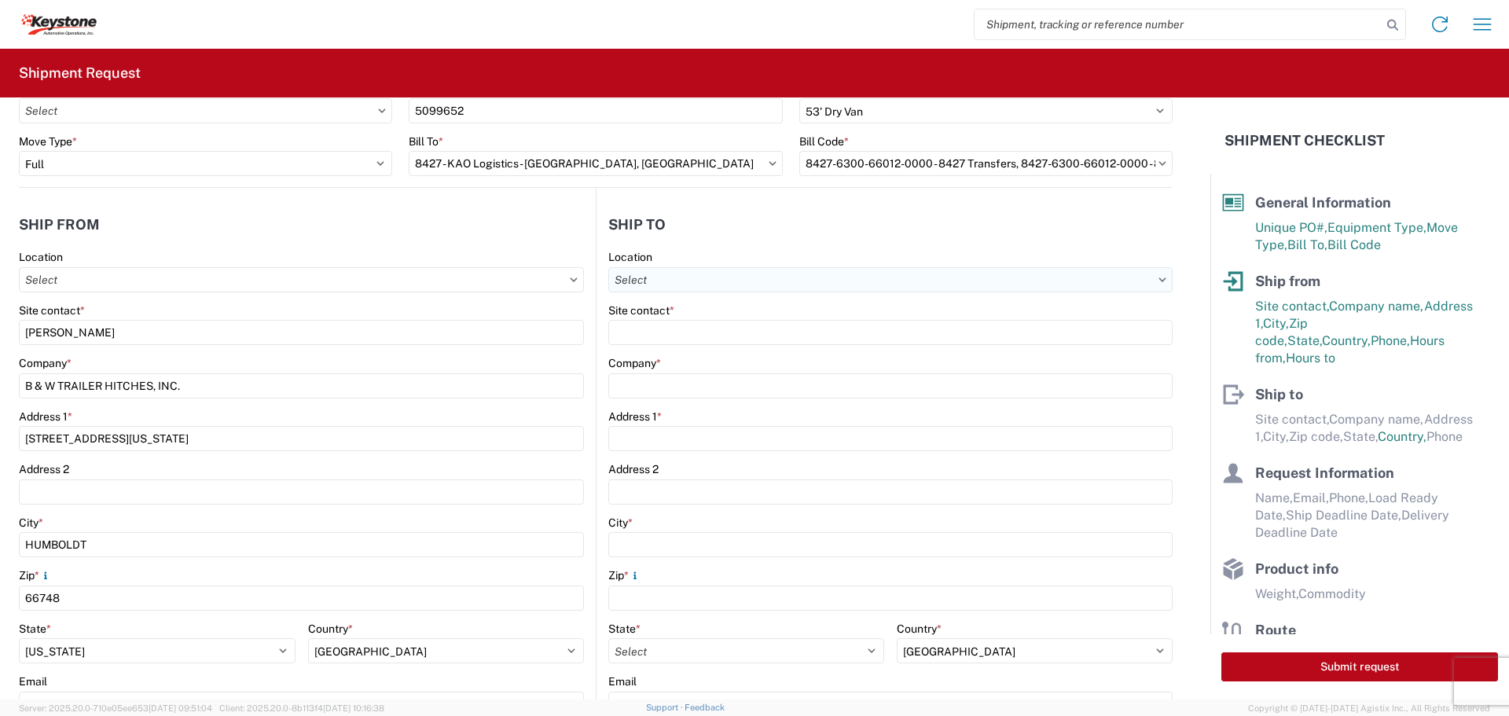
click at [732, 281] on input "text" at bounding box center [890, 279] width 564 height 25
type input "8427"
click at [771, 349] on div "8427 - KAO Logistics - [GEOGRAPHIC_DATA], [GEOGRAPHIC_DATA]" at bounding box center [782, 349] width 351 height 25
type input "8427 - KAO Logistics - [GEOGRAPHIC_DATA], [GEOGRAPHIC_DATA]"
type input "KAO"
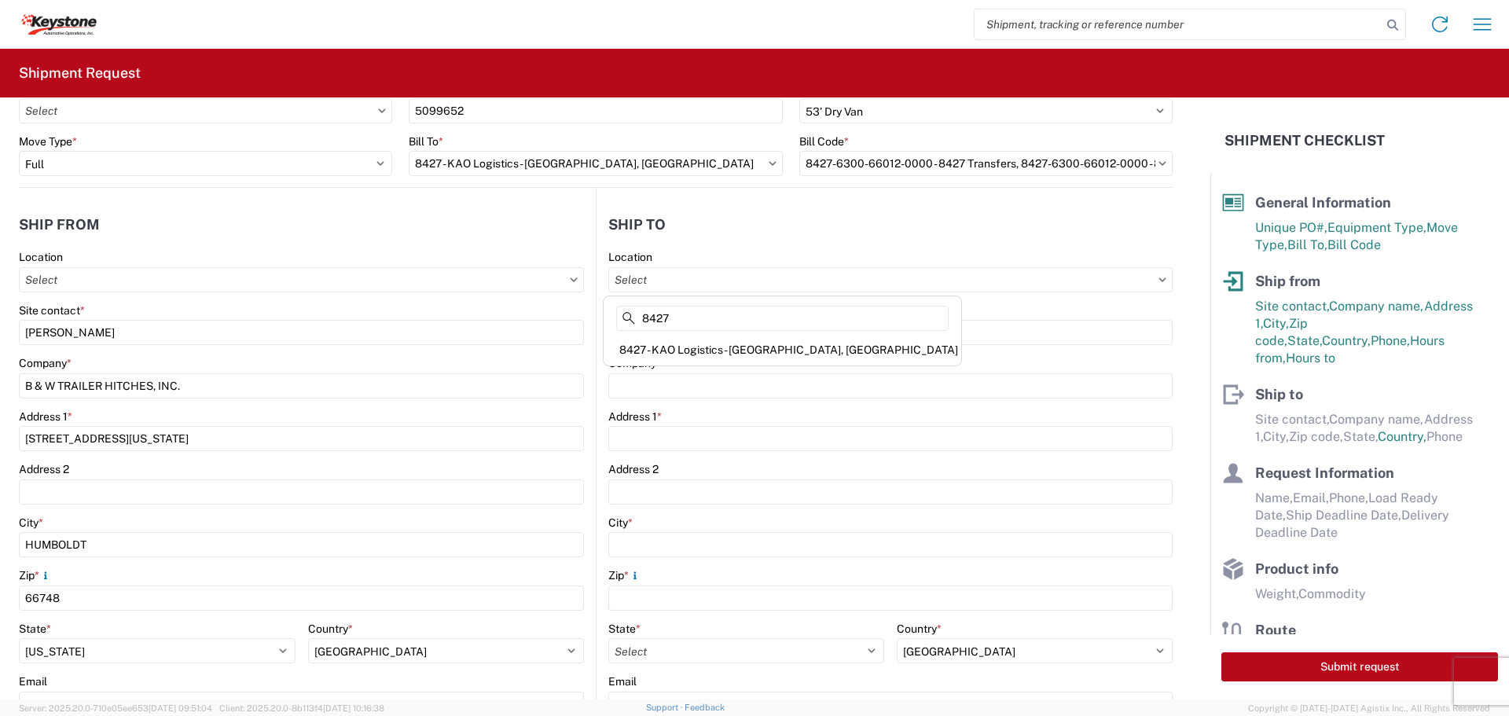
type input "[STREET_ADDRESS][PERSON_NAME]"
type input "[GEOGRAPHIC_DATA]"
type input "48193"
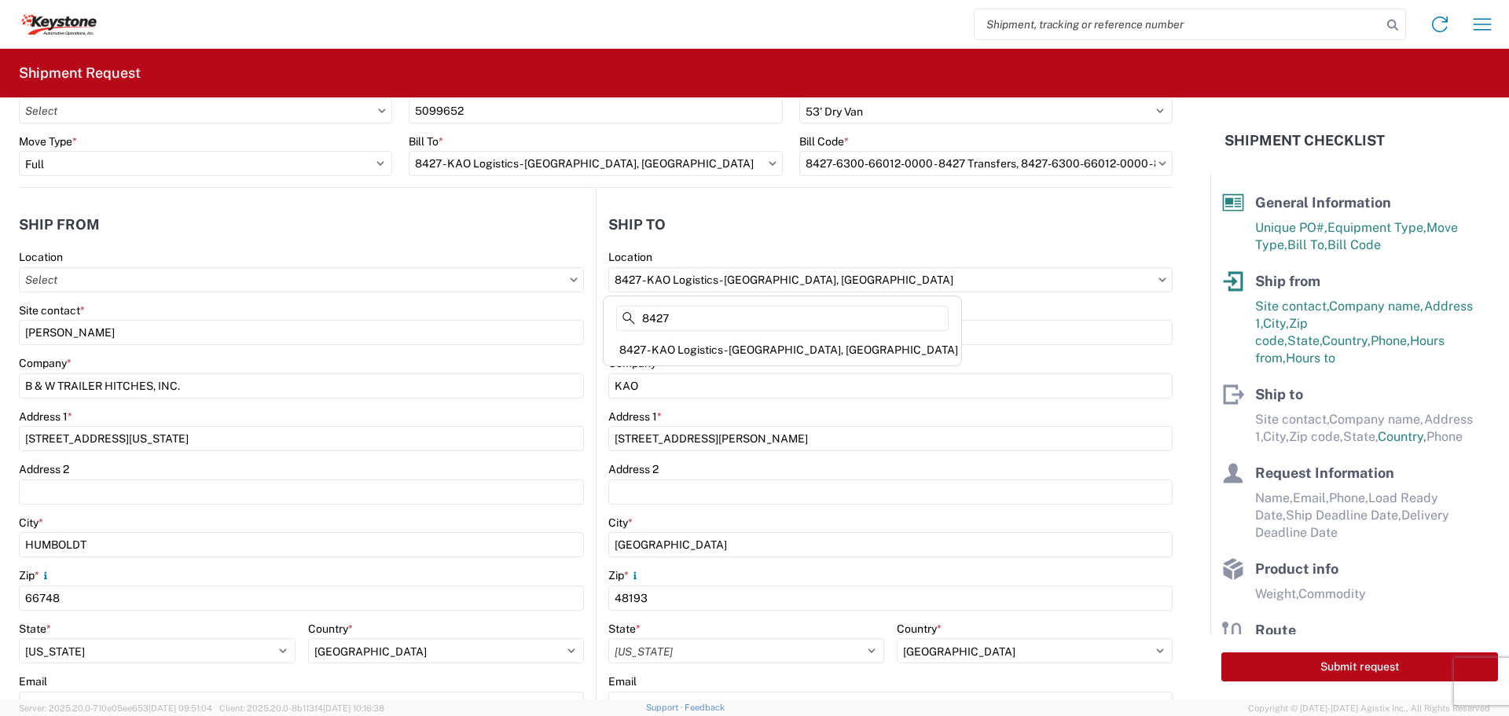
select select "US"
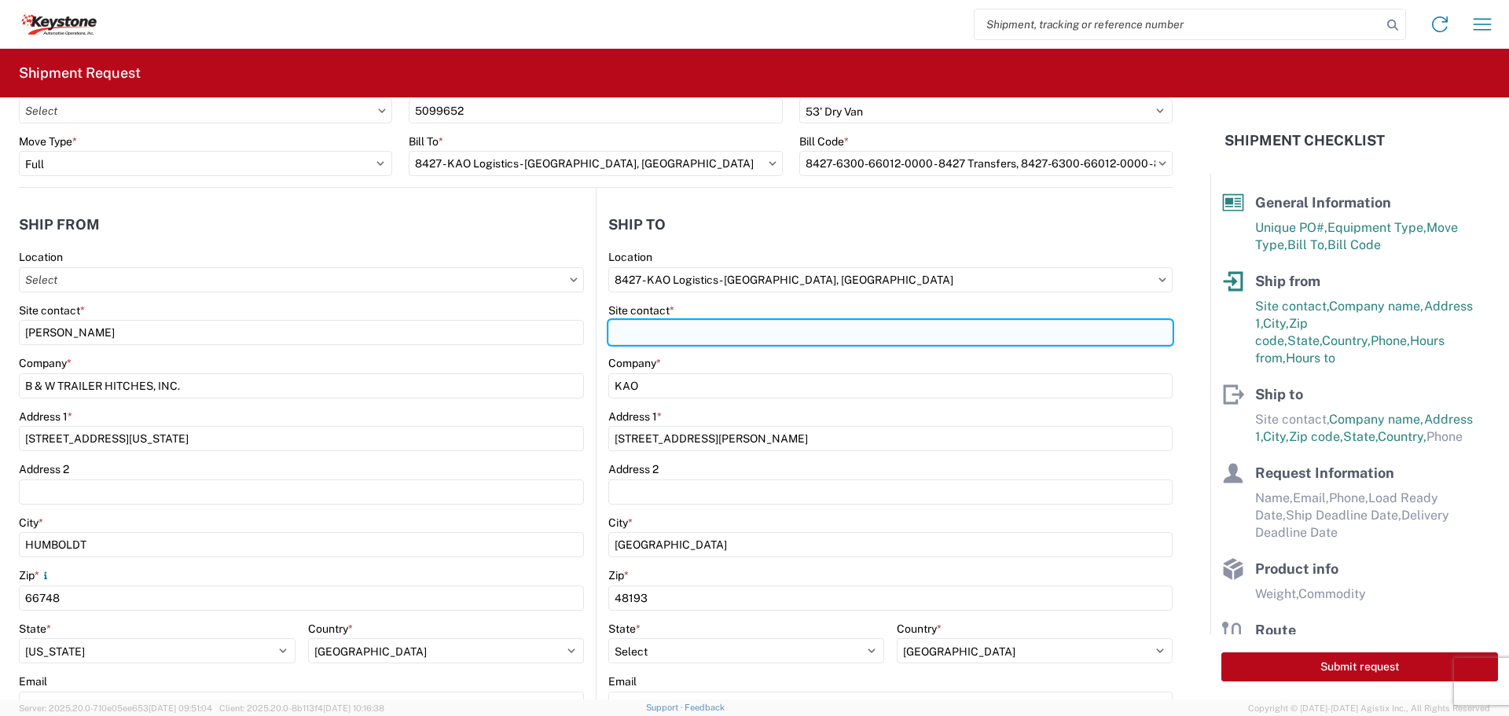
click at [758, 328] on input "Site contact *" at bounding box center [890, 332] width 564 height 25
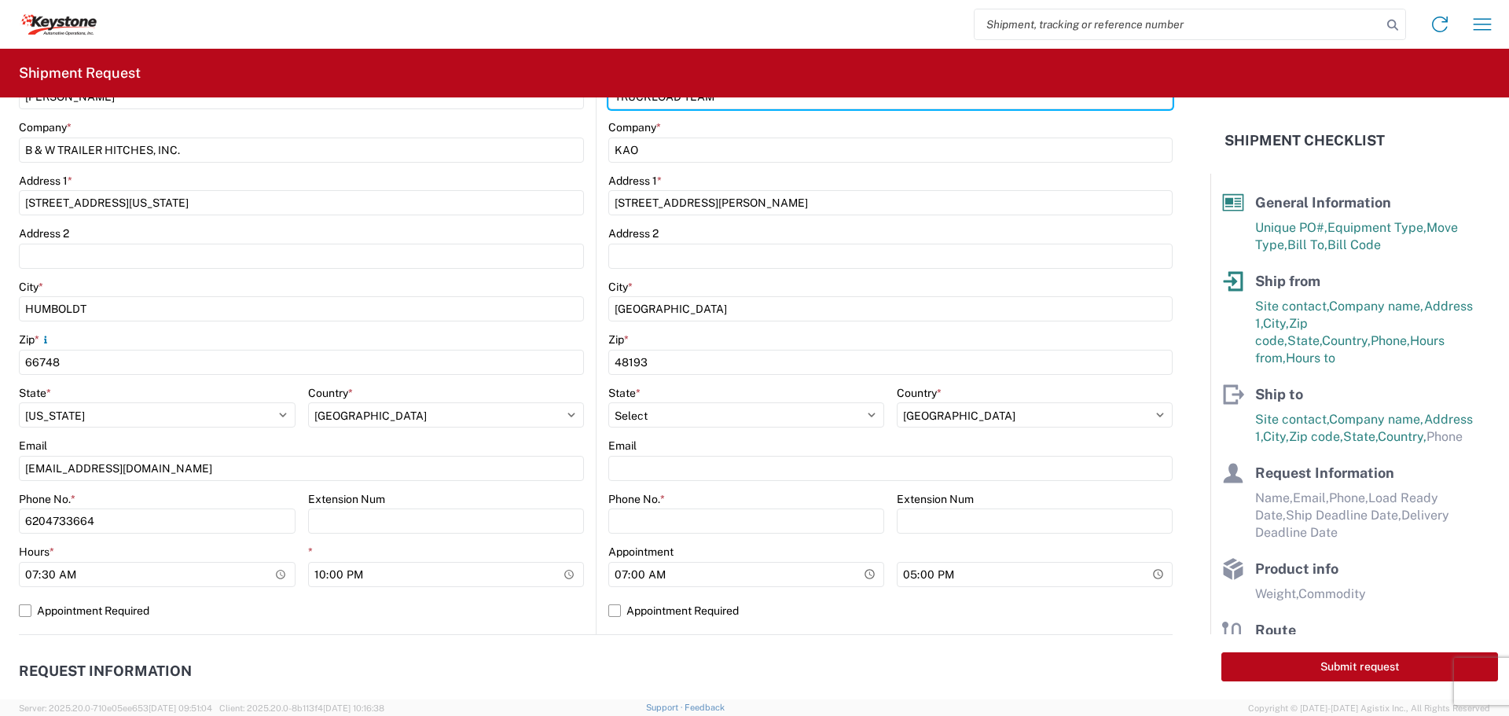
scroll to position [393, 0]
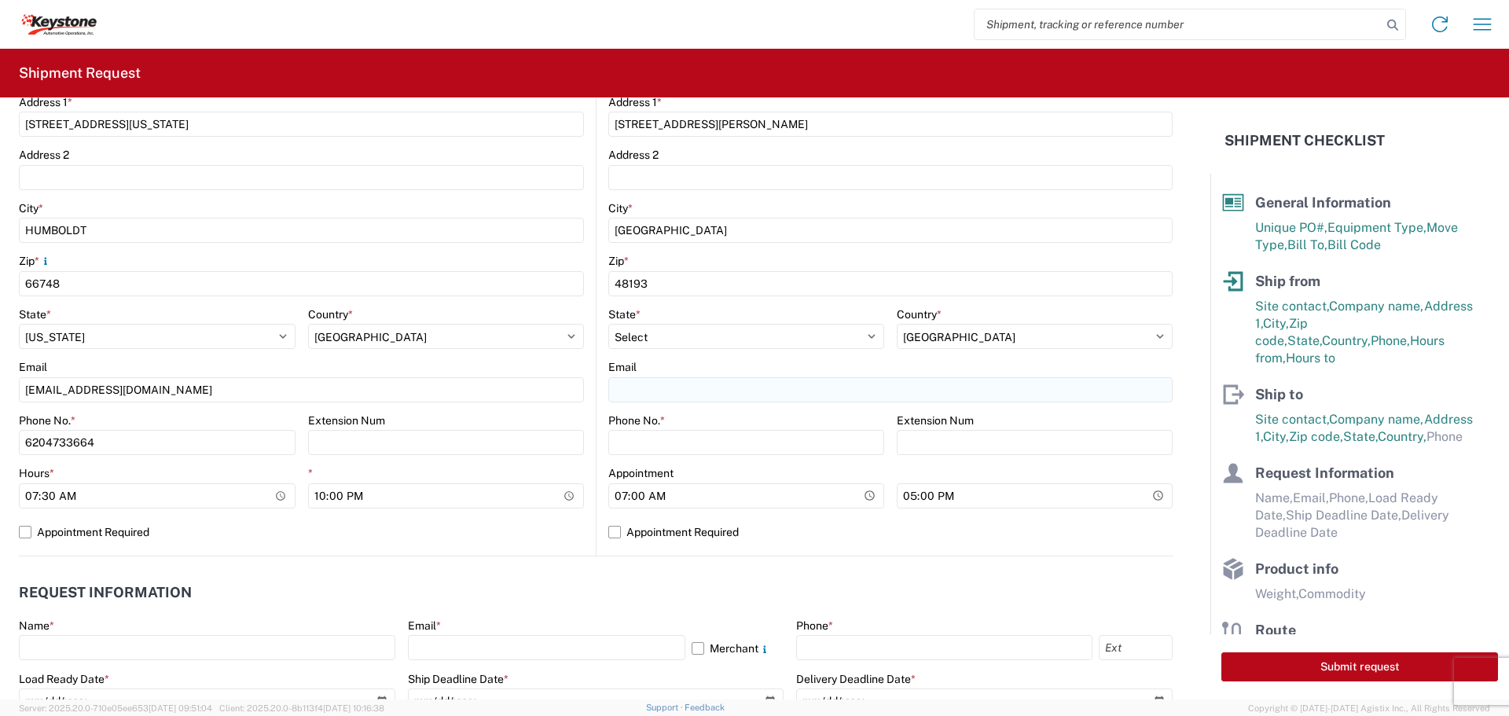
type input "TRUCKLOAD TEAM"
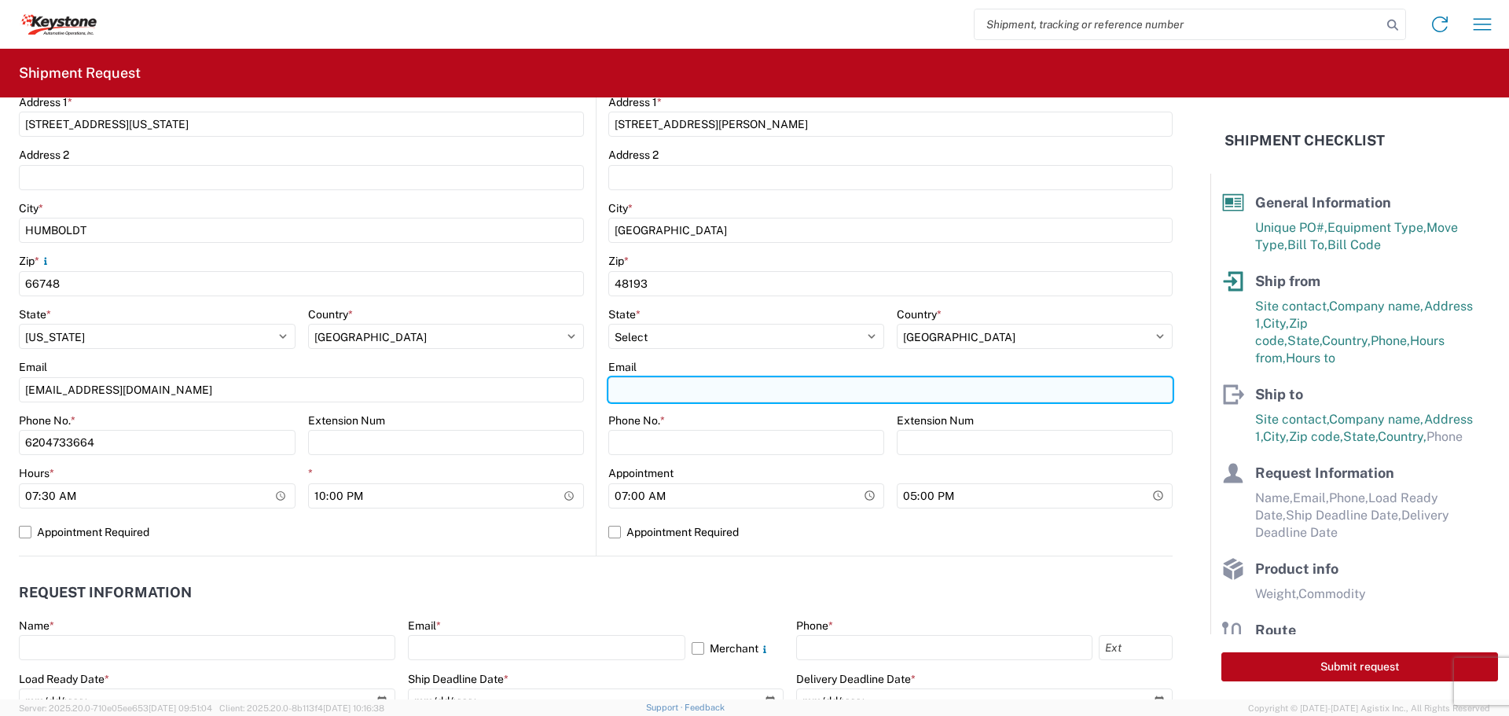
click at [665, 388] on input "Email" at bounding box center [890, 389] width 564 height 25
type input "[EMAIL_ADDRESS][DOMAIN_NAME]"
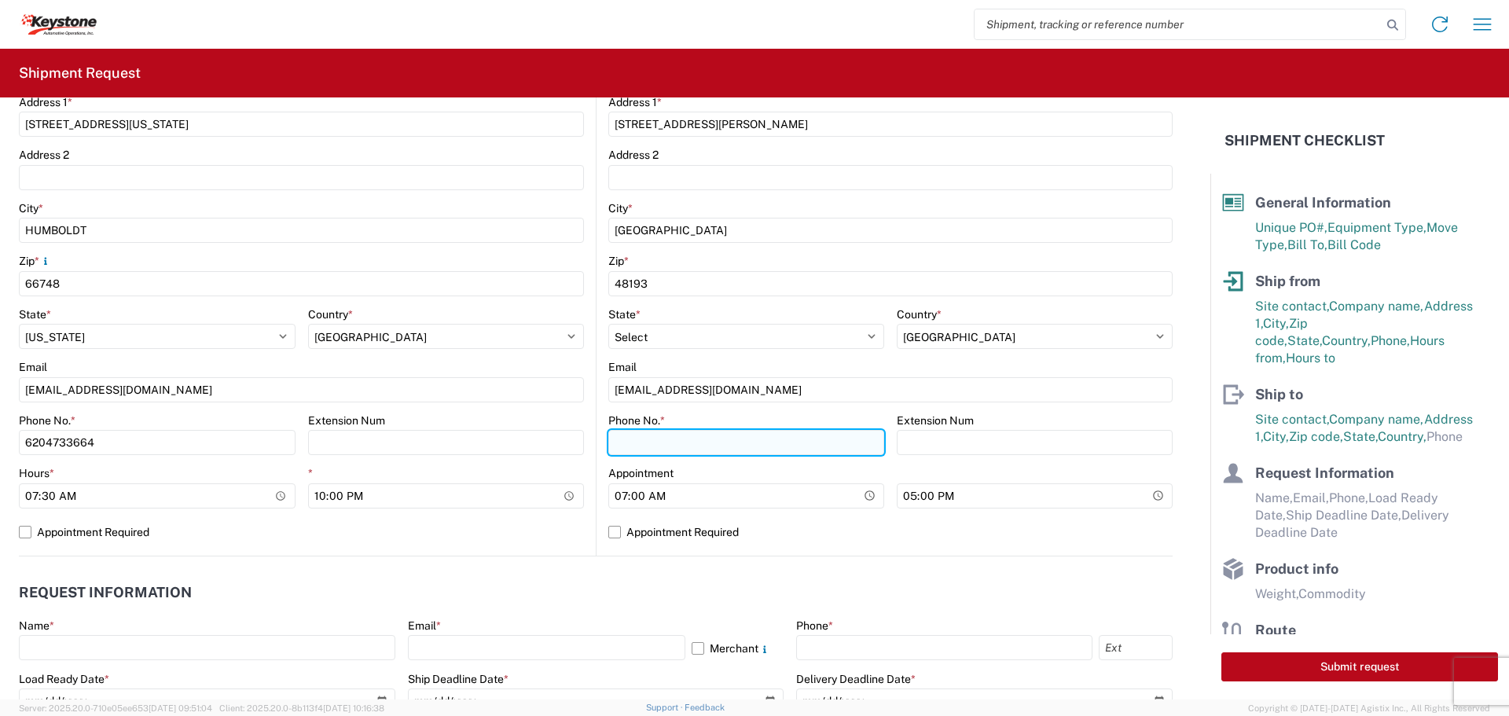
click at [650, 451] on input "Phone No. *" at bounding box center [746, 442] width 276 height 25
type input "6"
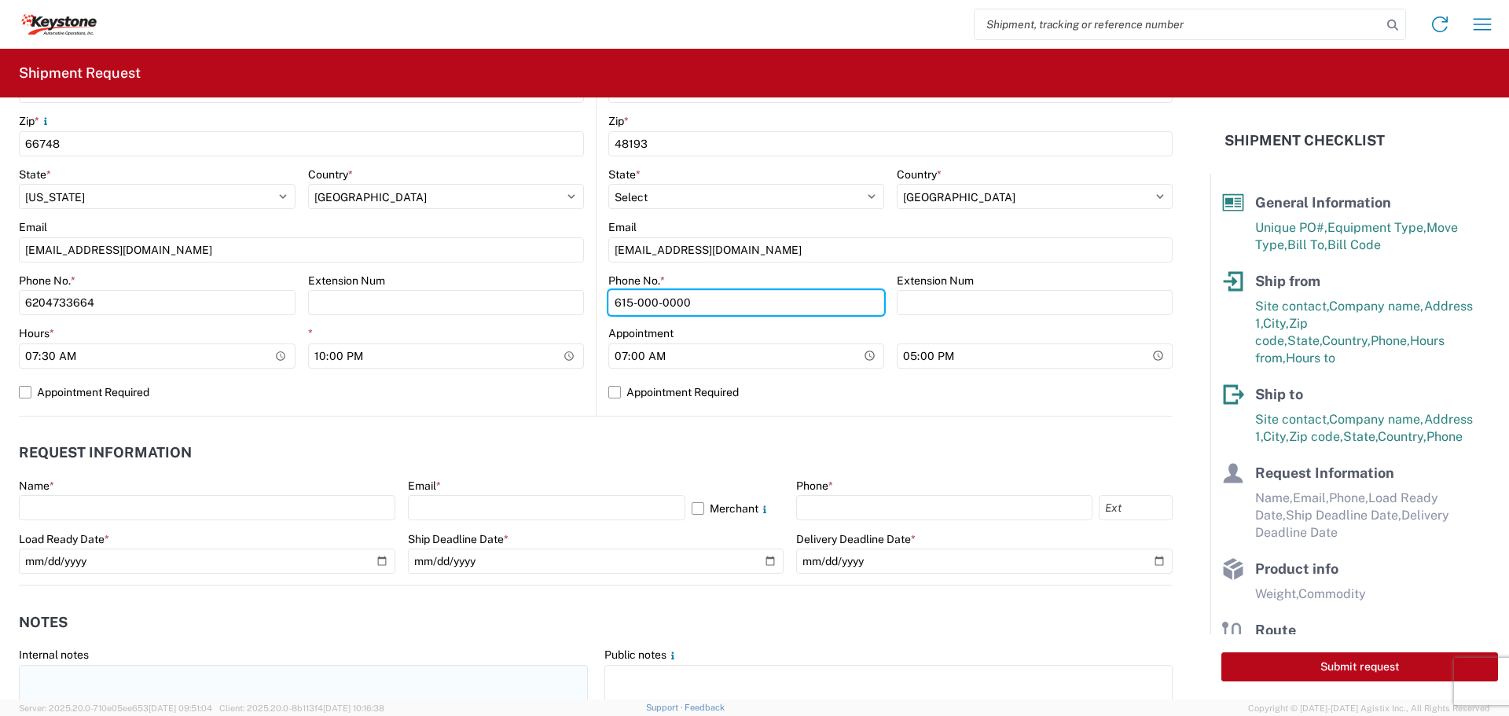
scroll to position [786, 0]
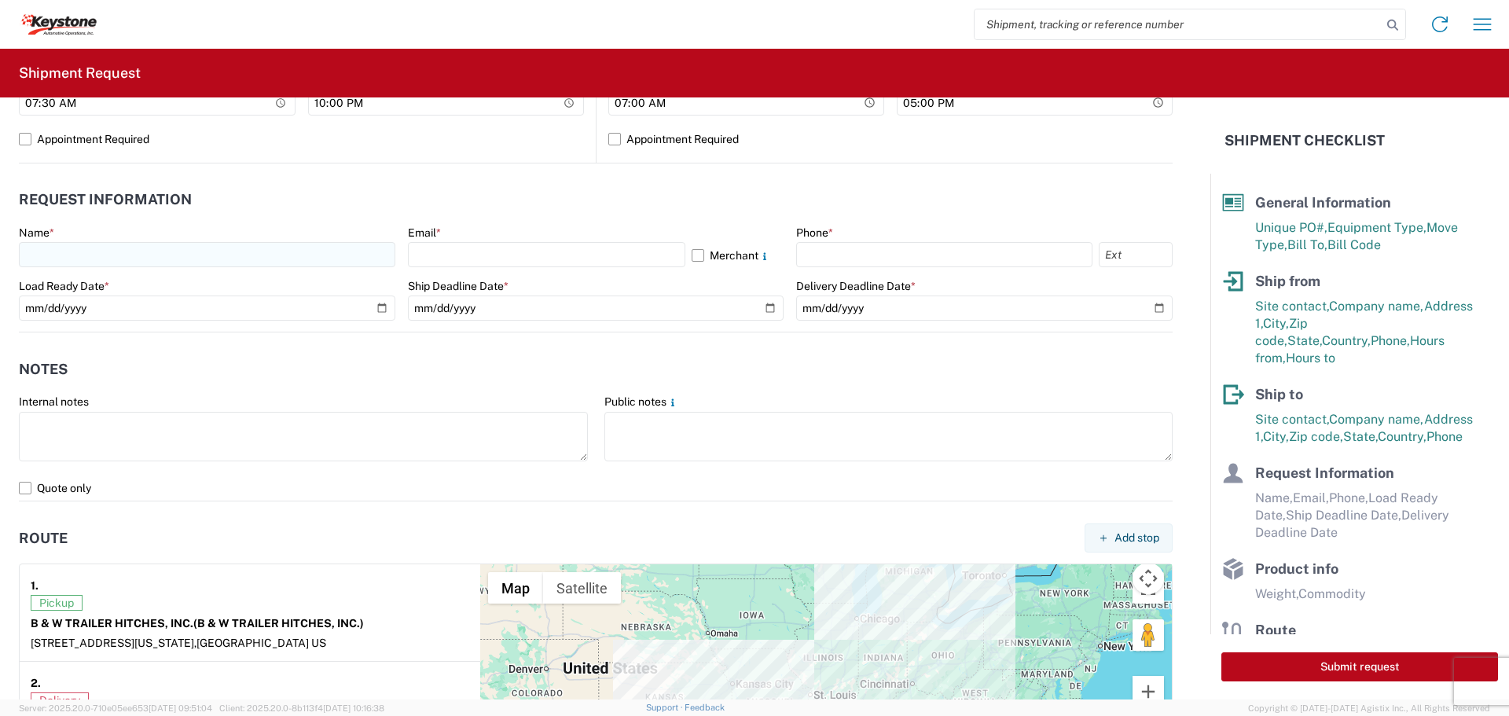
type input "615-000-0000"
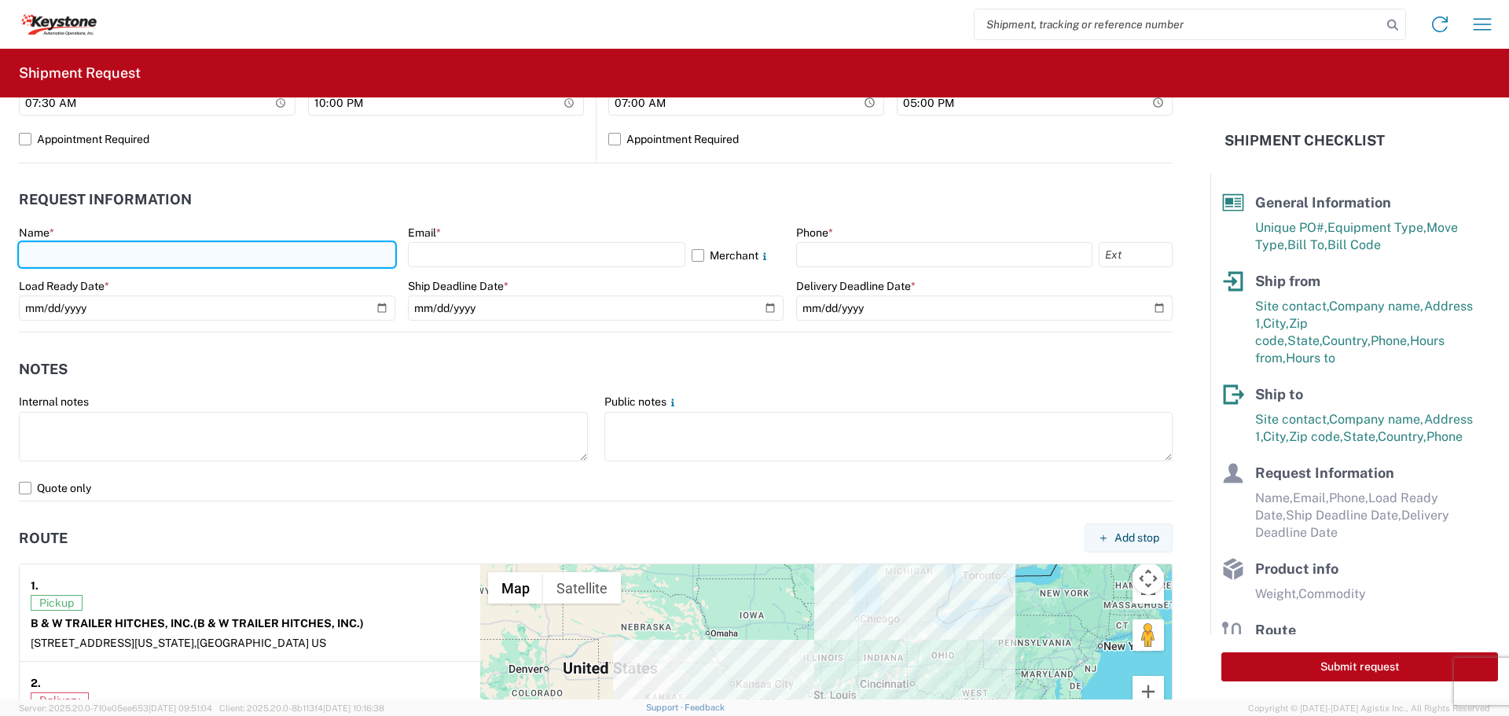
click at [110, 244] on input "text" at bounding box center [207, 254] width 377 height 25
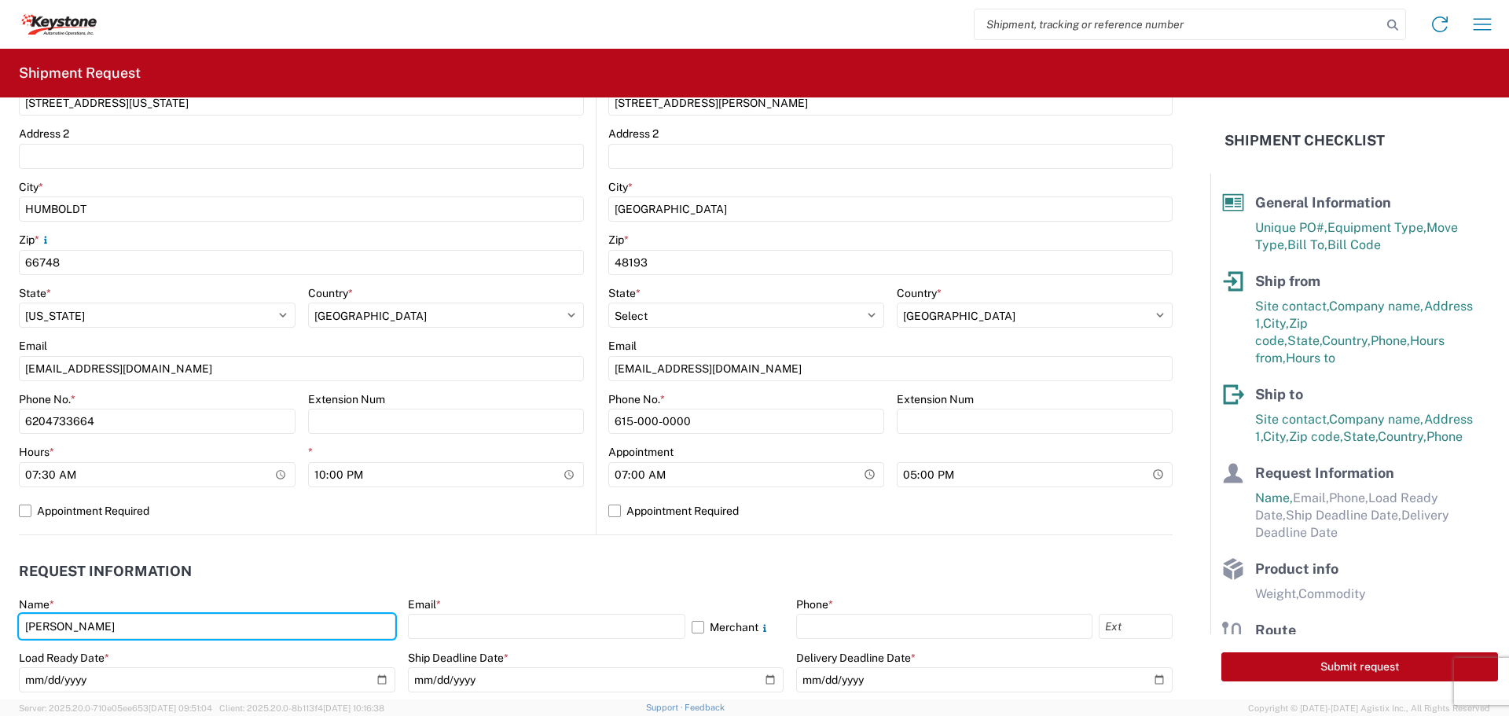
scroll to position [629, 0]
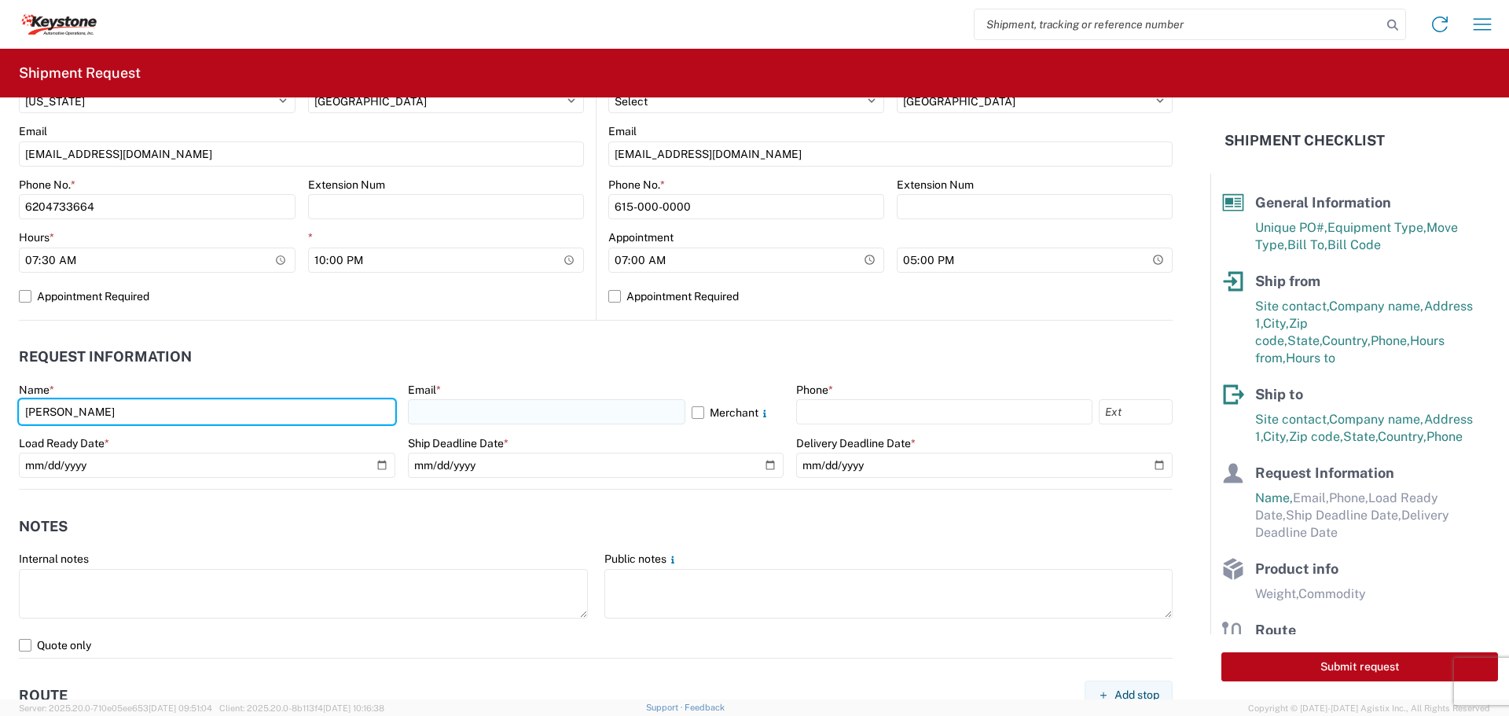
type input "[PERSON_NAME]"
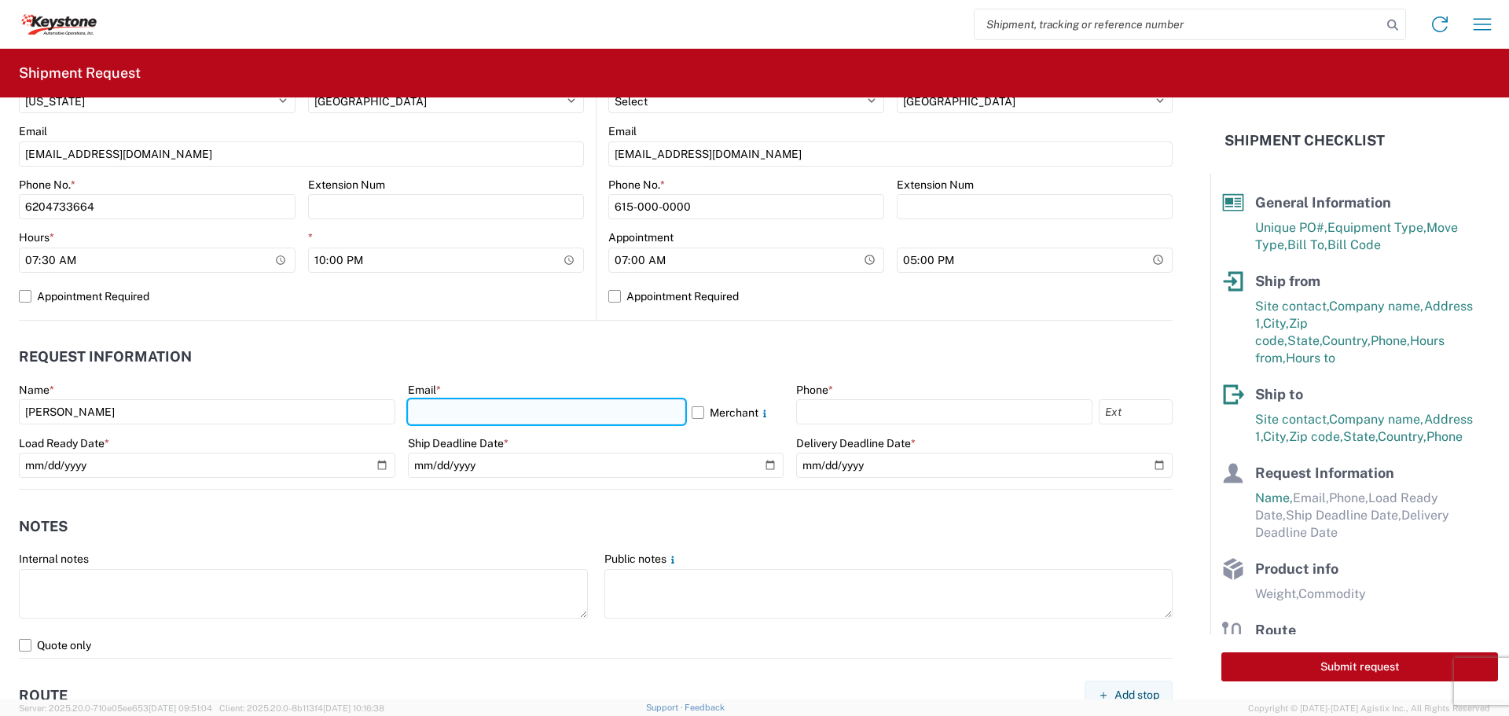
click at [520, 409] on input "text" at bounding box center [546, 411] width 277 height 25
type input "[EMAIL_ADDRESS][DOMAIN_NAME]"
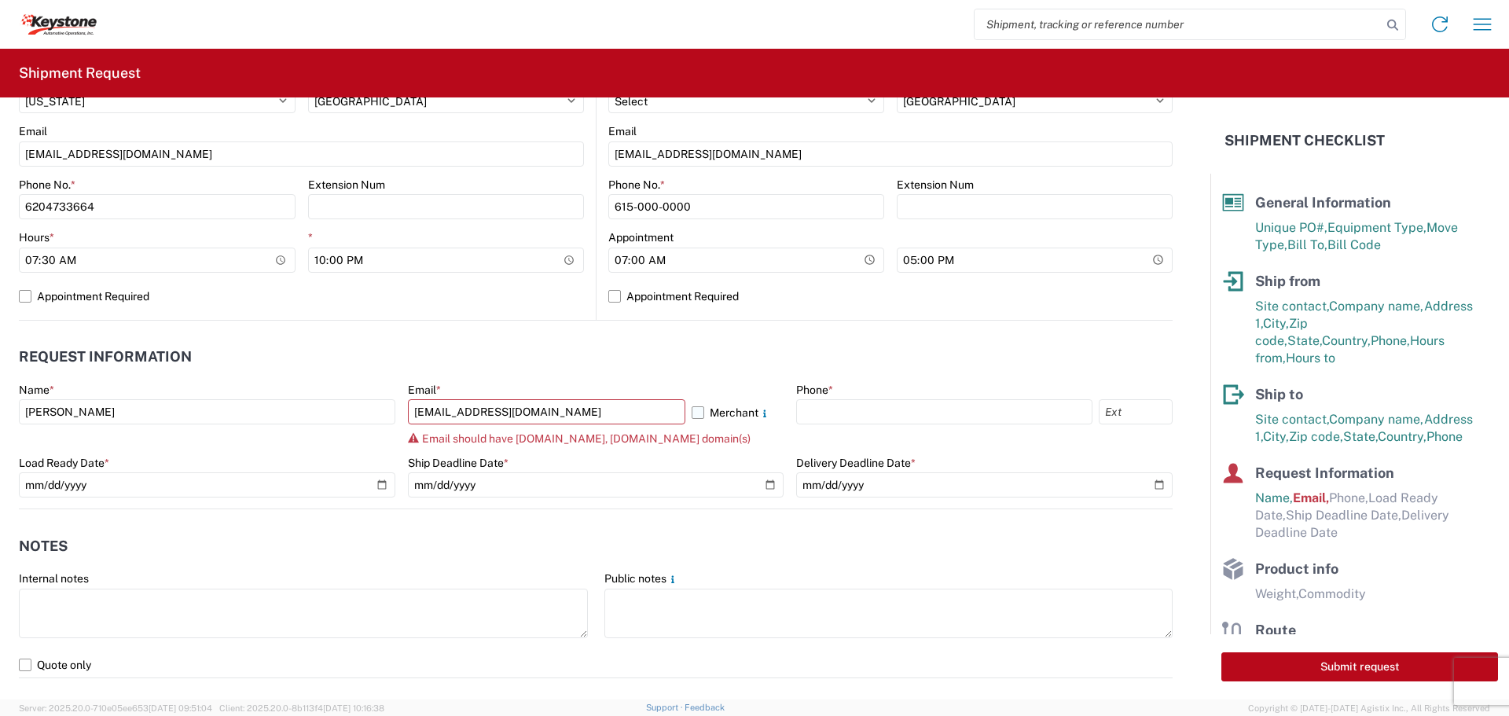
click at [695, 413] on label "Merchant" at bounding box center [738, 411] width 93 height 25
click at [0, 0] on input "Merchant" at bounding box center [0, 0] width 0 height 0
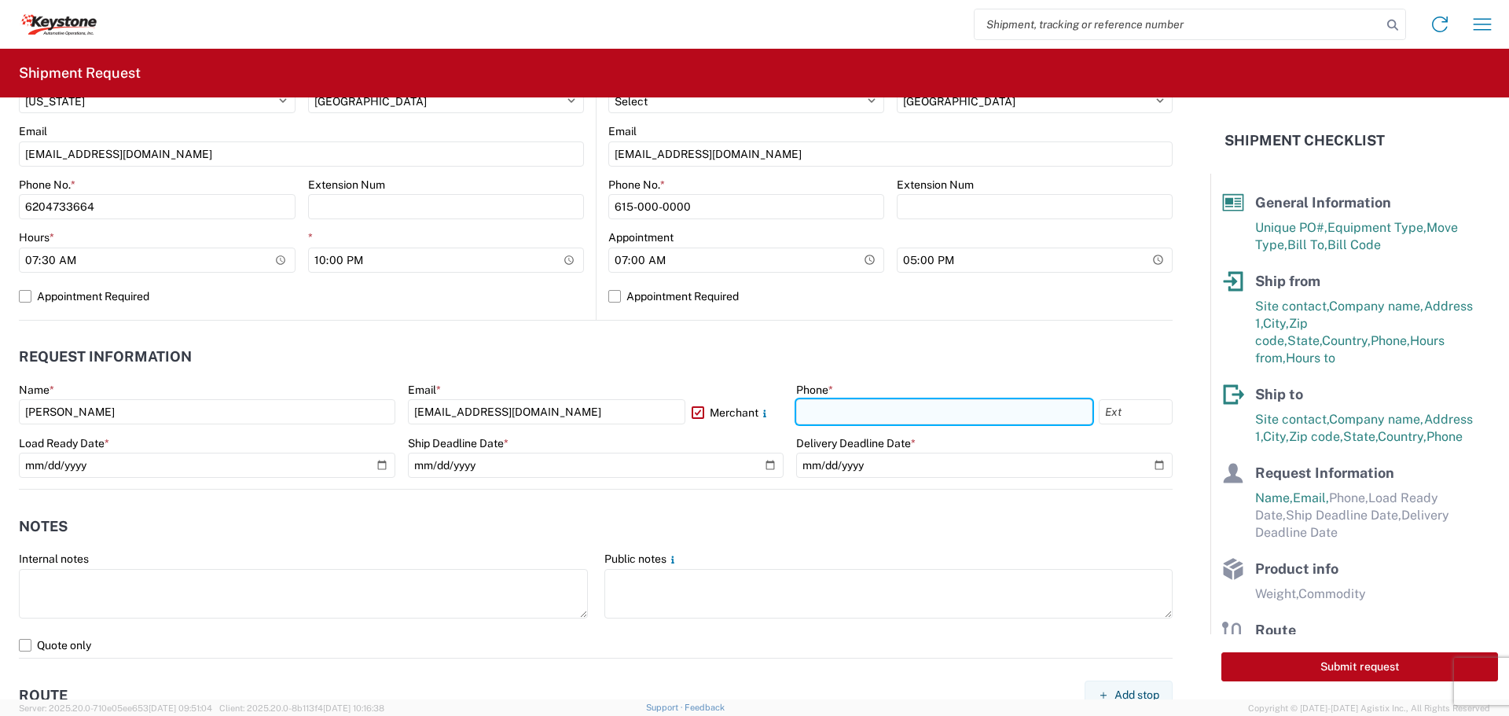
click at [829, 414] on input "text" at bounding box center [944, 411] width 296 height 25
type input "[PHONE_NUMBER]"
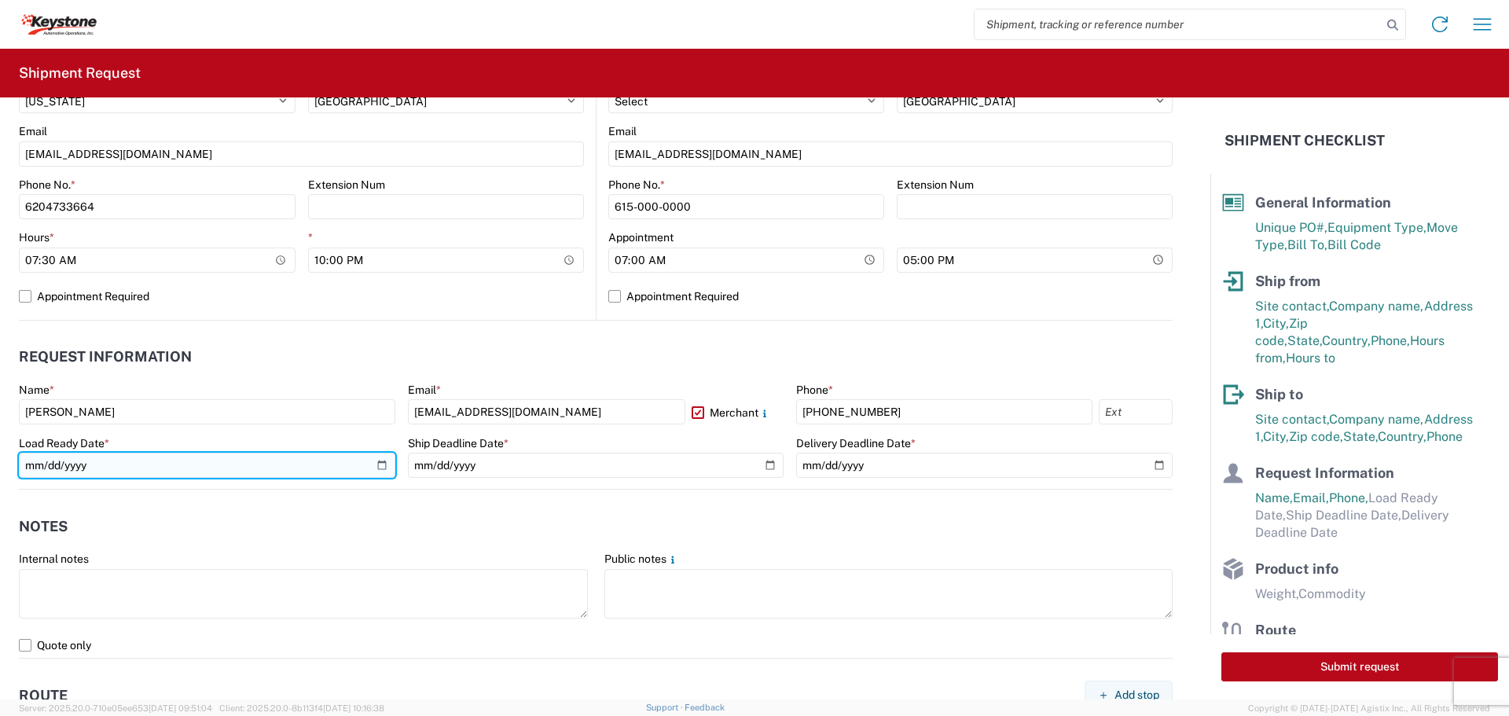
click at [378, 463] on input "date" at bounding box center [207, 465] width 377 height 25
type input "[DATE]"
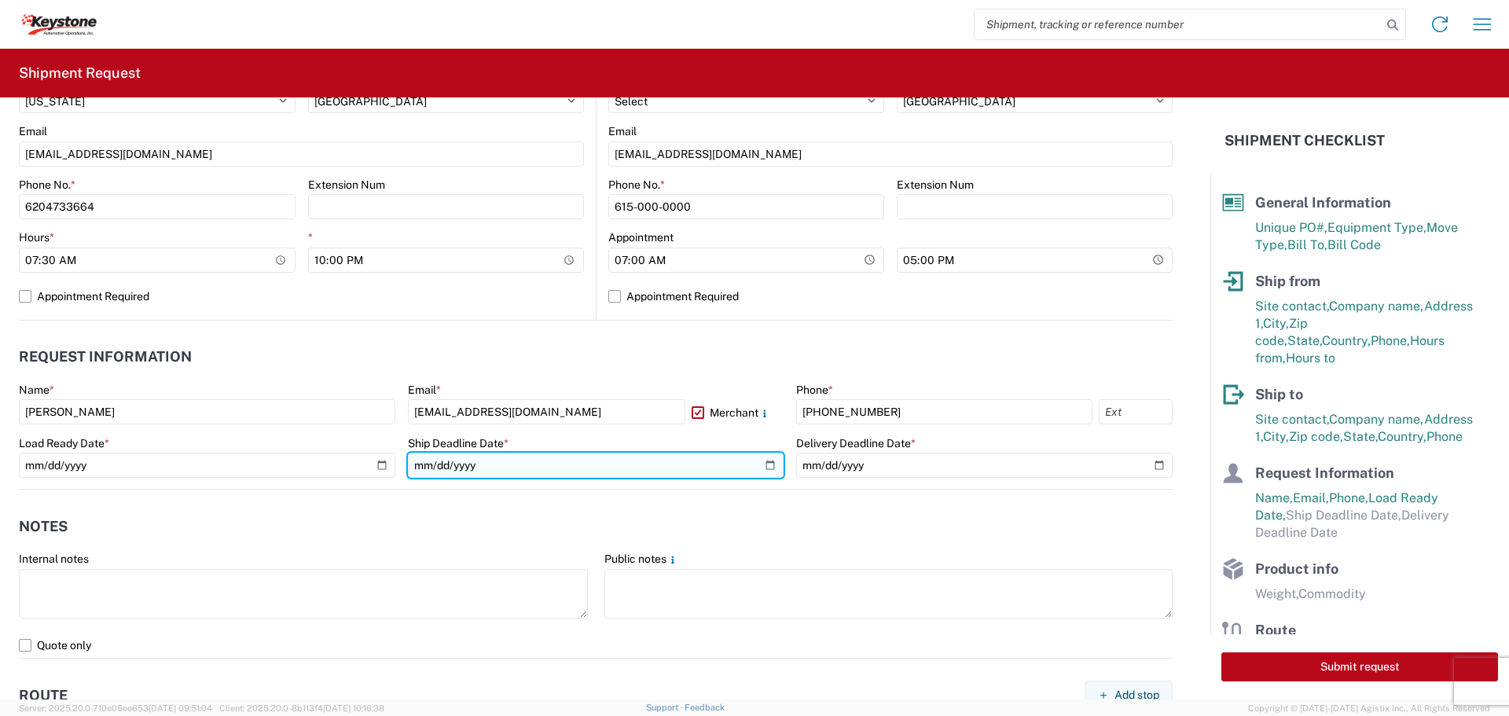
click at [763, 460] on input "date" at bounding box center [596, 465] width 377 height 25
type input "[DATE]"
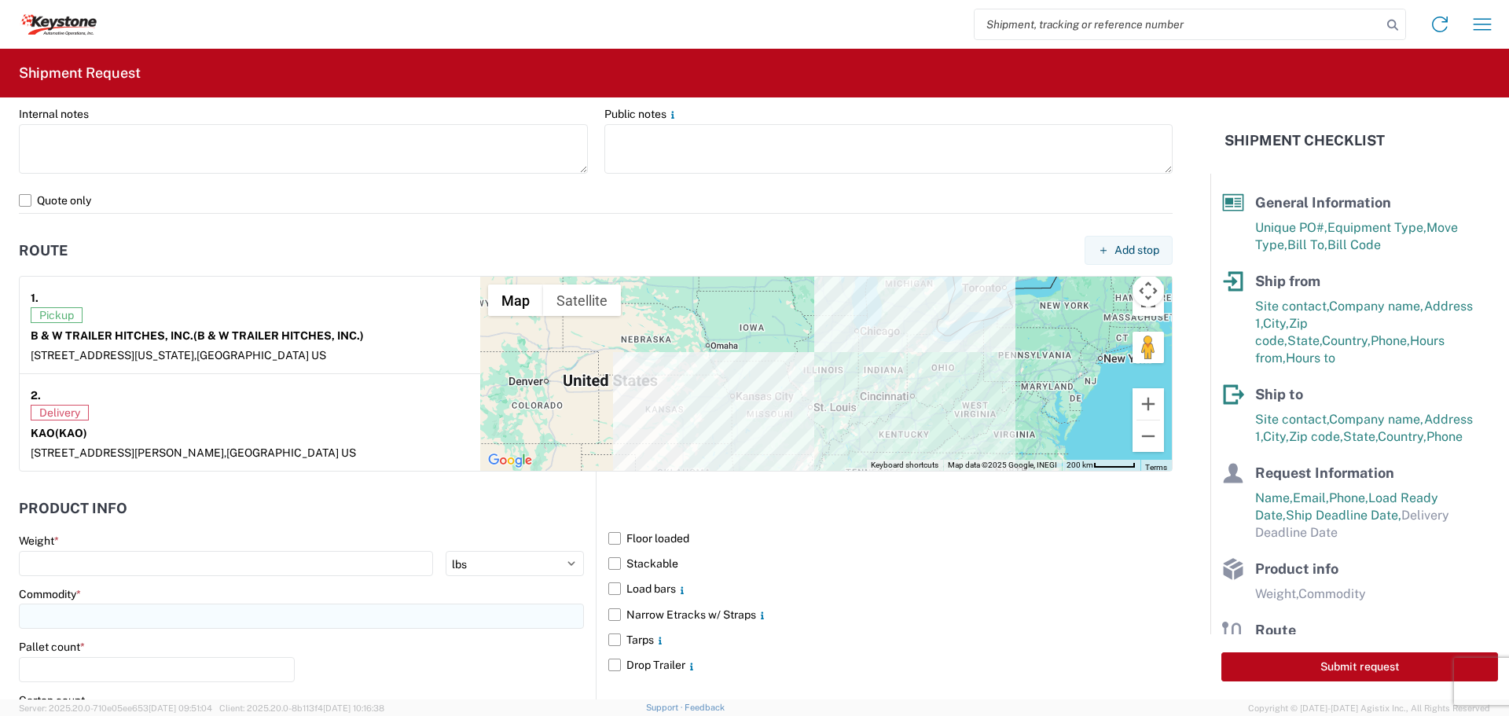
scroll to position [1101, 0]
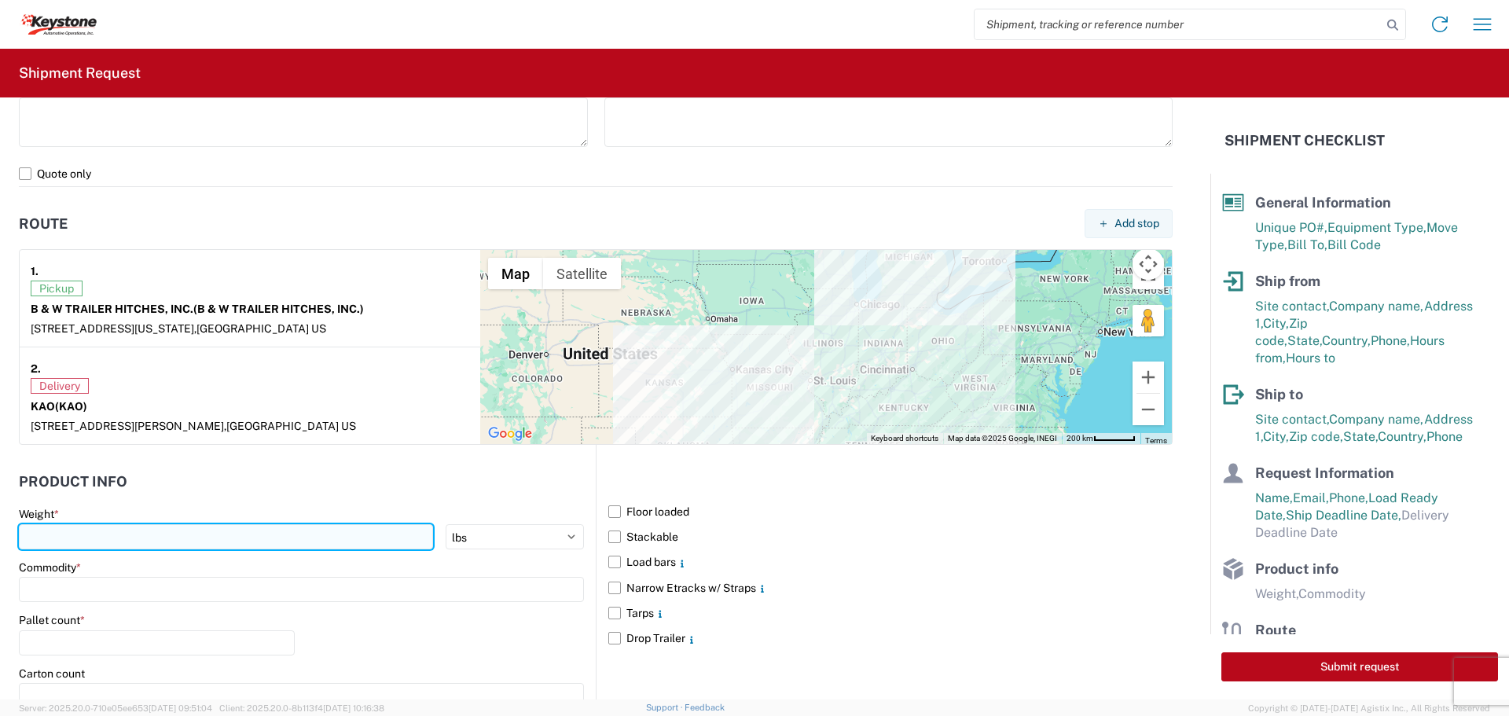
click at [96, 535] on input "number" at bounding box center [226, 536] width 414 height 25
type input "24604"
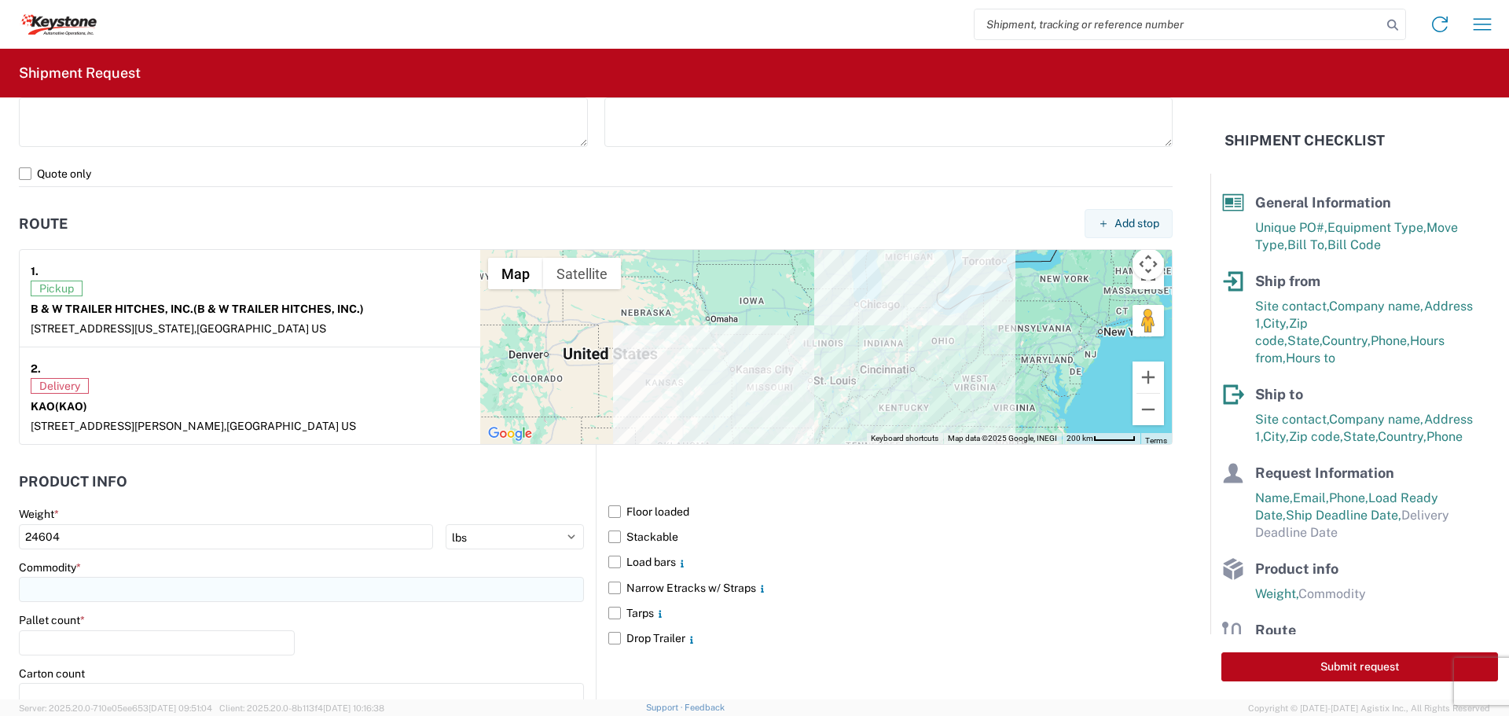
click at [77, 591] on input at bounding box center [301, 589] width 565 height 25
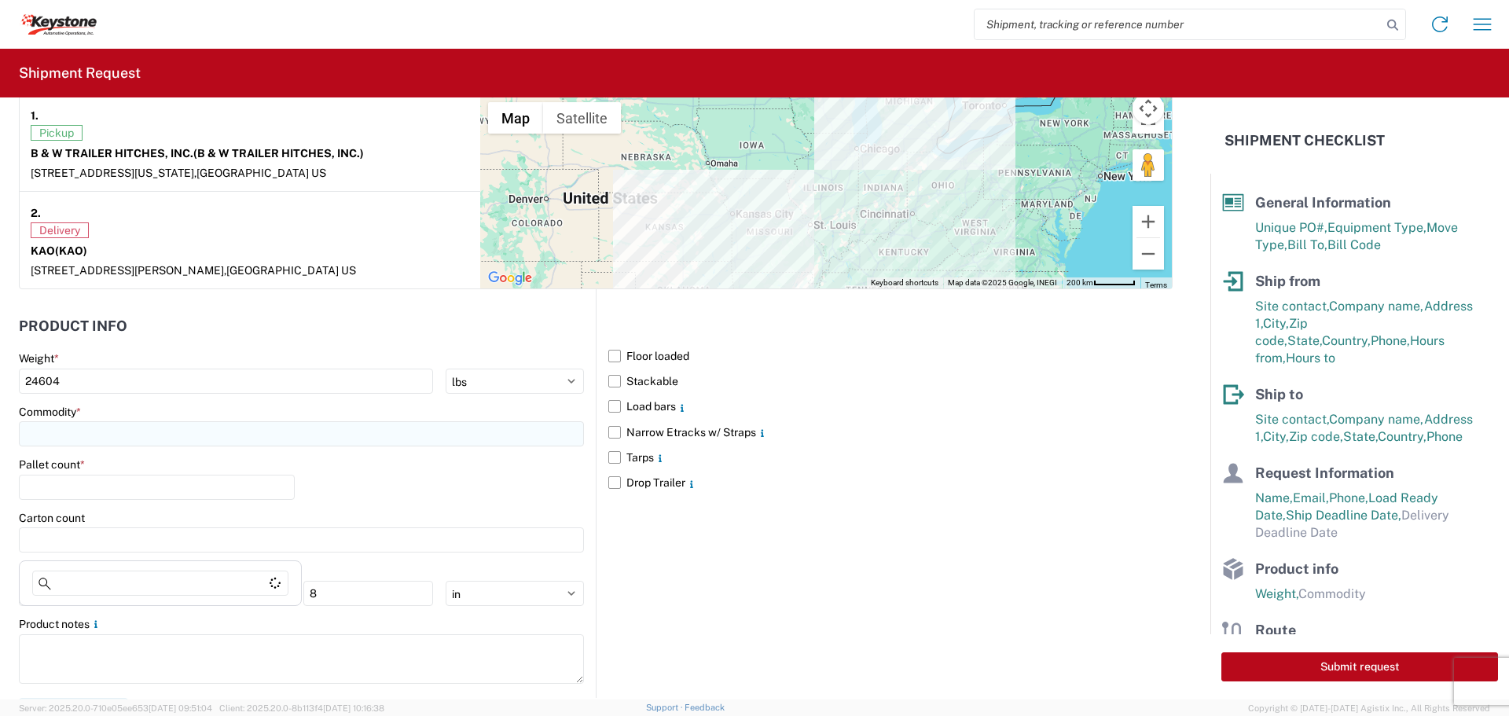
scroll to position [1258, 0]
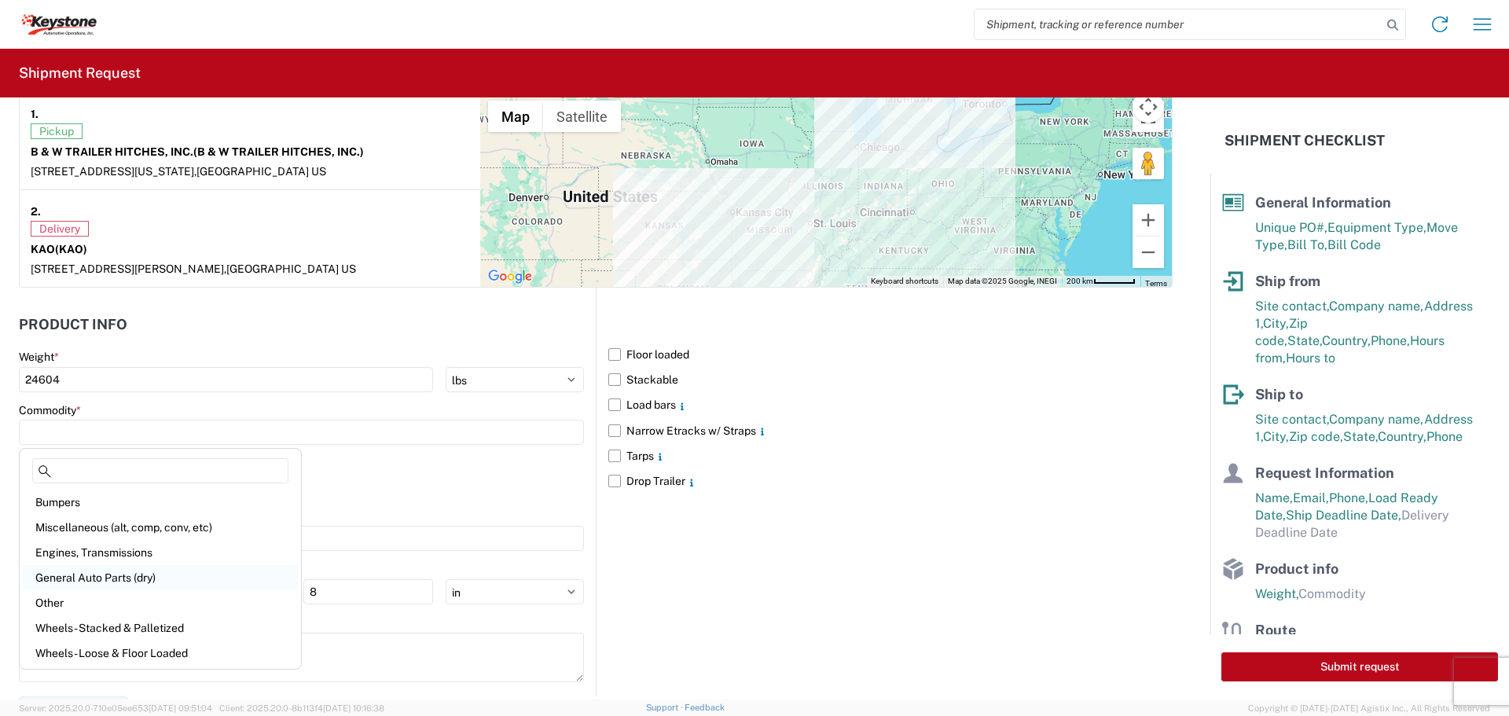
click at [75, 575] on div "General Auto Parts (dry)" at bounding box center [160, 577] width 275 height 25
type input "General Auto Parts (dry)"
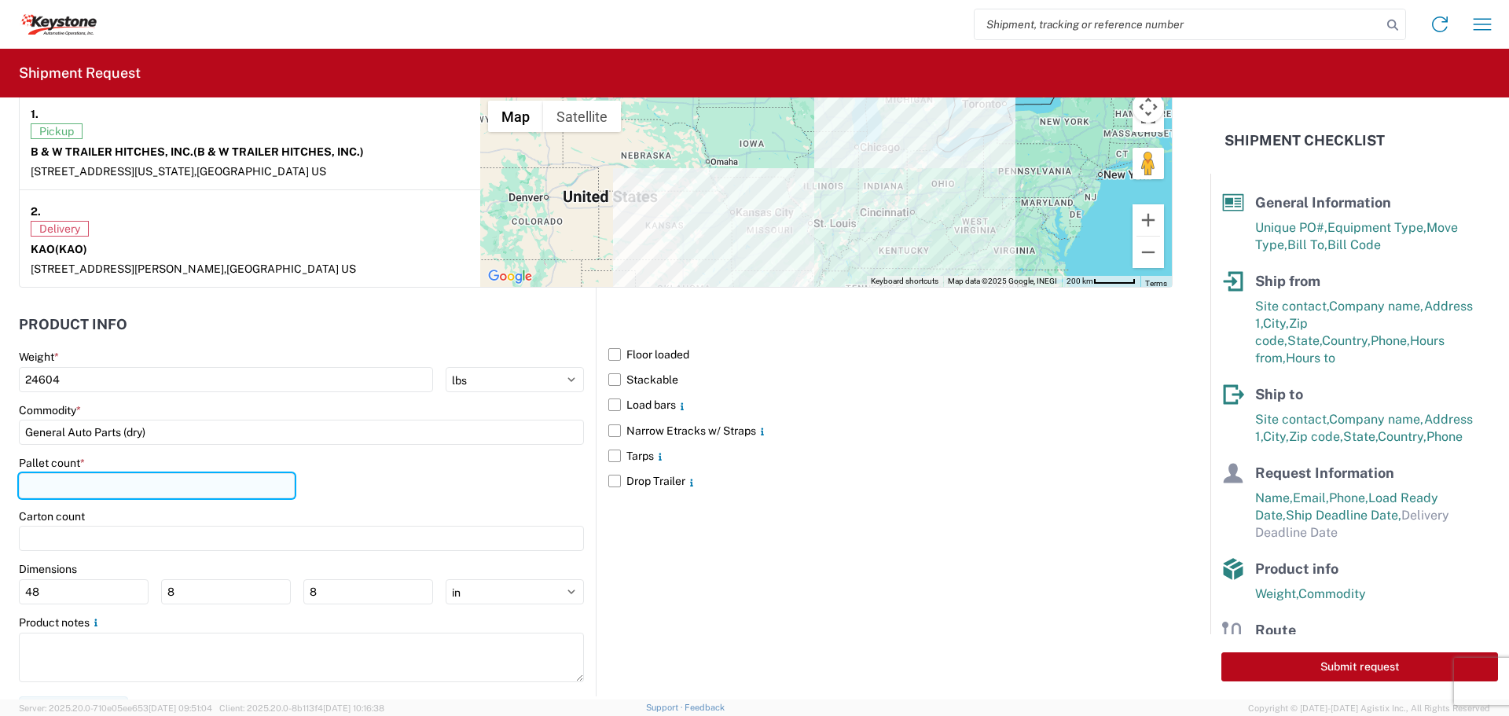
click at [71, 480] on input "number" at bounding box center [157, 485] width 276 height 25
type input "25"
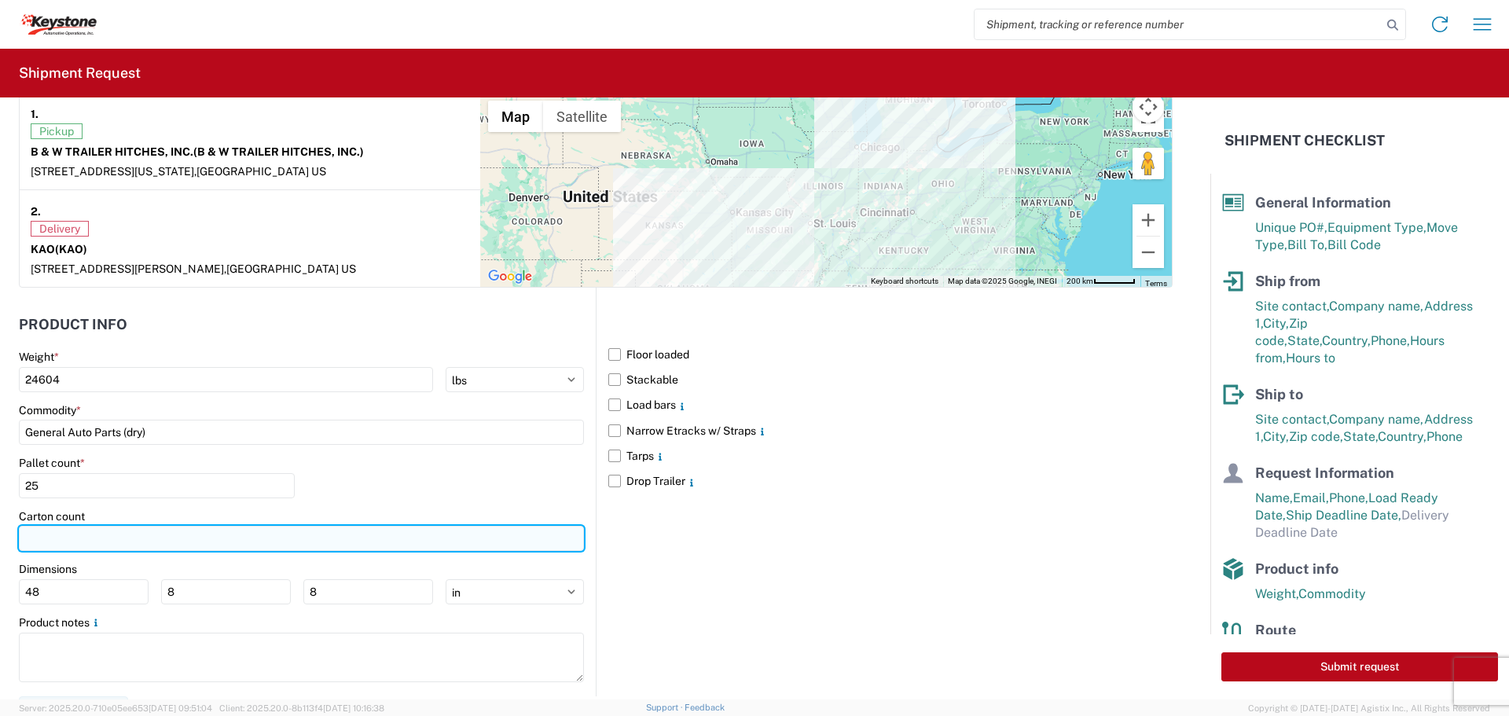
click at [46, 542] on input "number" at bounding box center [301, 538] width 565 height 25
type input "373"
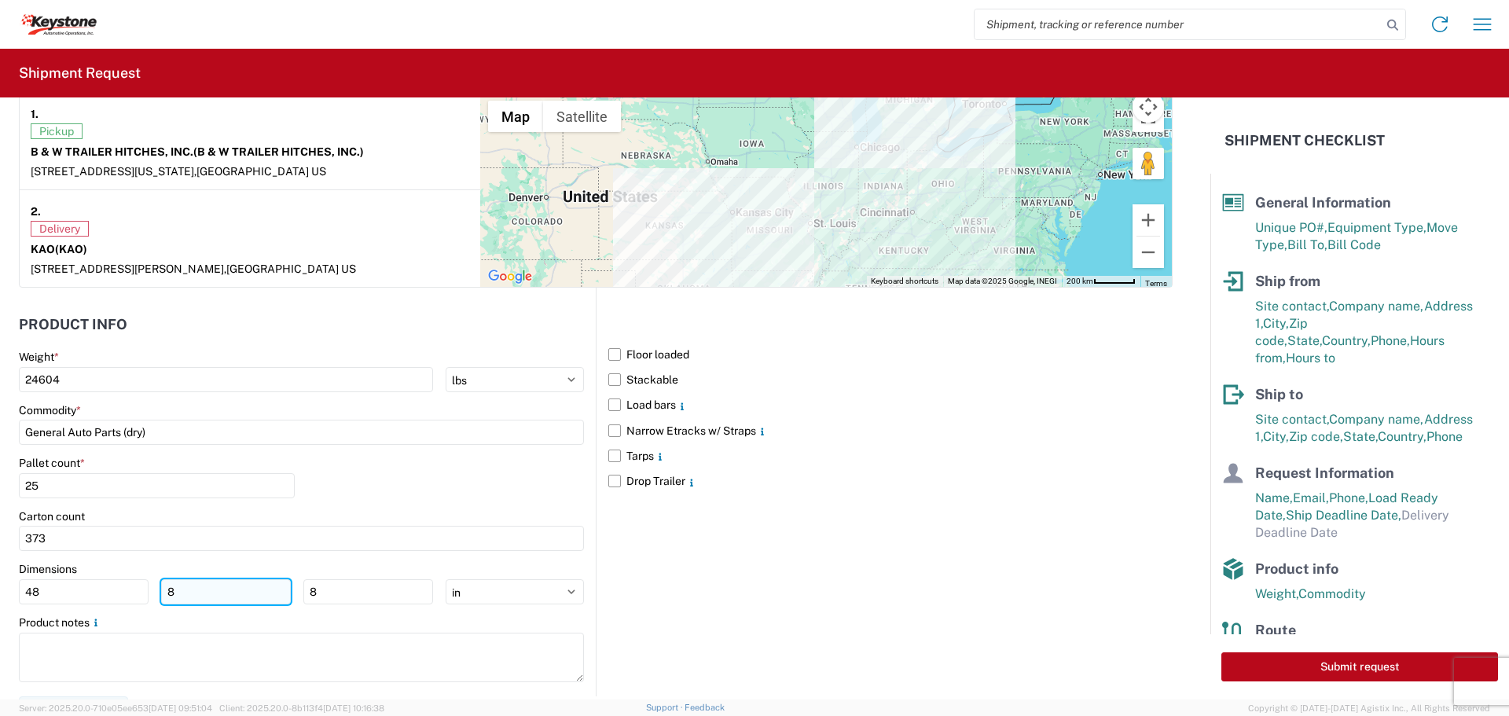
click at [186, 582] on input "8" at bounding box center [226, 591] width 130 height 25
type input "40"
click at [323, 587] on input "8" at bounding box center [368, 591] width 130 height 25
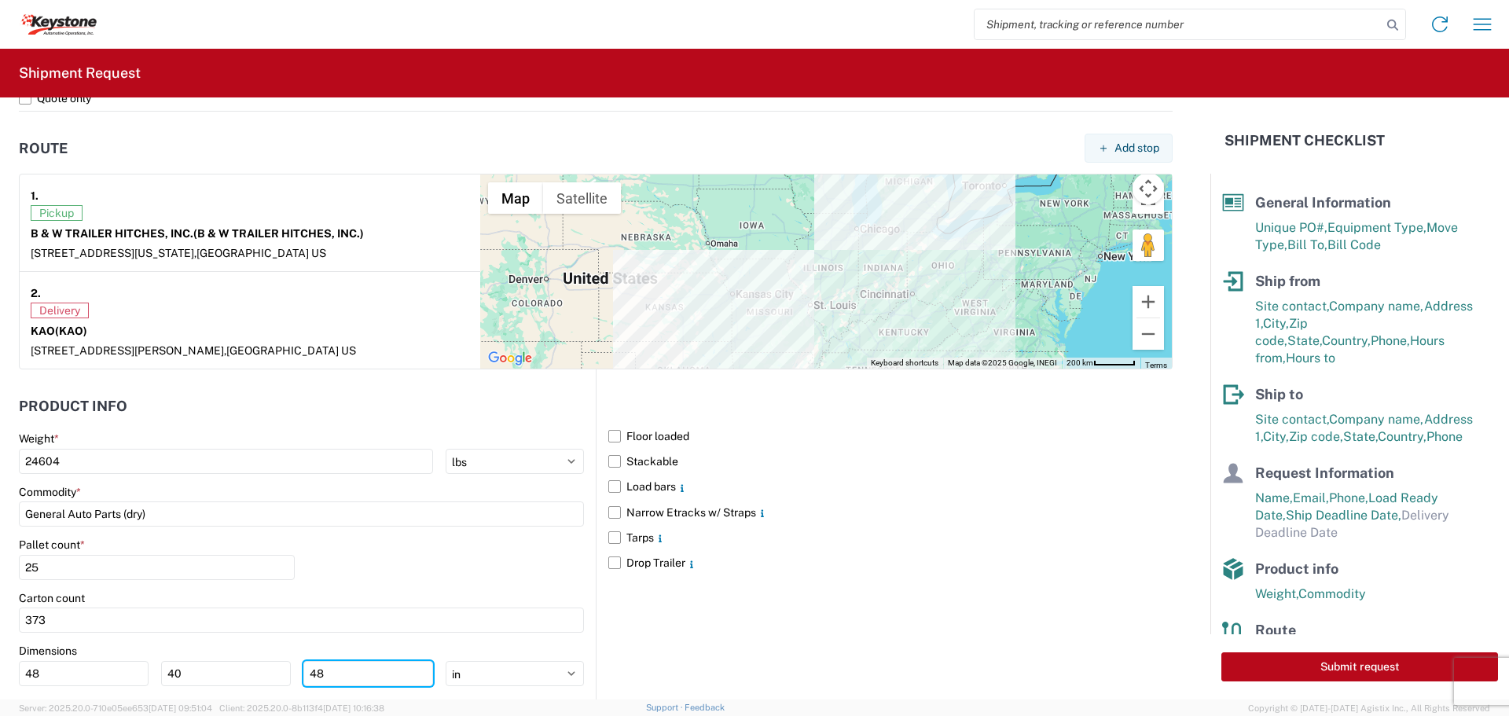
scroll to position [1205, 0]
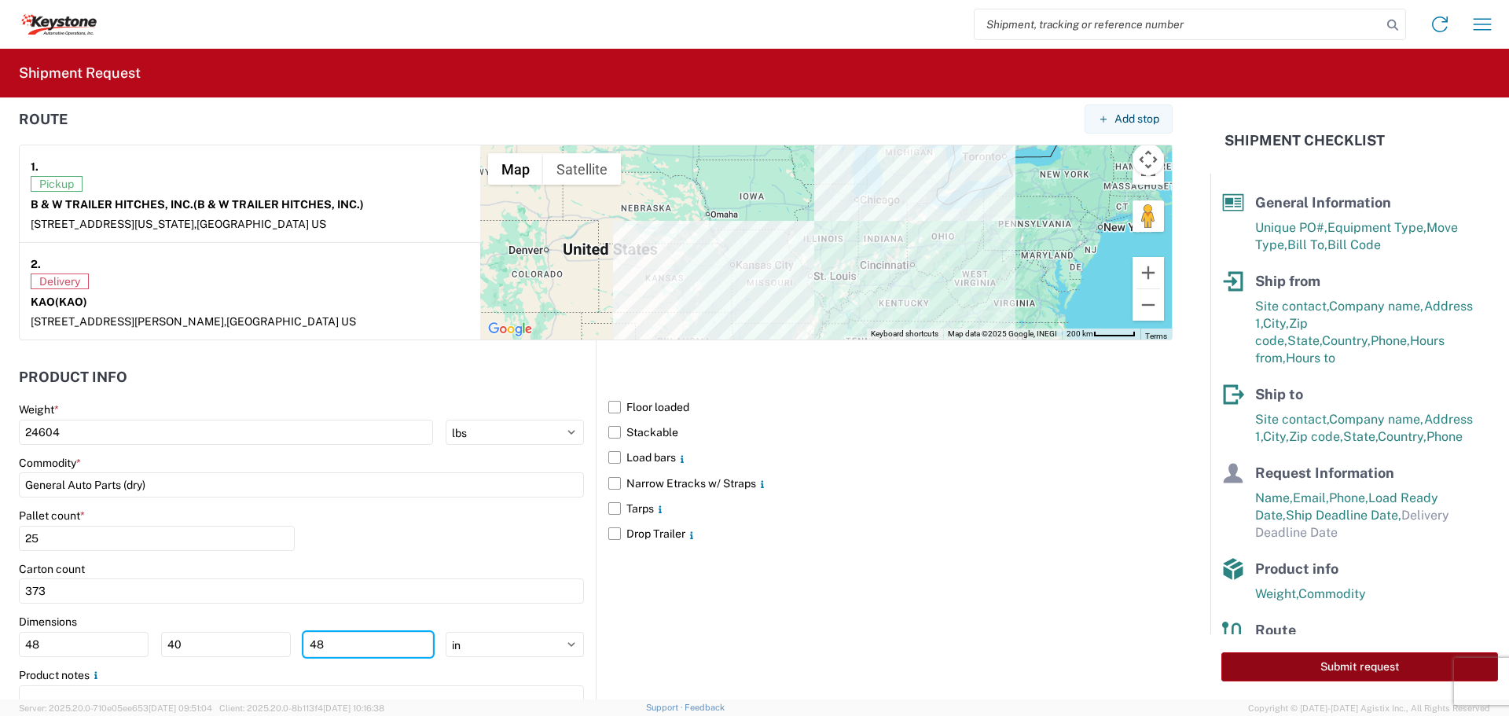
type input "48"
click at [1284, 663] on button "Submit request" at bounding box center [1360, 666] width 277 height 29
select select "US"
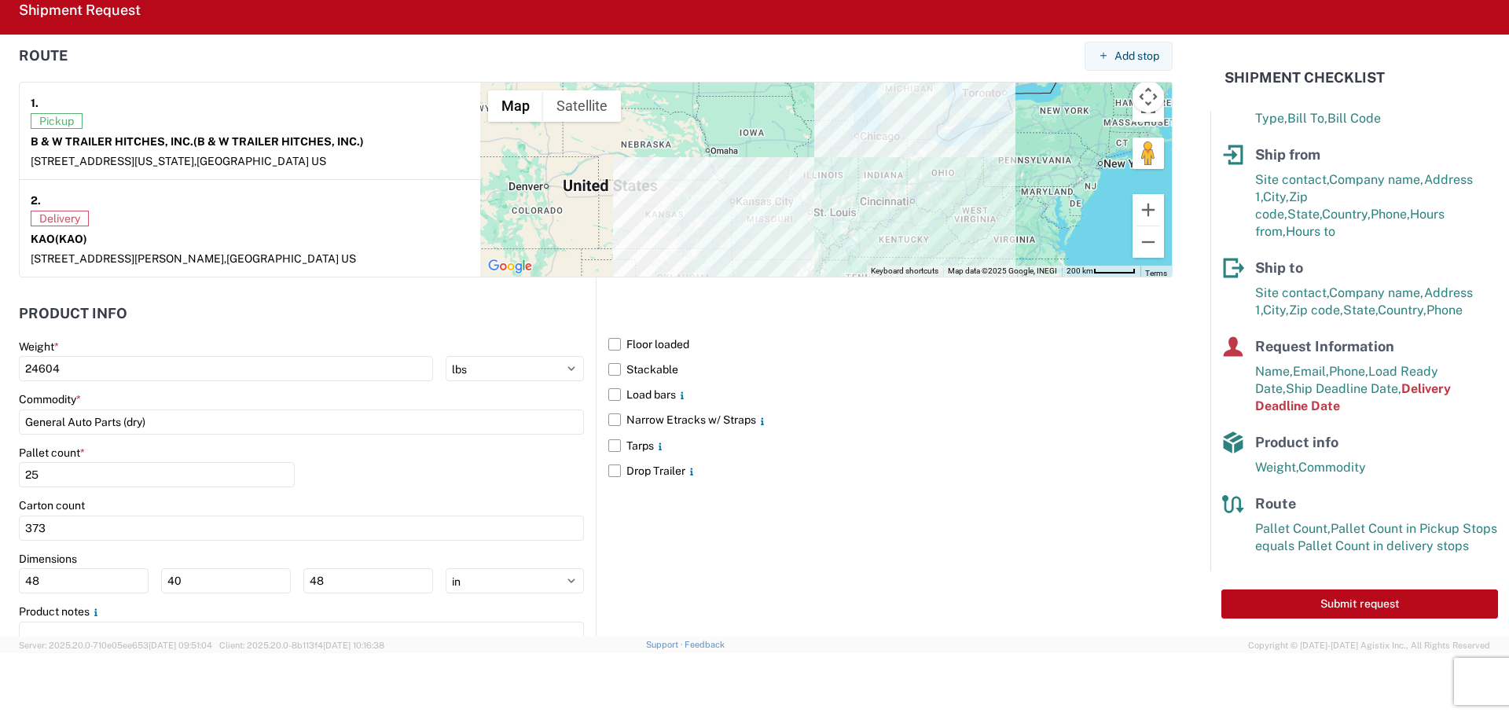
scroll to position [832, 0]
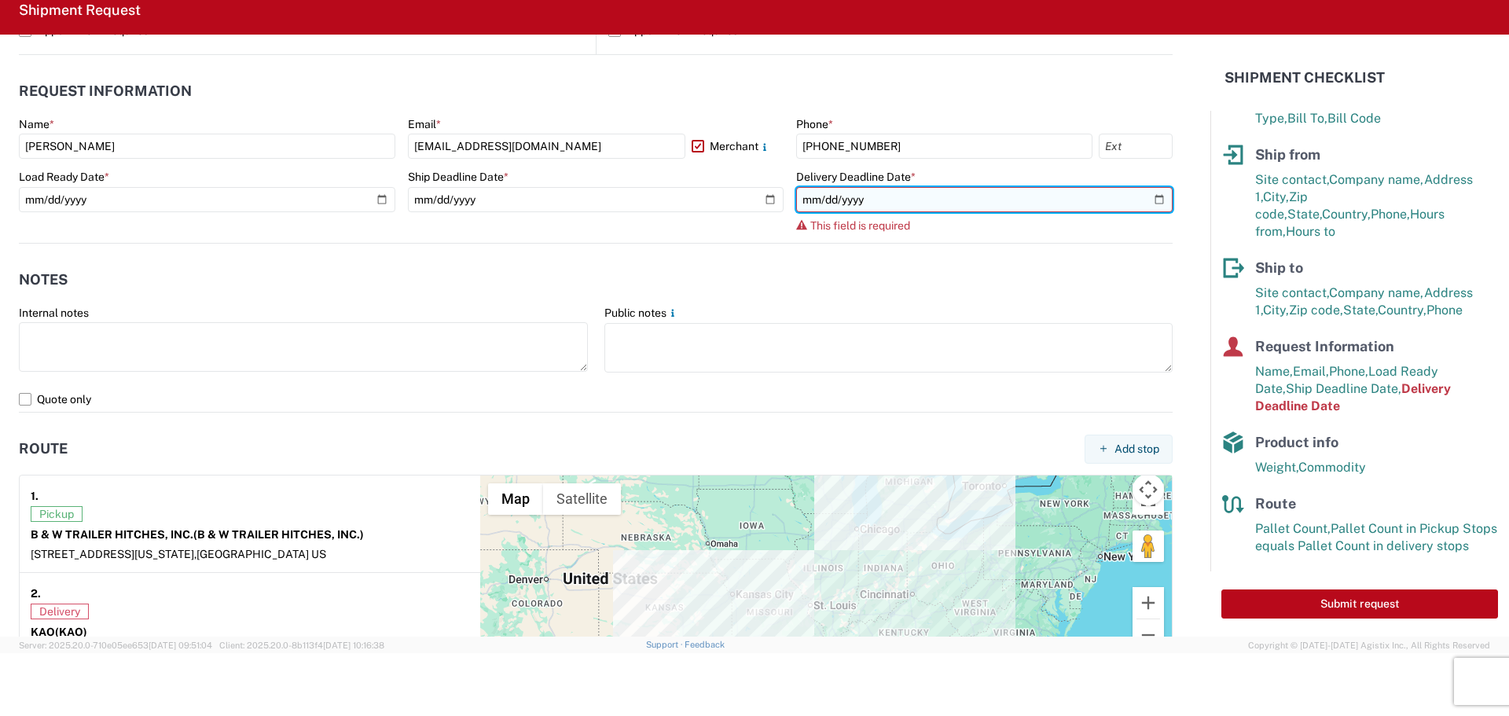
click at [1148, 198] on input "date" at bounding box center [984, 199] width 377 height 25
type input "[DATE]"
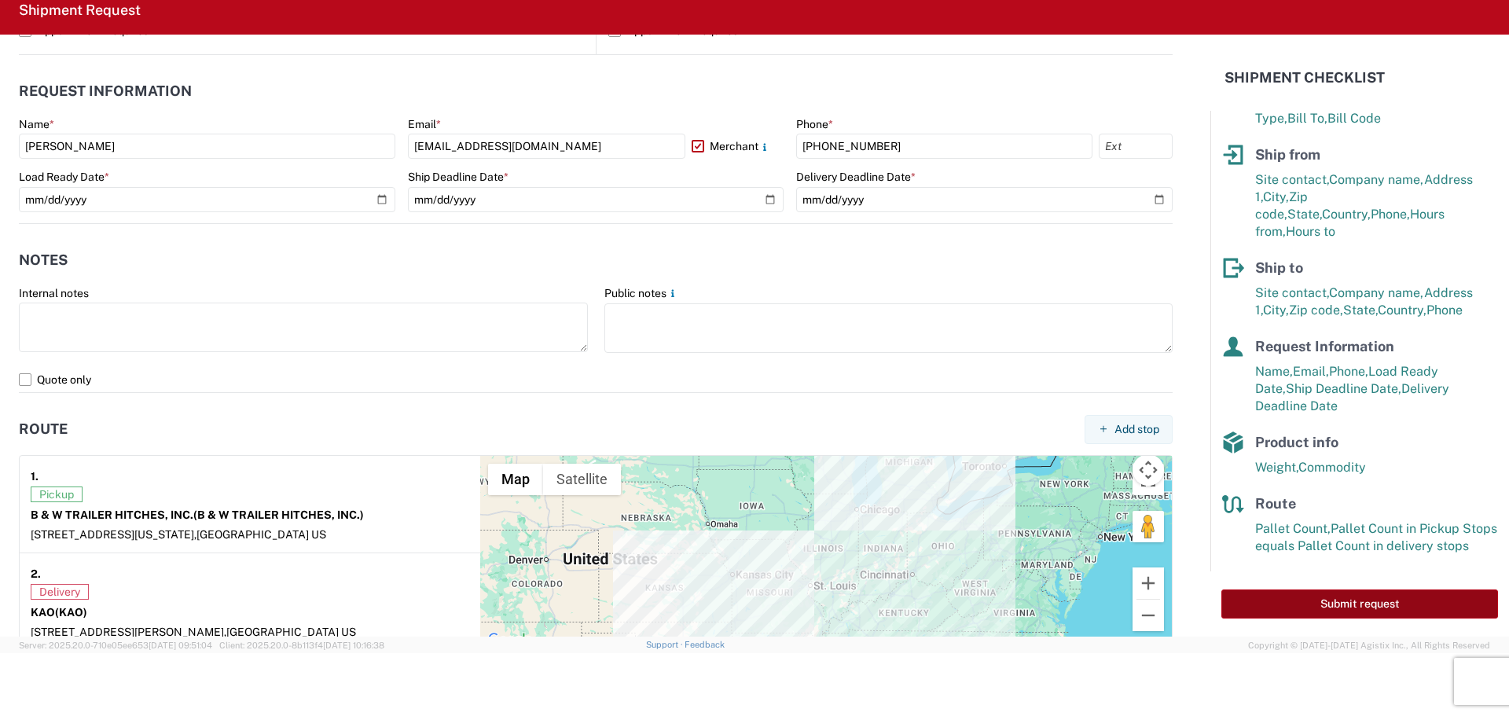
click at [1398, 603] on button "Submit request" at bounding box center [1360, 604] width 277 height 29
